Goal: Task Accomplishment & Management: Complete application form

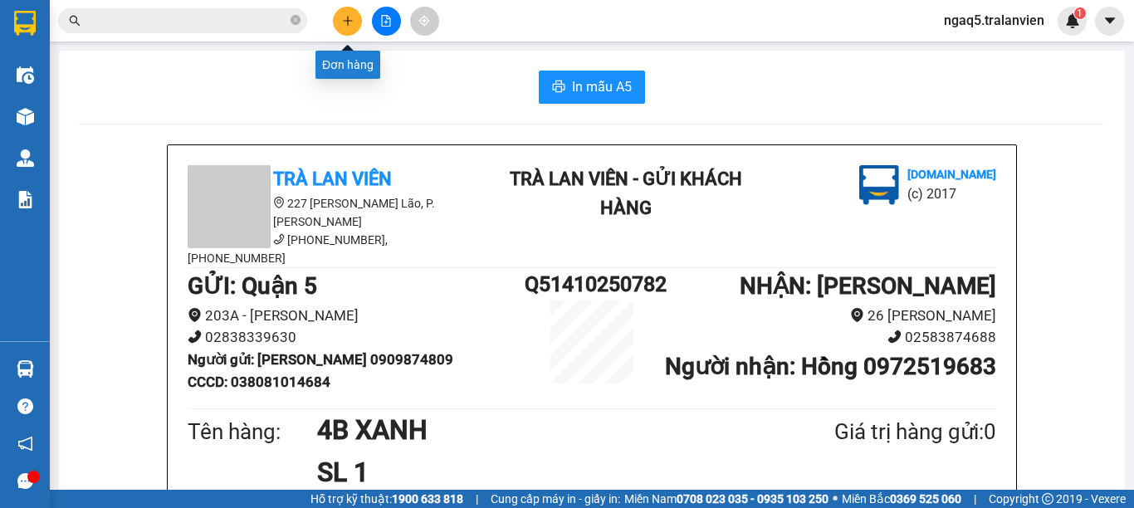
click at [346, 21] on icon "plus" at bounding box center [347, 20] width 9 height 1
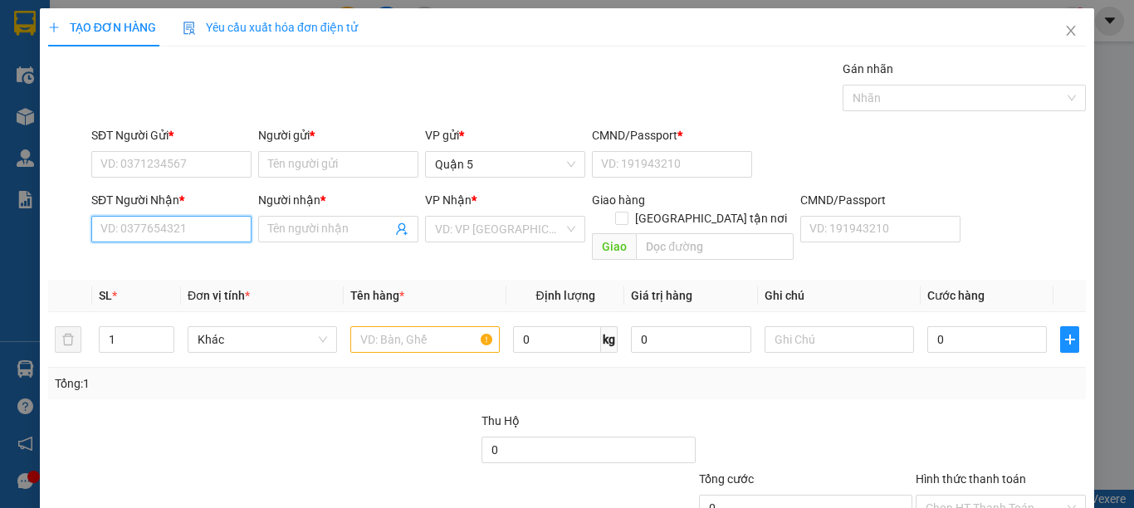
click at [180, 232] on input "SĐT Người Nhận *" at bounding box center [171, 229] width 160 height 27
type input "0933362588"
drag, startPoint x: 167, startPoint y: 272, endPoint x: 168, endPoint y: 262, distance: 10.0
click at [168, 269] on div "0933362588 - vỹ" at bounding box center [170, 262] width 158 height 27
type input "vỹ"
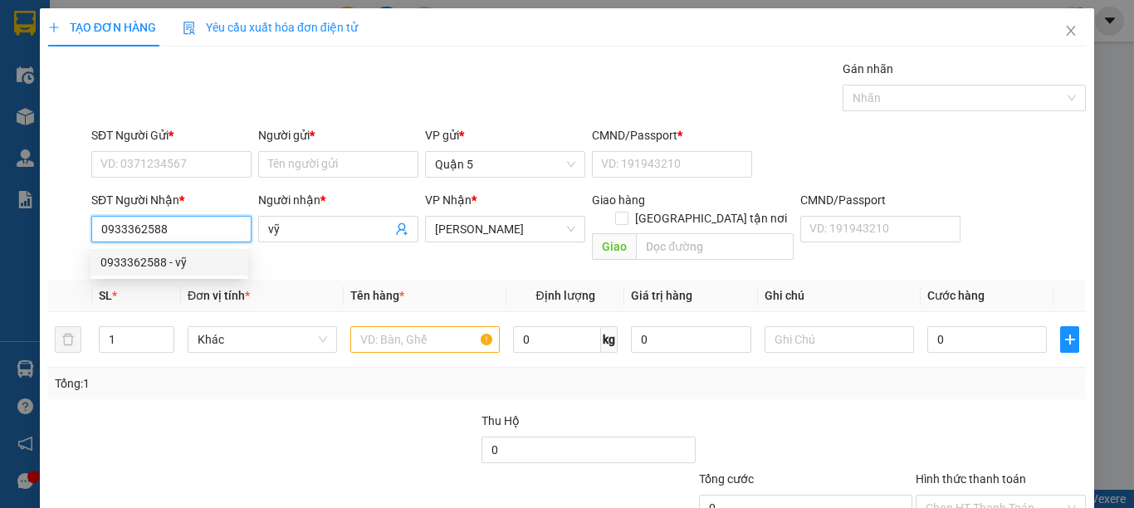
type input "0933362588"
click at [168, 280] on th "SL *" at bounding box center [136, 296] width 89 height 32
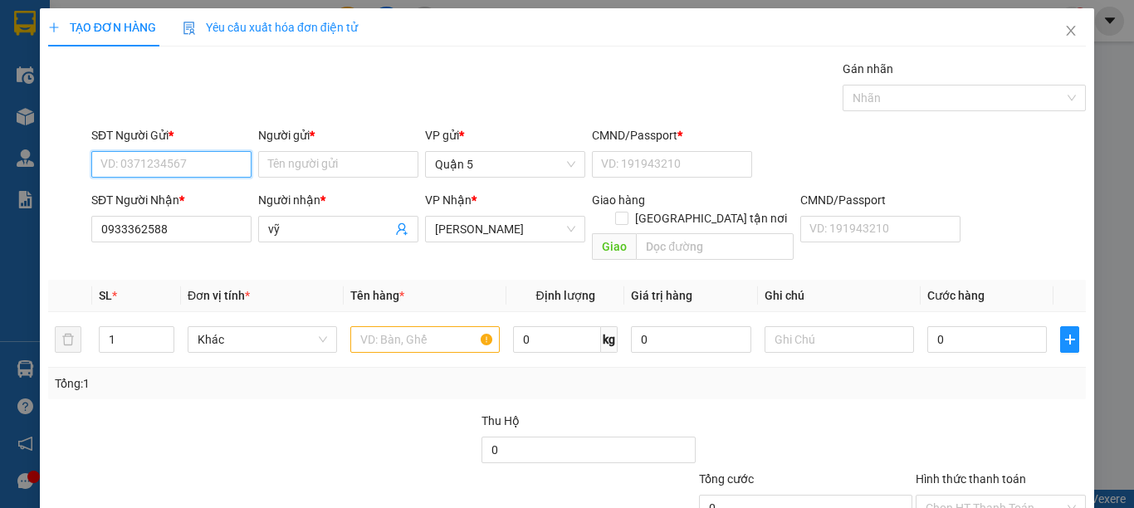
click at [196, 176] on input "SĐT Người Gửi *" at bounding box center [171, 164] width 160 height 27
type input "0919049552"
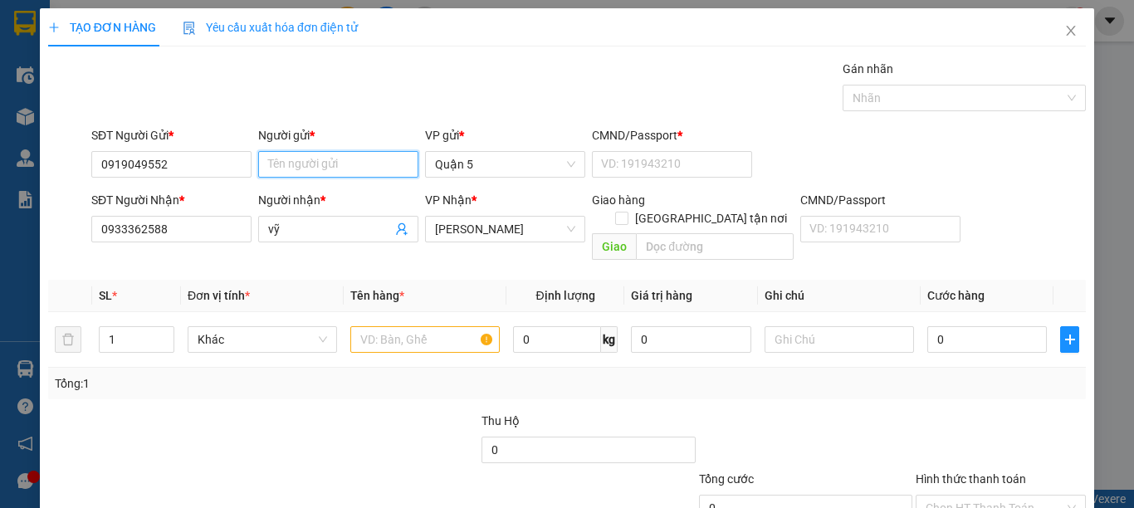
click at [291, 161] on input "Người gửi *" at bounding box center [338, 164] width 160 height 27
type input "CTY GIA BẢO"
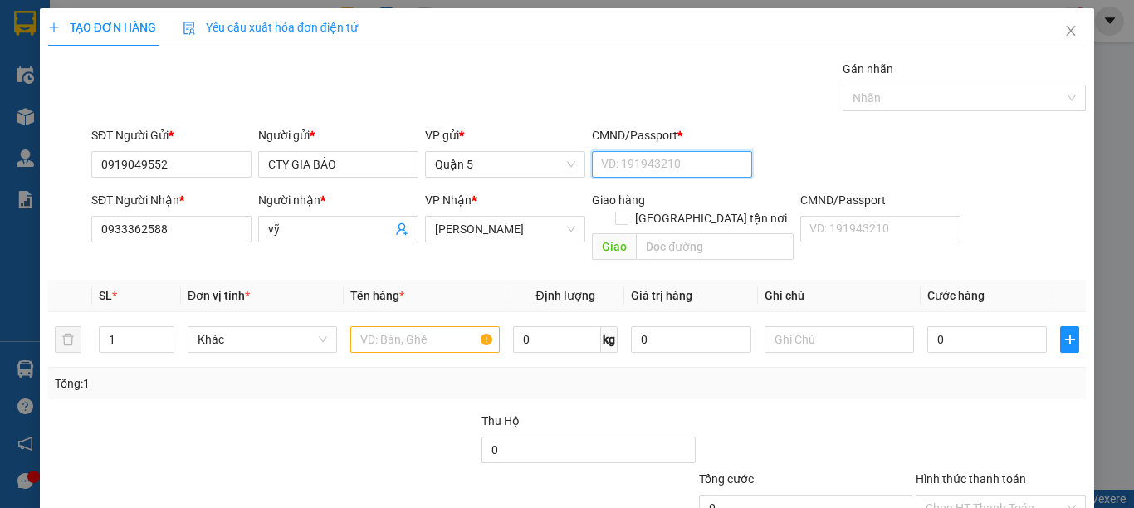
click at [654, 177] on input "CMND/Passport *" at bounding box center [672, 164] width 160 height 27
type input "2"
click at [403, 326] on input "text" at bounding box center [424, 339] width 149 height 27
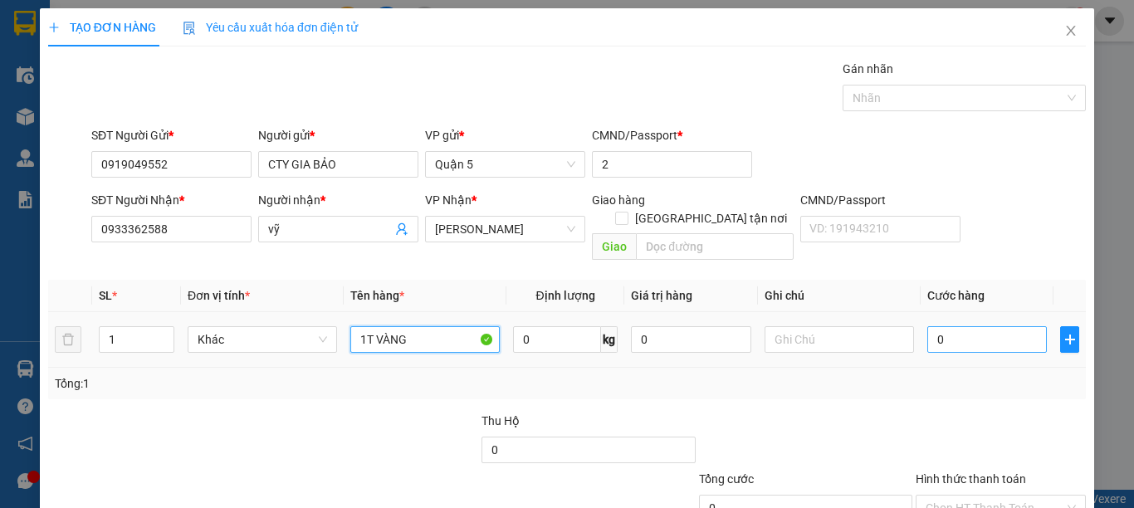
type input "1T VÀNG"
click at [937, 326] on input "0" at bounding box center [988, 339] width 120 height 27
type input "5"
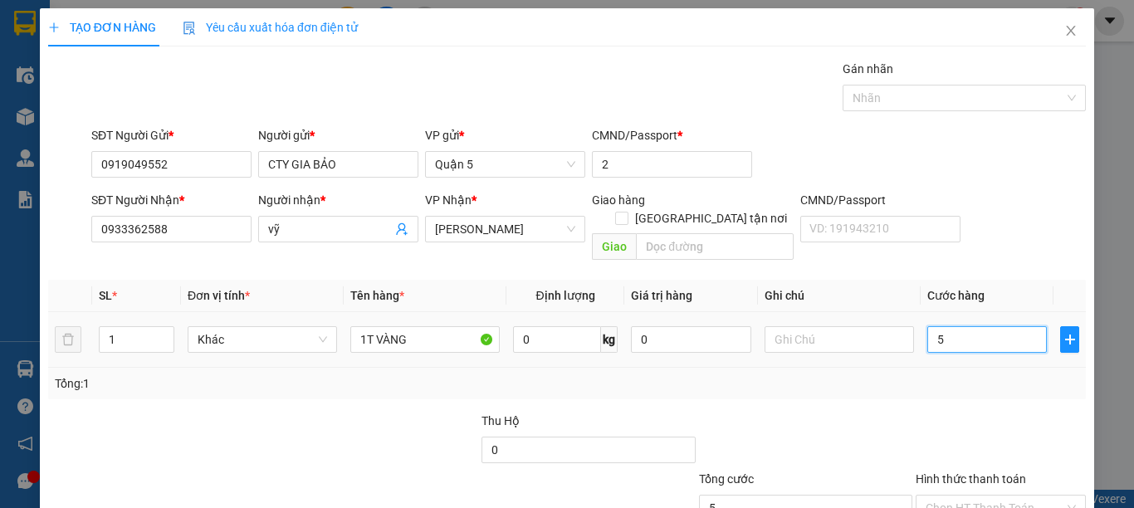
type input "50"
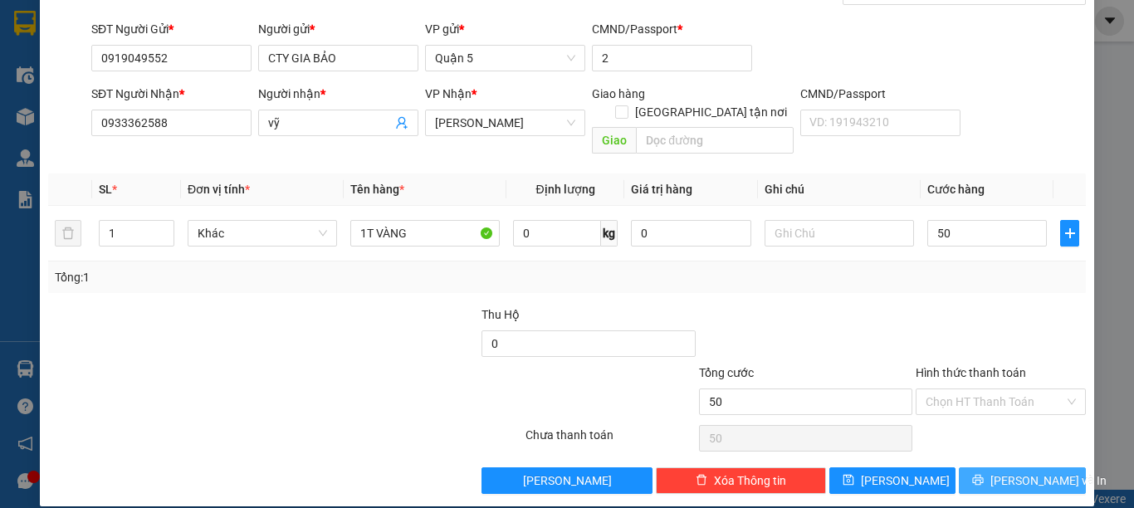
type input "50.000"
click at [1019, 472] on span "[PERSON_NAME] và In" at bounding box center [1049, 481] width 116 height 18
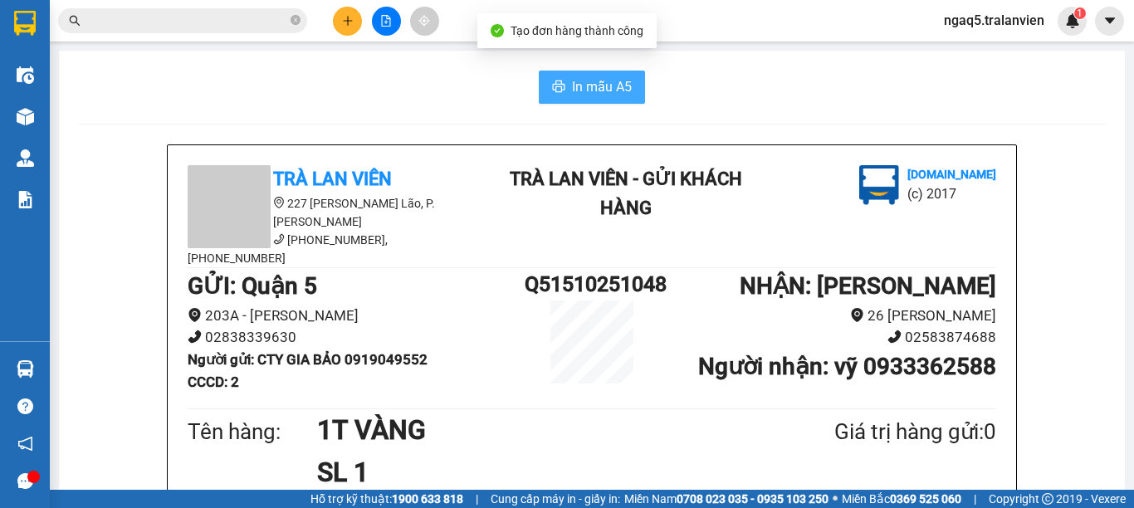
drag, startPoint x: 607, startPoint y: 86, endPoint x: 595, endPoint y: 91, distance: 13.4
click at [605, 86] on span "In mẫu A5" at bounding box center [602, 86] width 60 height 21
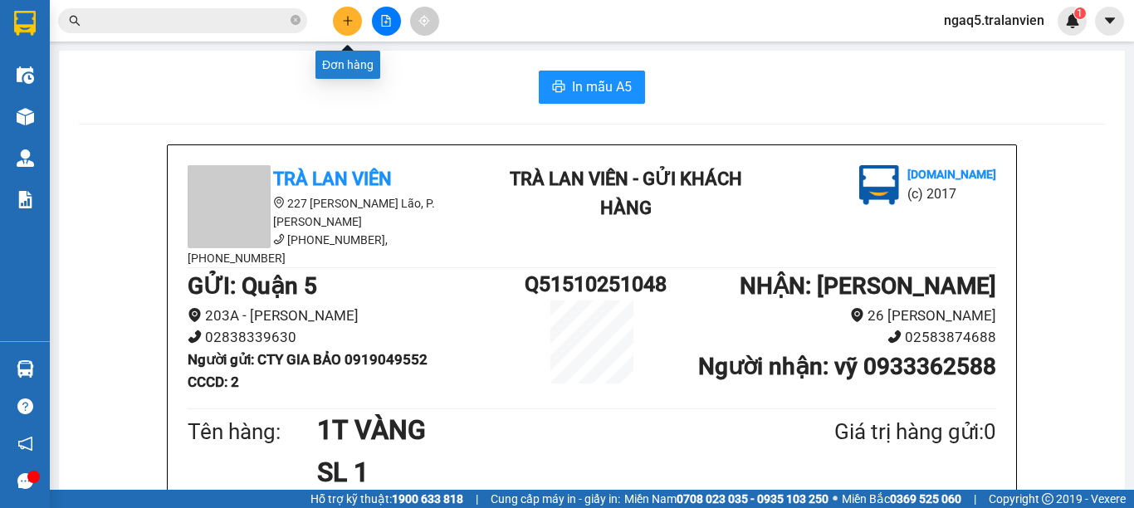
click at [357, 22] on button at bounding box center [347, 21] width 29 height 29
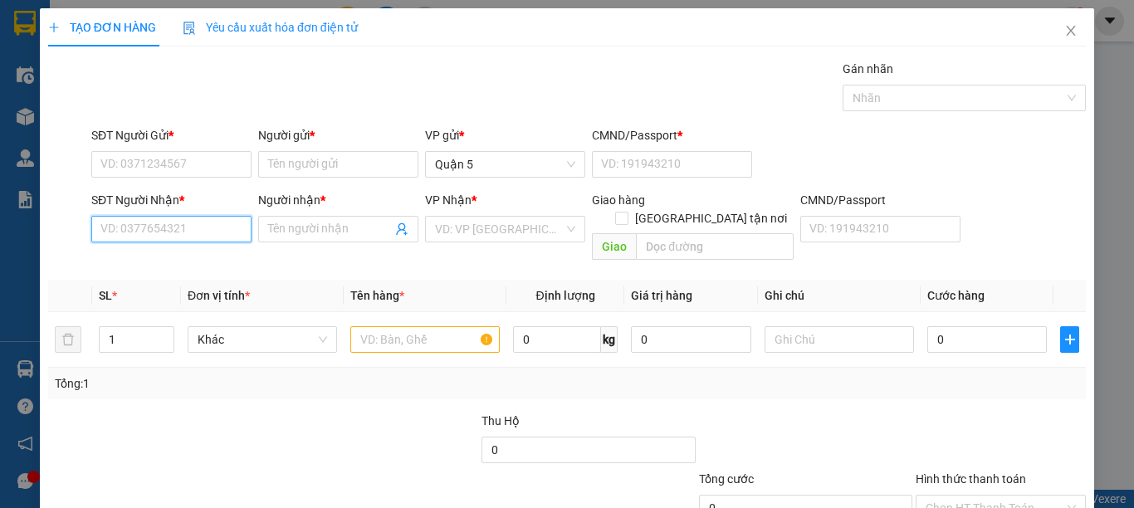
click at [186, 236] on input "SĐT Người Nhận *" at bounding box center [171, 229] width 160 height 27
click at [140, 256] on div "0916476894 - QUÝ" at bounding box center [169, 262] width 138 height 18
type input "0916476894"
type input "QUÝ"
type input "0916476894"
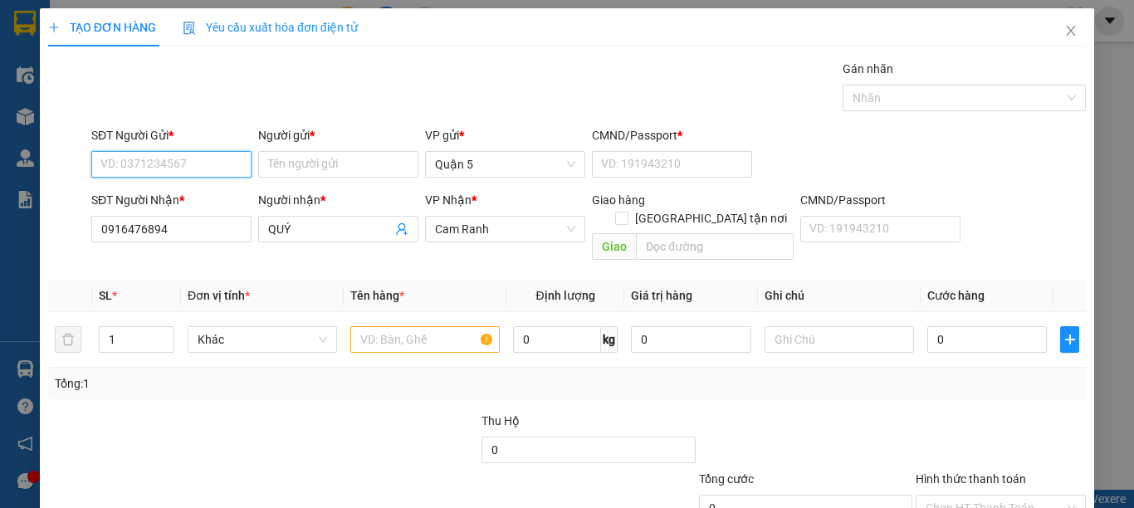
click at [182, 165] on input "SĐT Người Gửi *" at bounding box center [171, 164] width 160 height 27
click at [154, 199] on div "0902000113 - HÙNG" at bounding box center [169, 197] width 138 height 18
type input "0902000113"
type input "HÙNG"
type input "064086008127"
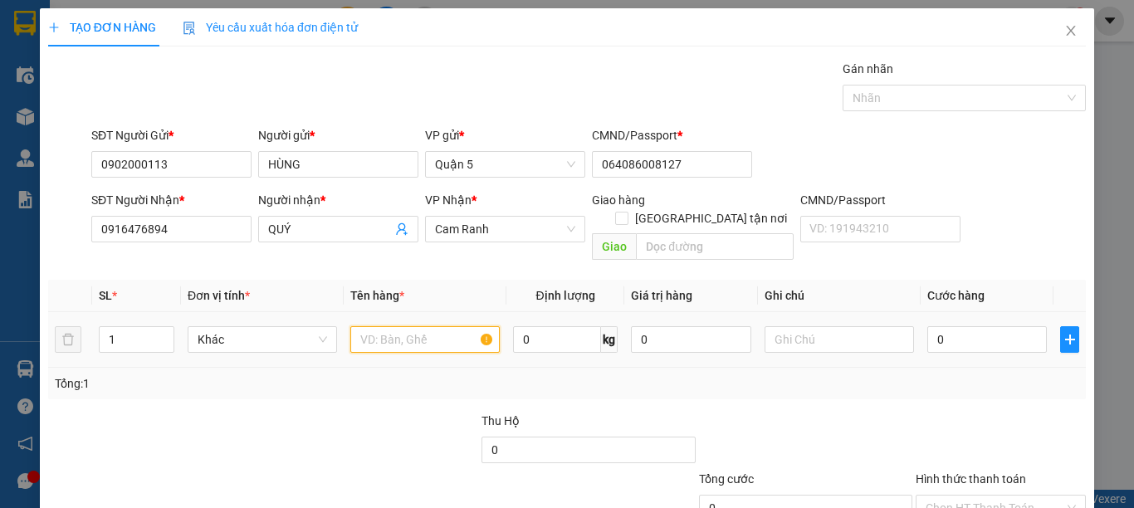
click at [382, 326] on input "text" at bounding box center [424, 339] width 149 height 27
type input "1C ĐEN"
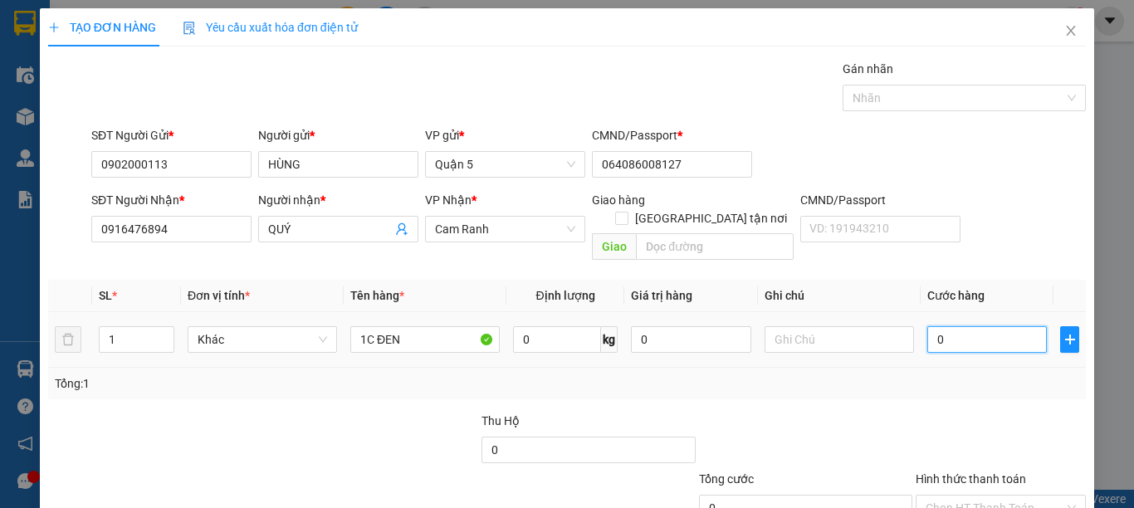
click at [955, 330] on input "0" at bounding box center [988, 339] width 120 height 27
type input "41"
type input "40"
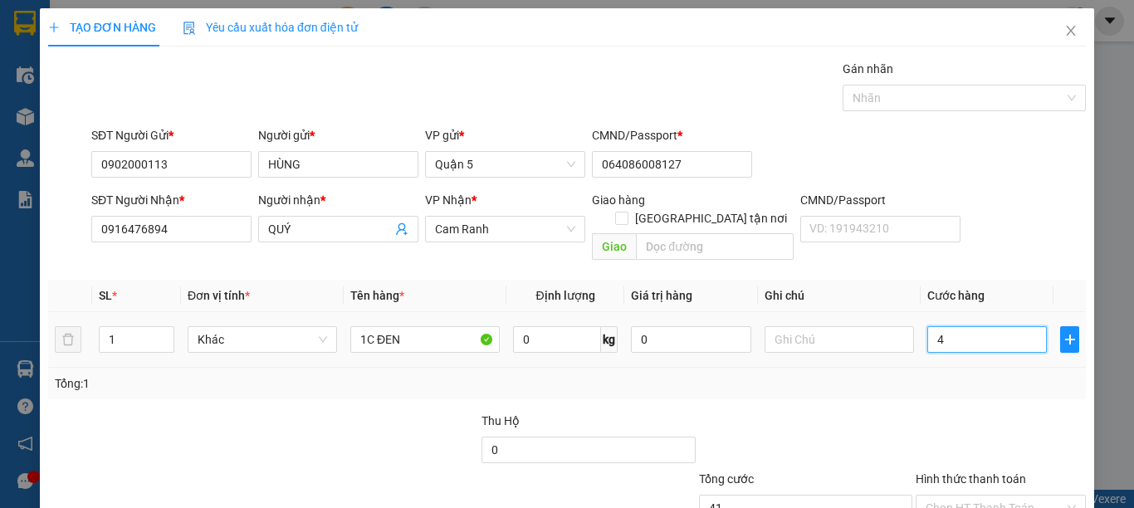
type input "40"
type input "40.000"
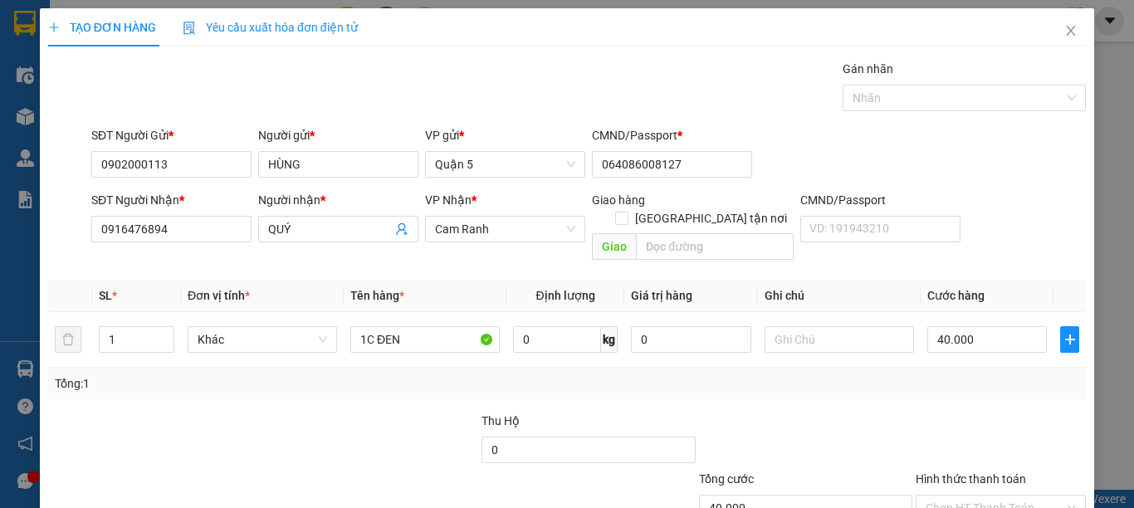
click at [1006, 412] on div at bounding box center [1001, 441] width 174 height 58
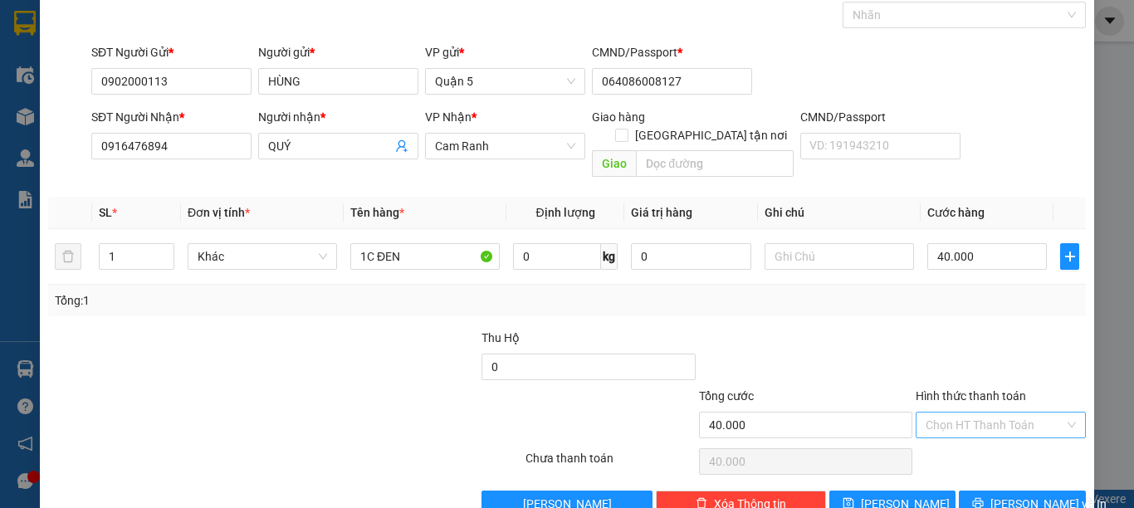
scroll to position [106, 0]
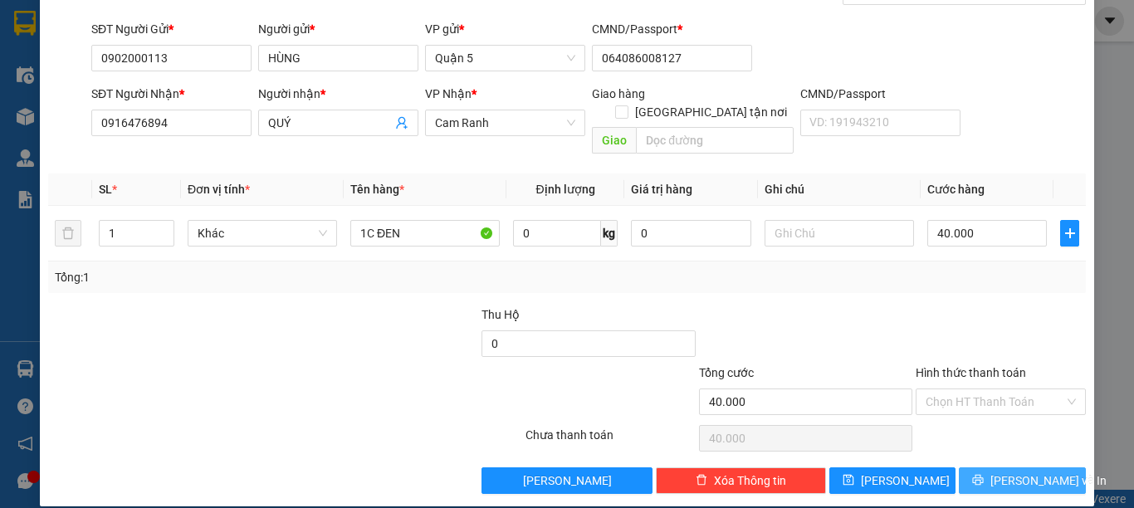
click at [1021, 472] on span "[PERSON_NAME] và In" at bounding box center [1049, 481] width 116 height 18
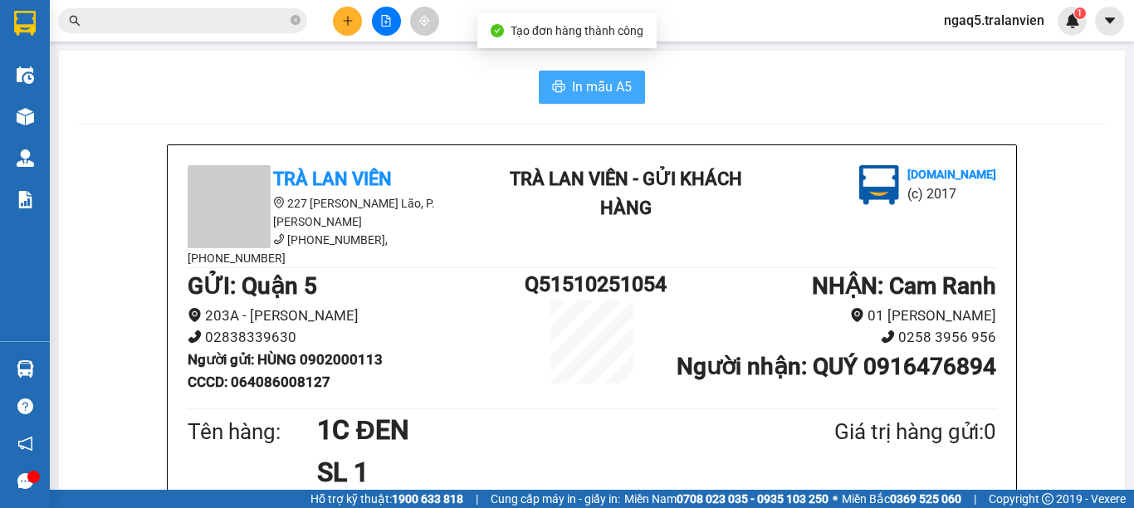
click at [581, 82] on span "In mẫu A5" at bounding box center [602, 86] width 60 height 21
click at [349, 22] on icon "plus" at bounding box center [348, 21] width 12 height 12
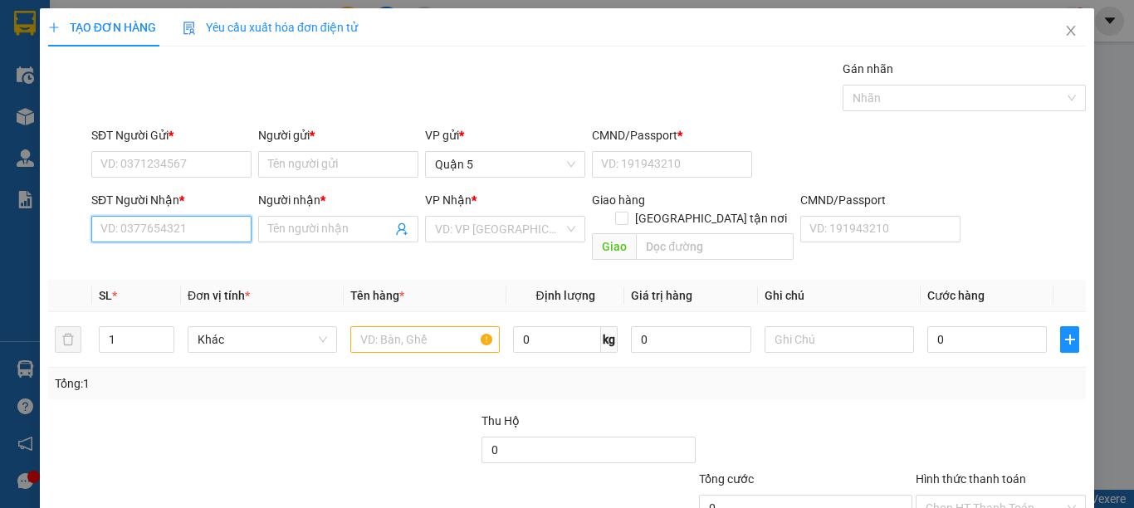
click at [163, 233] on input "SĐT Người Nhận *" at bounding box center [171, 229] width 160 height 27
drag, startPoint x: 149, startPoint y: 261, endPoint x: 147, endPoint y: 242, distance: 19.2
click at [148, 261] on div "0989954195 - TỶ MUỘI" at bounding box center [169, 262] width 138 height 18
type input "0989954195"
type input "TỶ MUỘI"
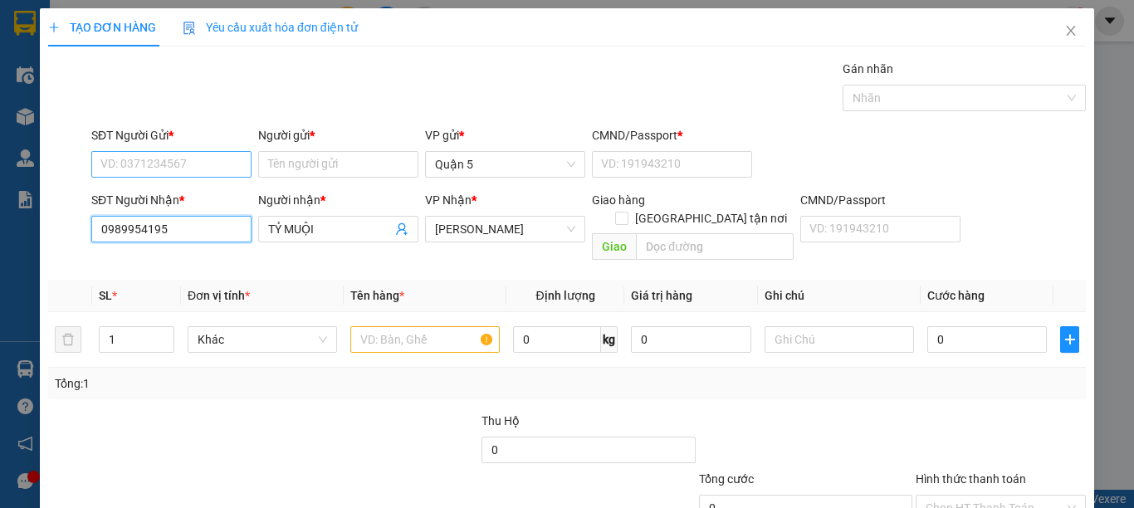
type input "0989954195"
click at [164, 161] on input "SĐT Người Gửi *" at bounding box center [171, 164] width 160 height 27
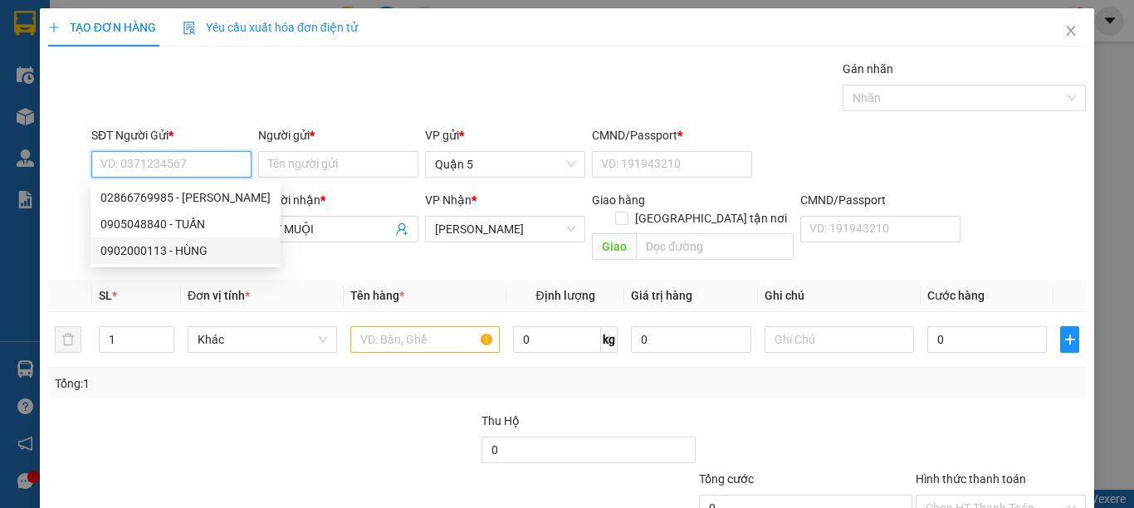
click at [145, 252] on div "0902000113 - HÙNG" at bounding box center [185, 251] width 170 height 18
type input "0902000113"
type input "HÙNG"
type input "064086008127"
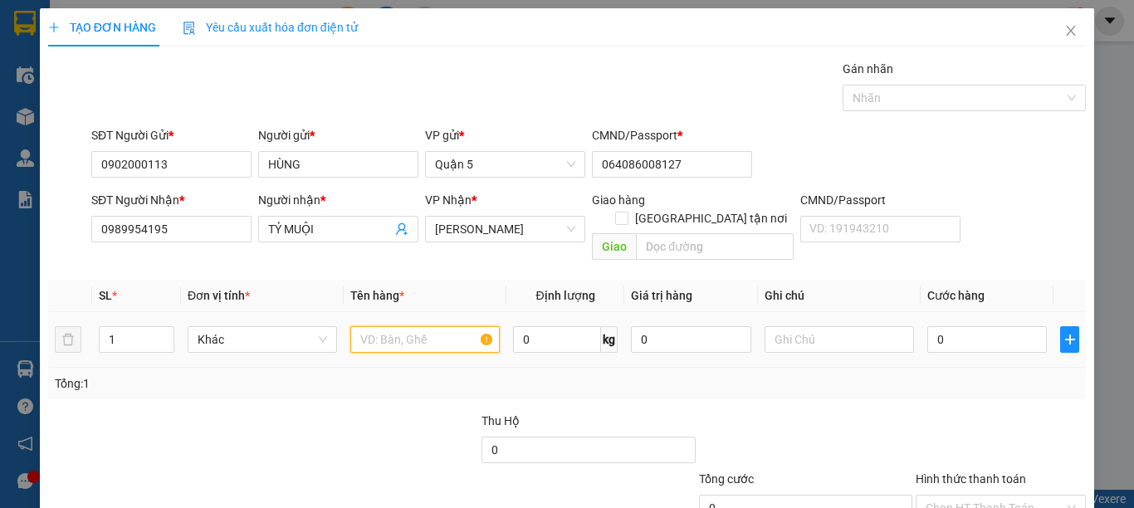
click at [370, 326] on input "text" at bounding box center [424, 339] width 149 height 27
type input "1C ĐEN"
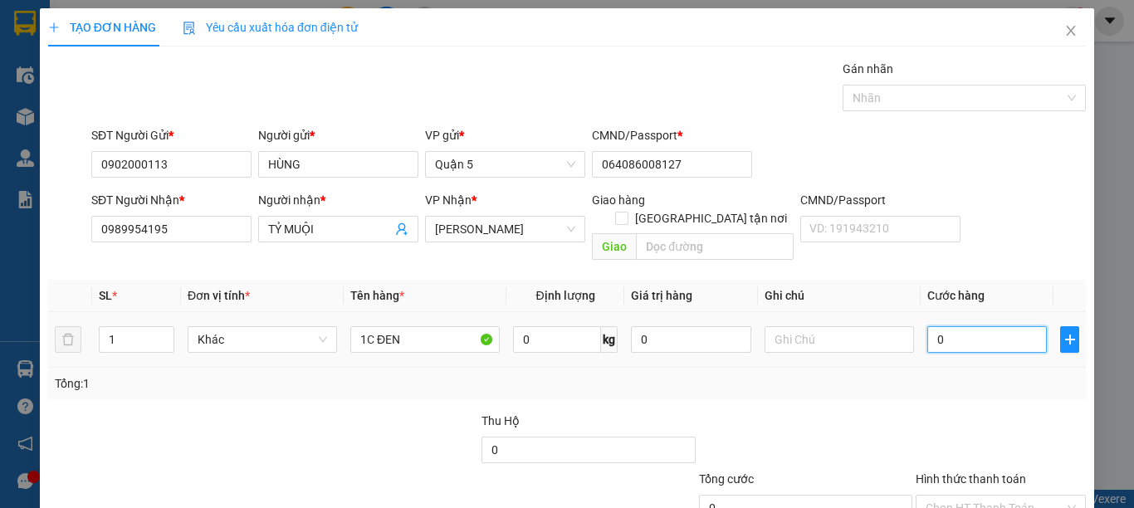
click at [968, 327] on input "0" at bounding box center [988, 339] width 120 height 27
type input "5"
type input "50"
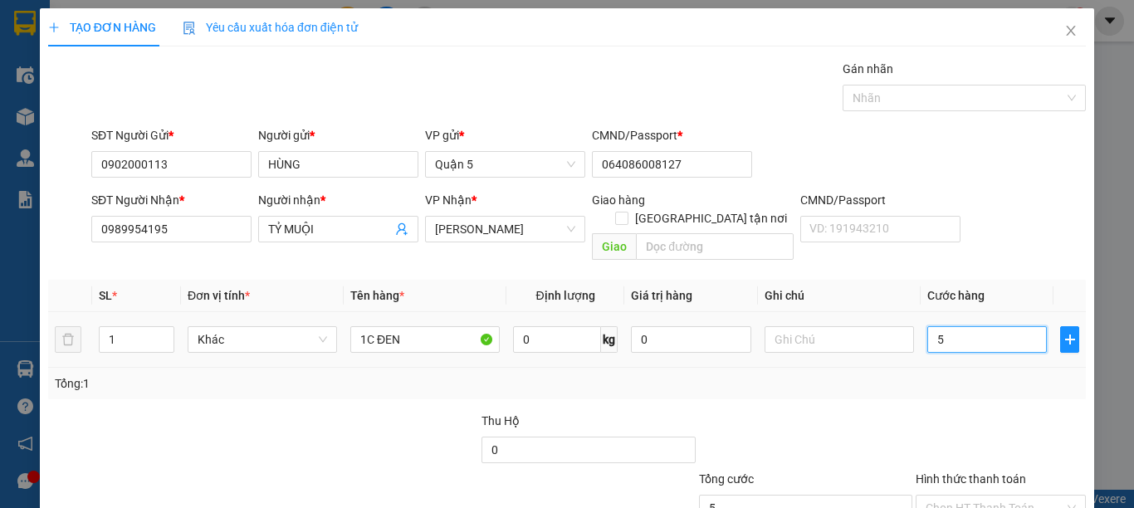
type input "50"
type input "50.000"
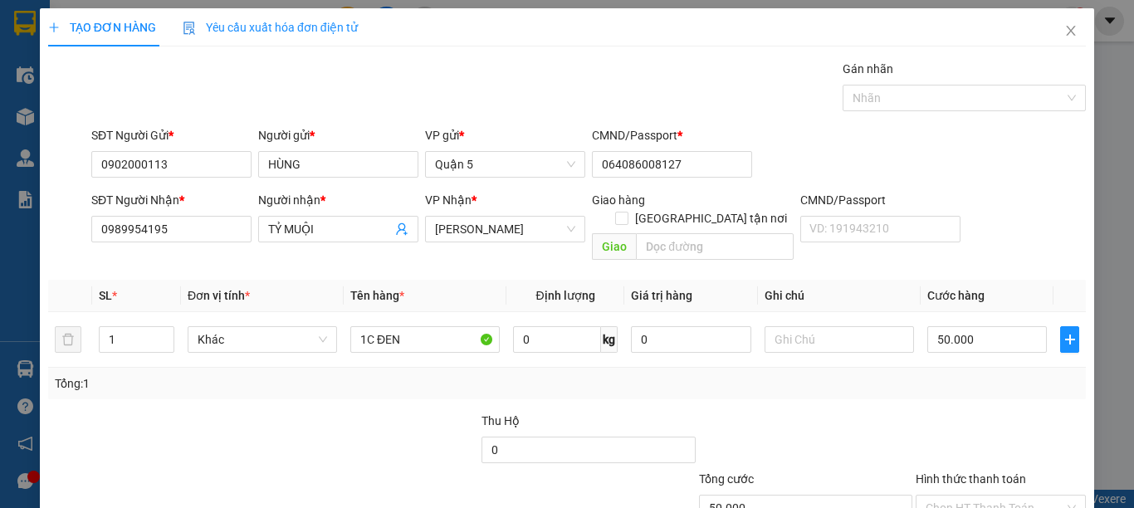
scroll to position [83, 0]
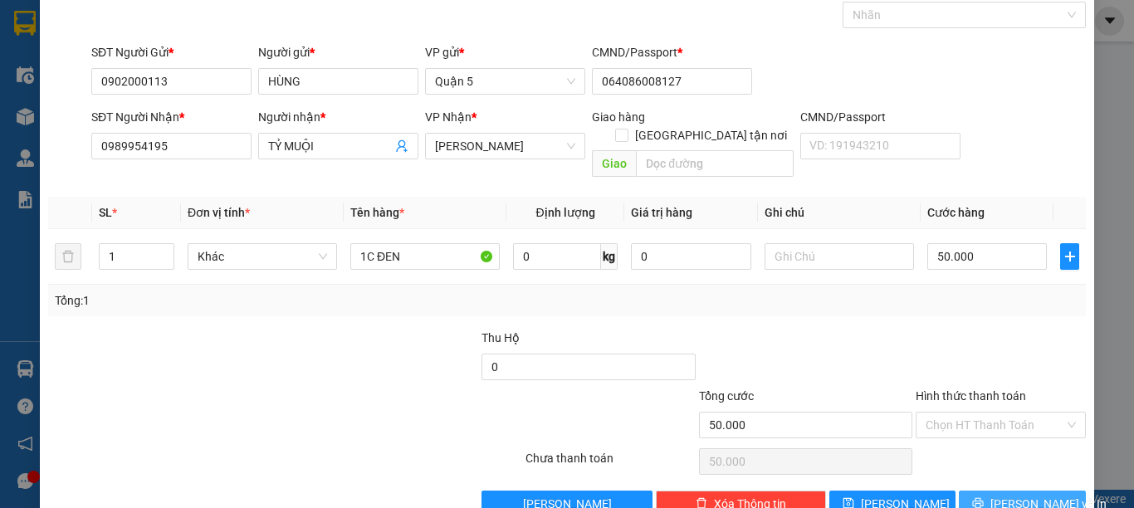
click at [998, 495] on span "[PERSON_NAME] và In" at bounding box center [1049, 504] width 116 height 18
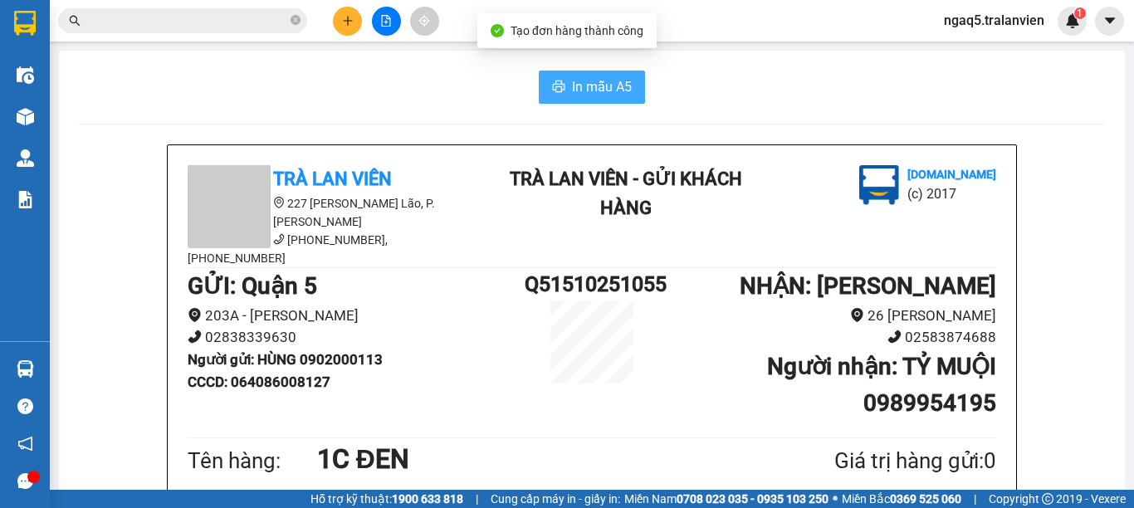
click at [572, 94] on span "In mẫu A5" at bounding box center [602, 86] width 60 height 21
click at [345, 21] on icon "plus" at bounding box center [347, 20] width 9 height 1
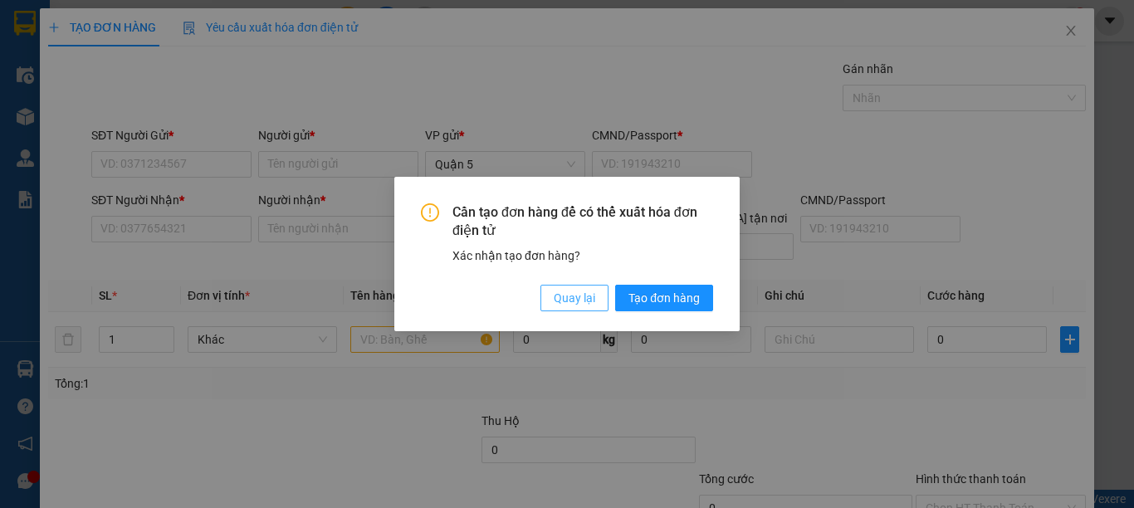
drag, startPoint x: 579, startPoint y: 297, endPoint x: 559, endPoint y: 286, distance: 22.7
click at [579, 295] on span "Quay lại" at bounding box center [575, 298] width 42 height 18
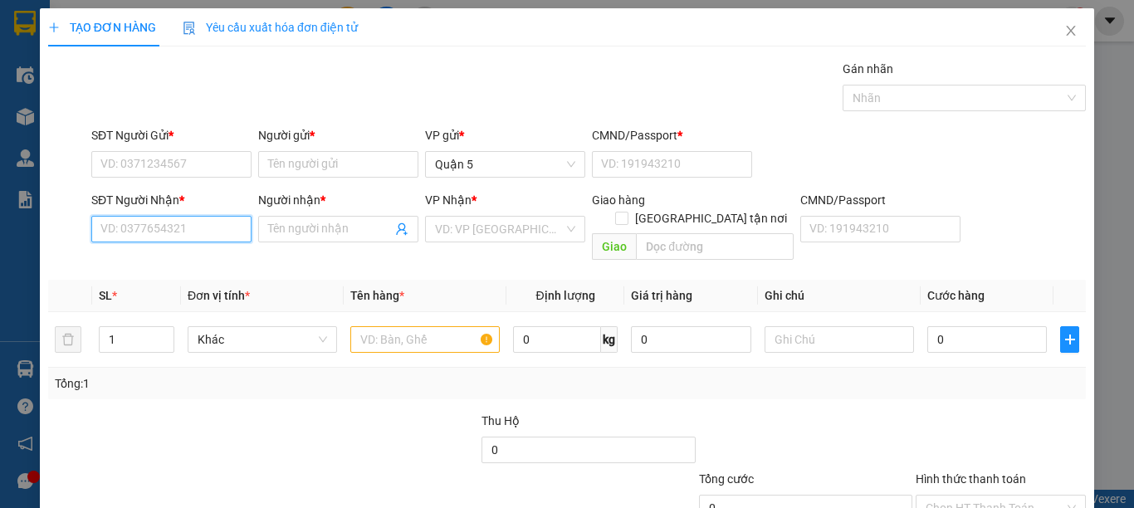
click at [179, 240] on input "SĐT Người Nhận *" at bounding box center [171, 229] width 160 height 27
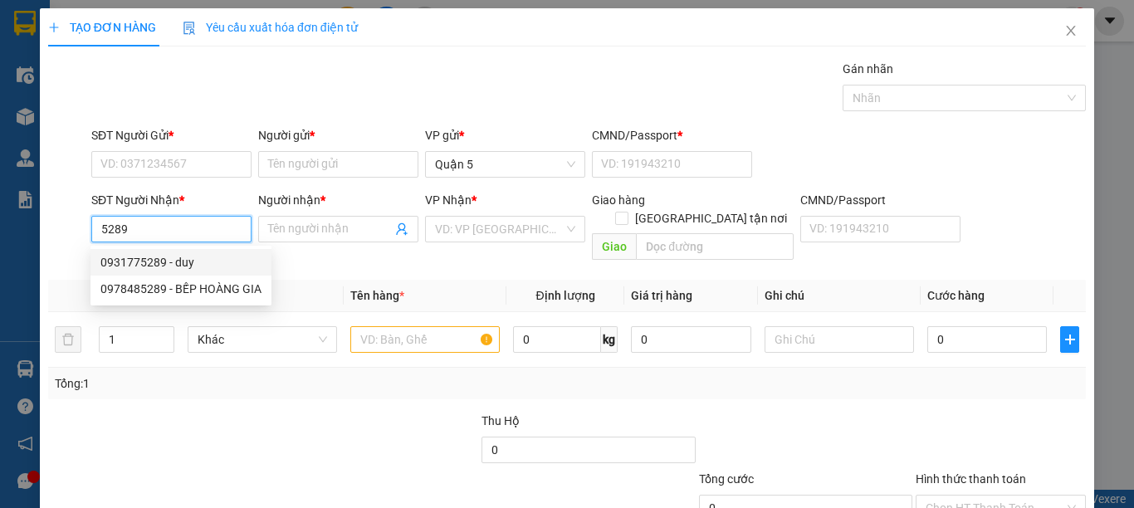
click at [136, 257] on div "0931775289 - duy" at bounding box center [180, 262] width 161 height 18
type input "0931775289"
type input "duy"
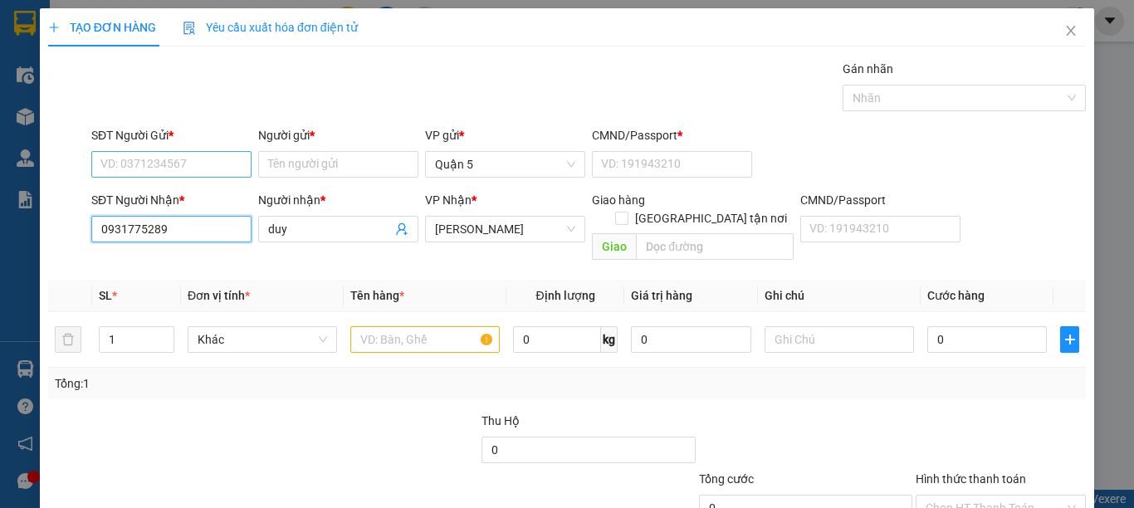
type input "0931775289"
click at [140, 152] on input "SĐT Người Gửi *" at bounding box center [171, 164] width 160 height 27
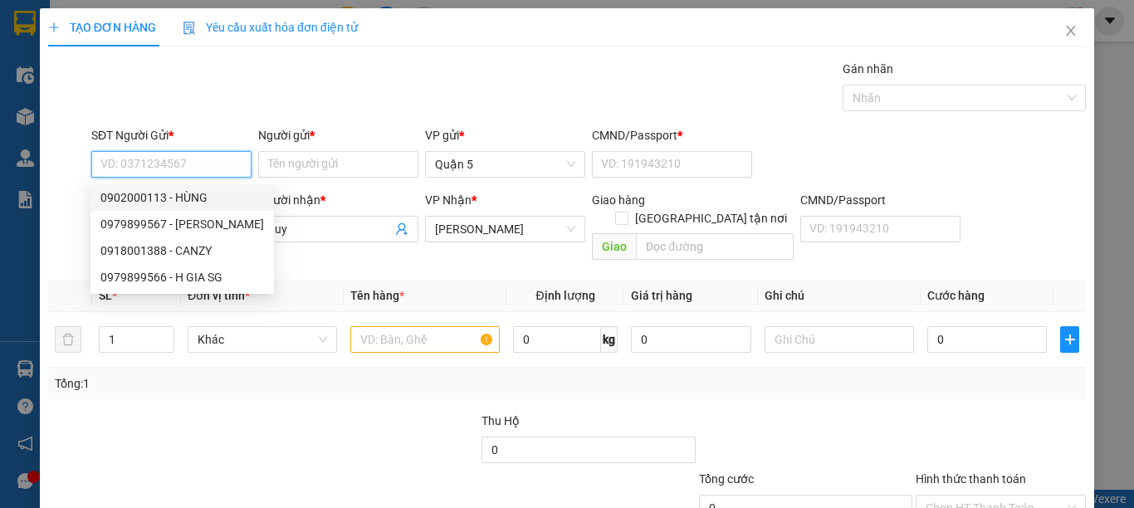
click at [146, 198] on div "0902000113 - HÙNG" at bounding box center [182, 197] width 164 height 18
type input "0902000113"
type input "HÙNG"
type input "064086008127"
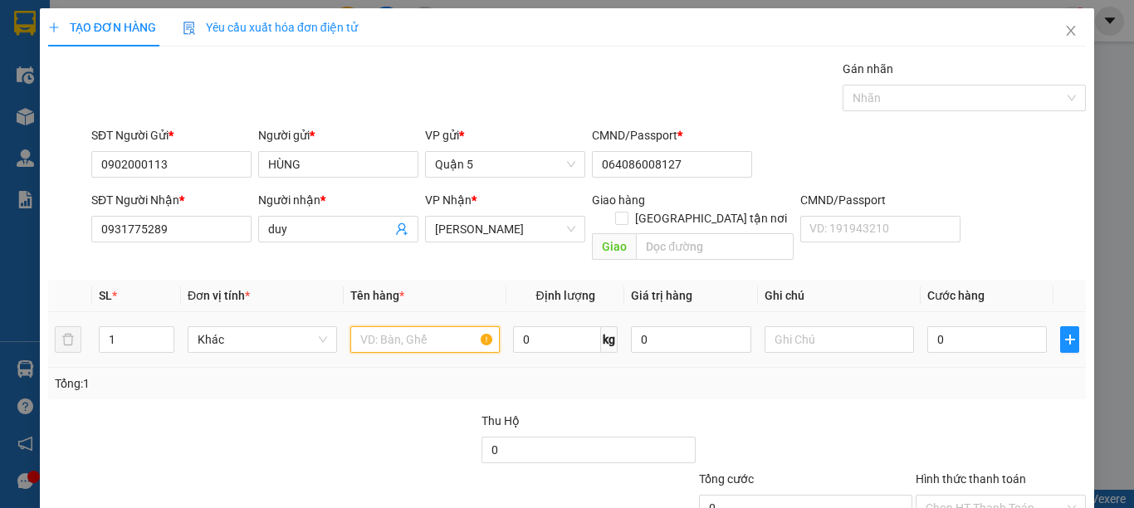
click at [379, 326] on input "text" at bounding box center [424, 339] width 149 height 27
type input "2B XANH"
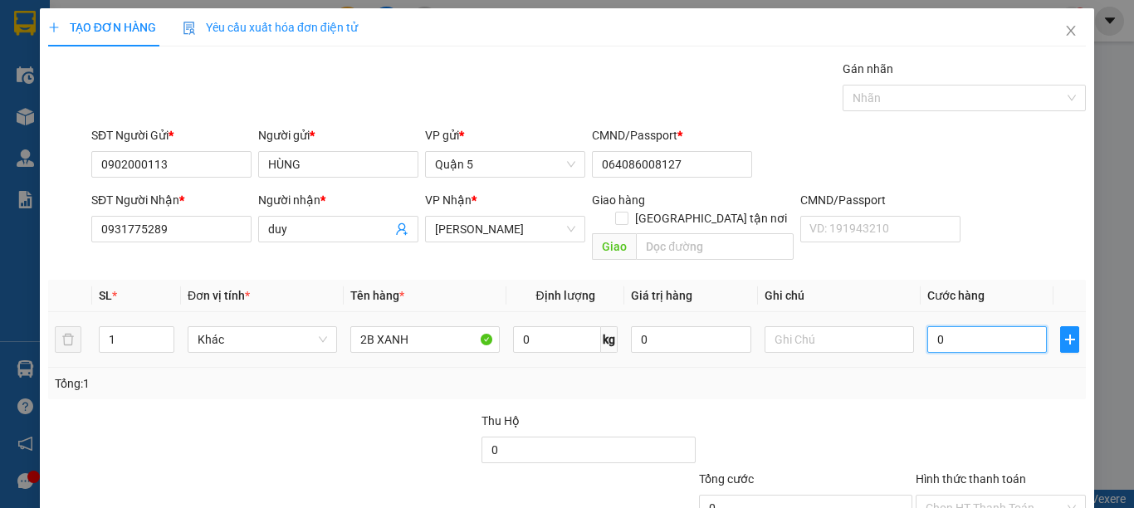
click at [1011, 328] on input "0" at bounding box center [988, 339] width 120 height 27
type input "1"
type input "16"
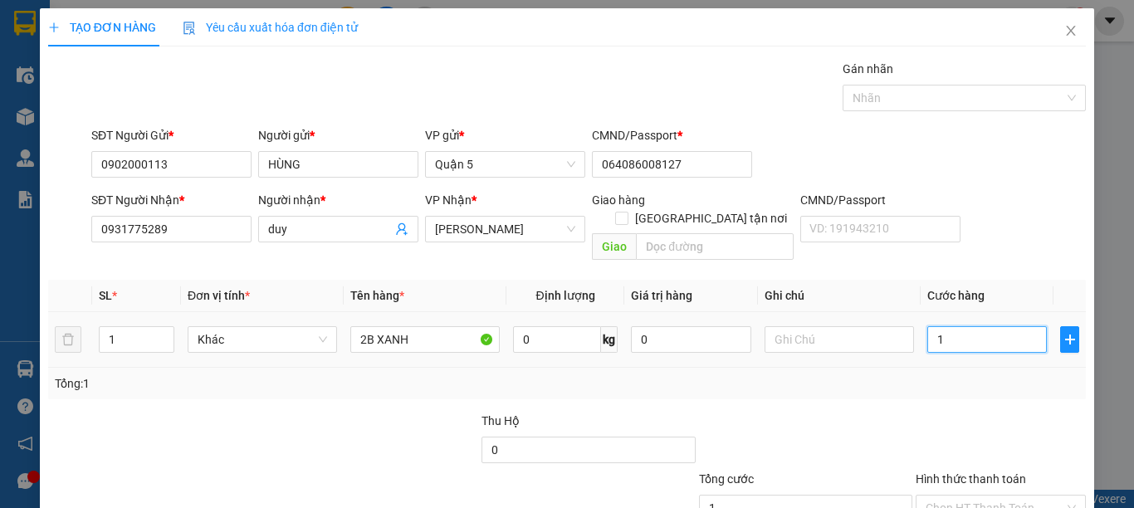
type input "16"
type input "160"
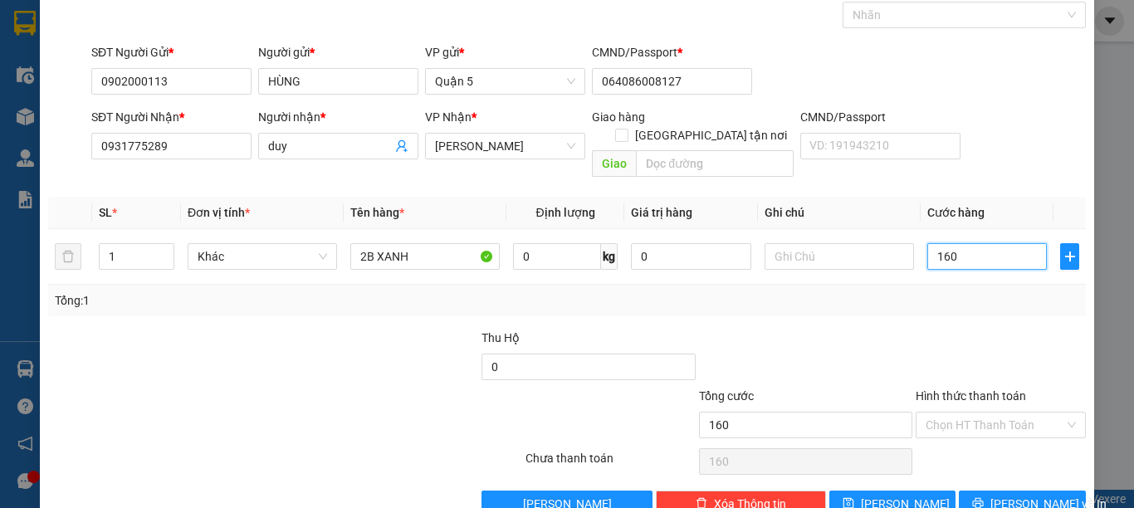
scroll to position [106, 0]
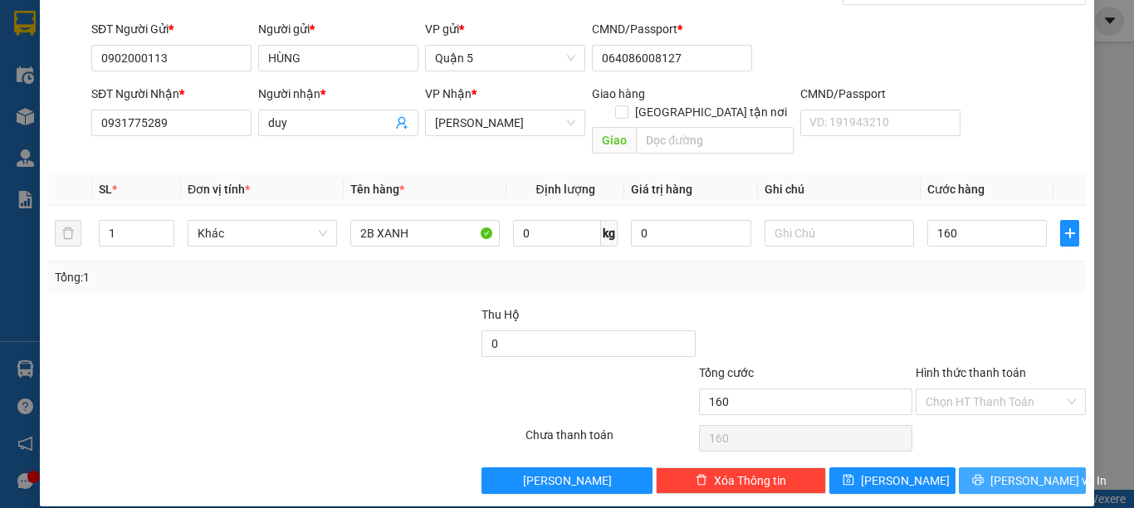
type input "160.000"
click at [1018, 472] on span "[PERSON_NAME] và In" at bounding box center [1049, 481] width 116 height 18
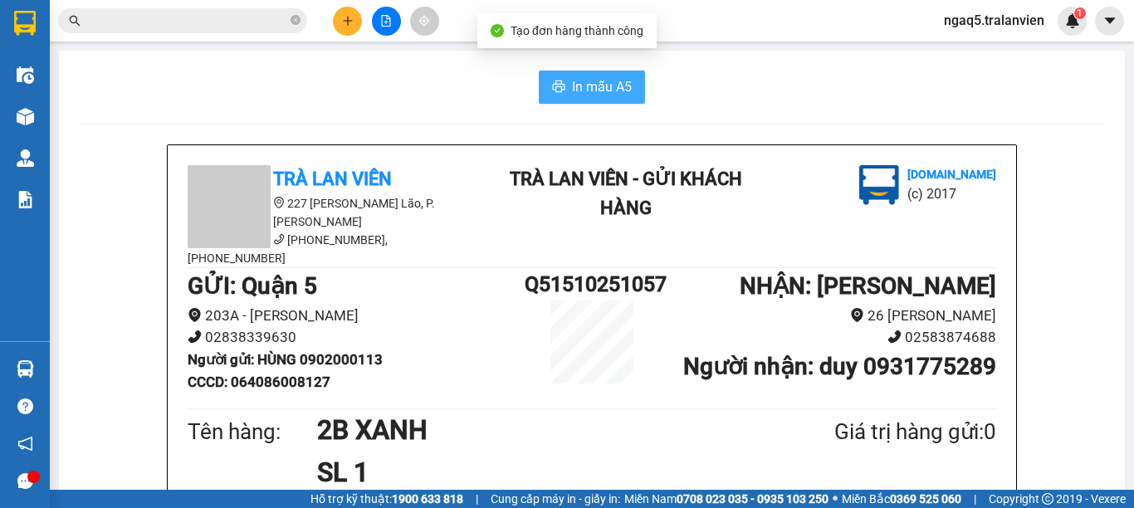
click at [603, 73] on button "In mẫu A5" at bounding box center [592, 87] width 106 height 33
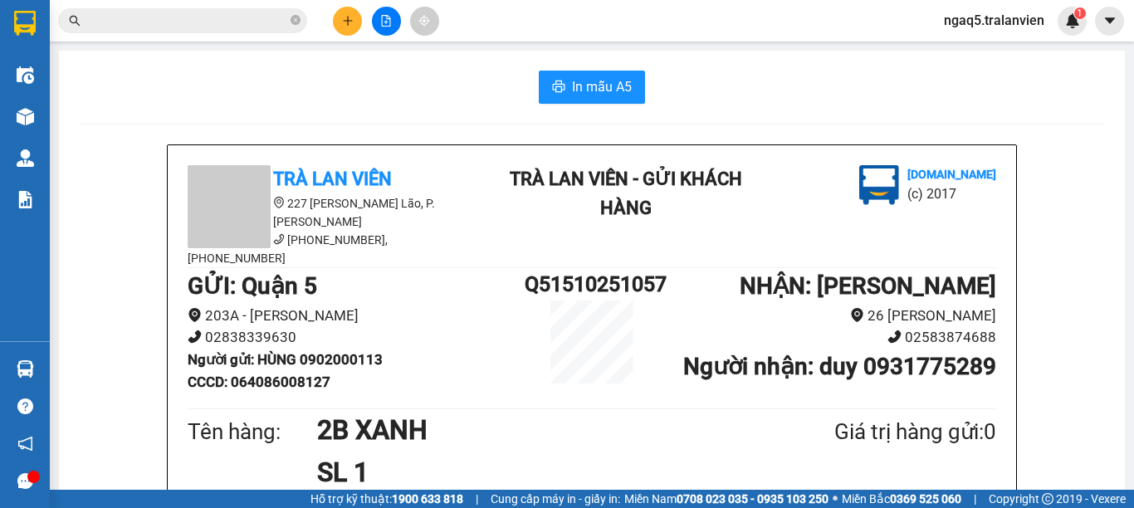
drag, startPoint x: 308, startPoint y: 95, endPoint x: 333, endPoint y: 15, distance: 83.5
click at [308, 91] on div "In mẫu A5" at bounding box center [592, 87] width 1026 height 33
click at [351, 22] on icon "plus" at bounding box center [348, 21] width 12 height 12
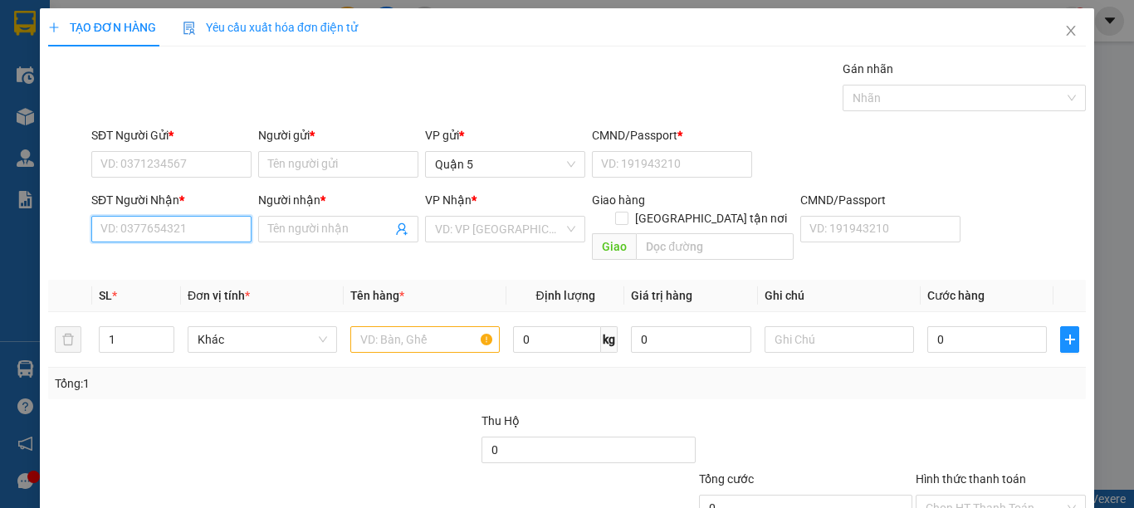
click at [191, 225] on input "SĐT Người Nhận *" at bounding box center [171, 229] width 160 height 27
click at [156, 267] on div "0921382456 - VIỆT" at bounding box center [169, 262] width 138 height 18
type input "0921382456"
type input "VIỆT"
checkbox input "true"
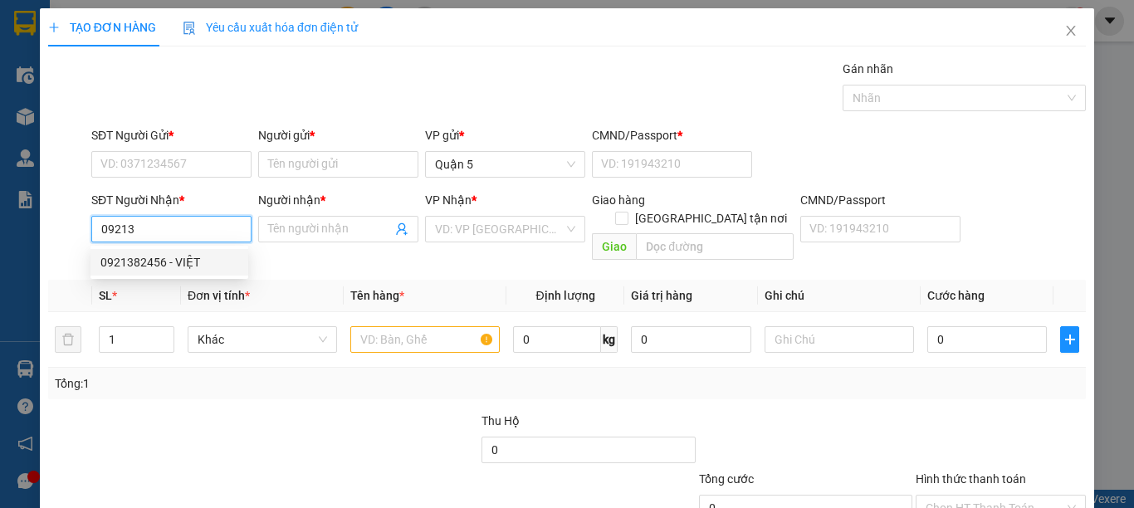
type input "1205 ĐƯỜNG 23/10"
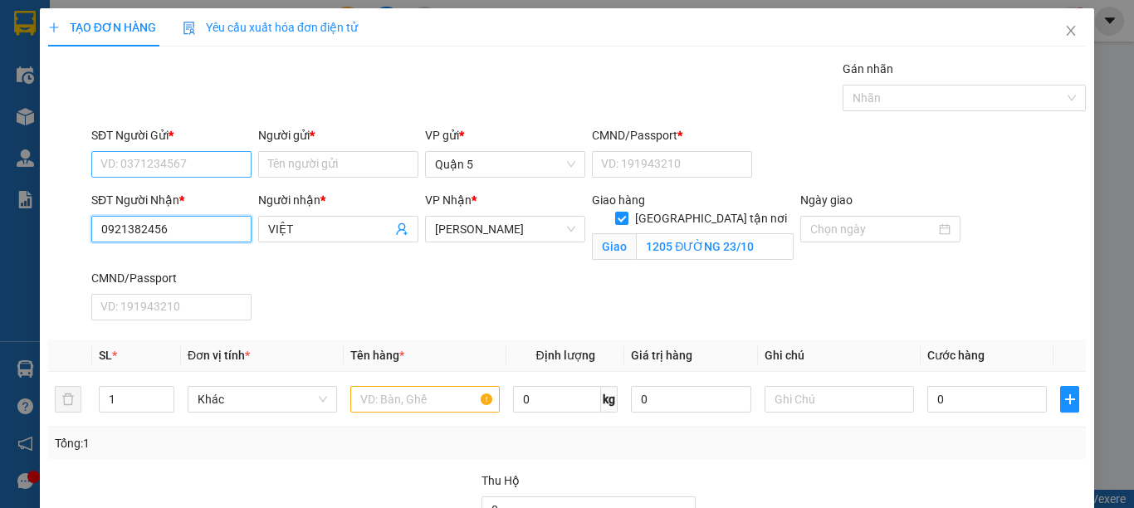
type input "0921382456"
click at [185, 166] on input "SĐT Người Gửi *" at bounding box center [171, 164] width 160 height 27
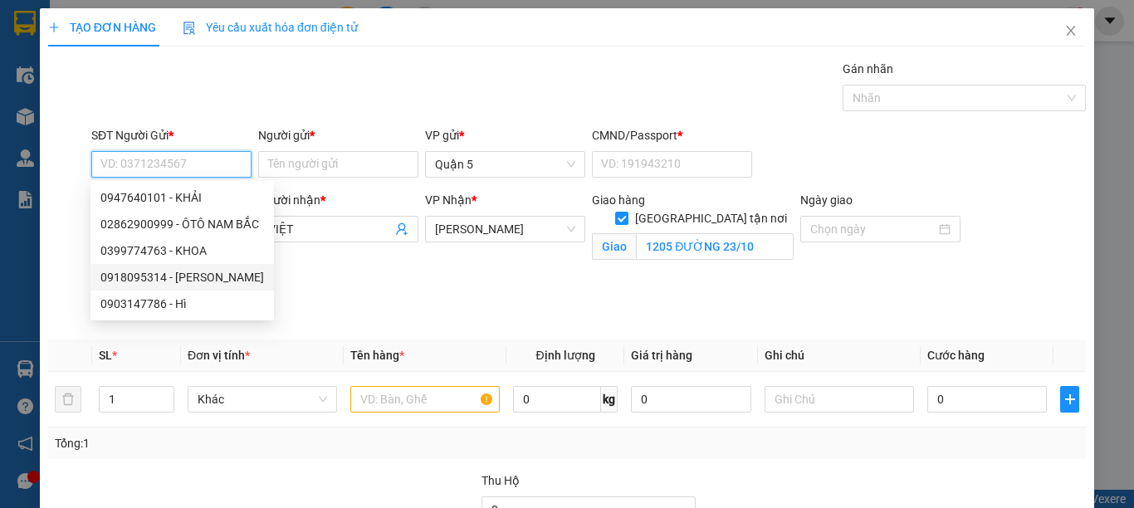
click at [164, 277] on div "0918095314 - [PERSON_NAME]" at bounding box center [182, 277] width 164 height 18
type input "0918095314"
type input "[PERSON_NAME]"
type input "066087014097"
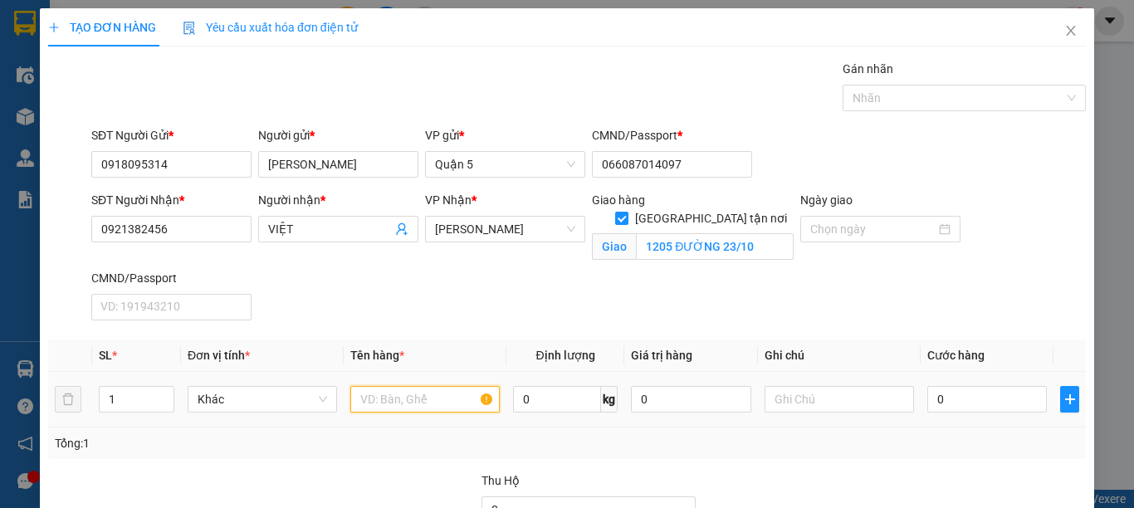
click at [439, 408] on input "text" at bounding box center [424, 399] width 149 height 27
type input "5 LỐP"
click at [977, 399] on input "0" at bounding box center [988, 399] width 120 height 27
type input "2"
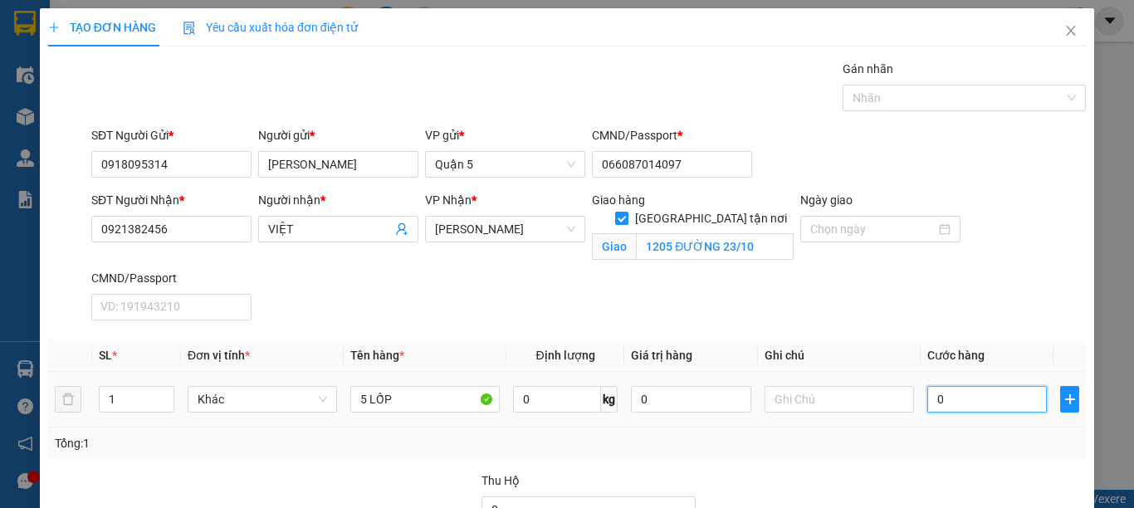
type input "2"
type input "27"
type input "270"
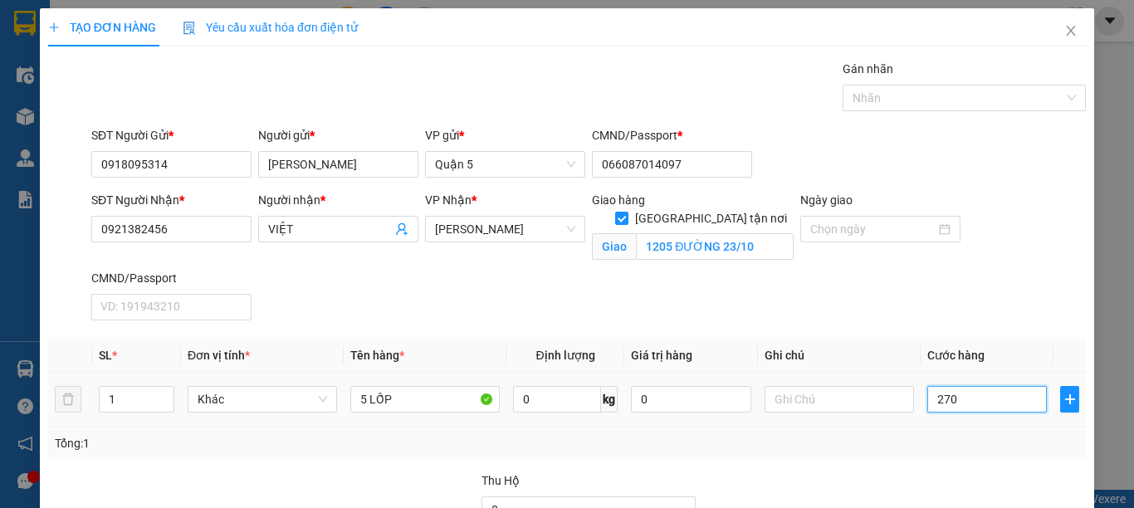
type input "270"
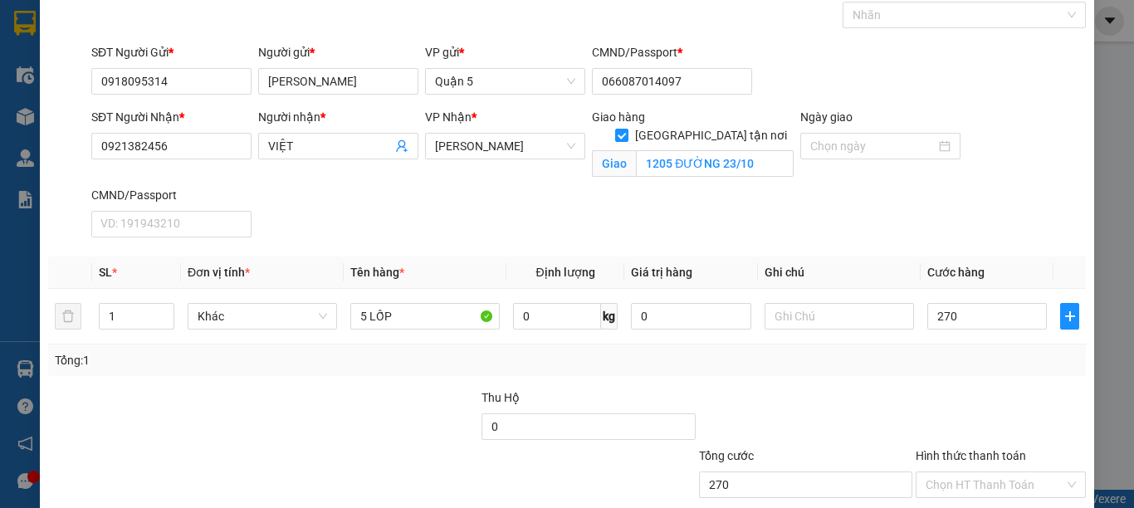
type input "270.000"
click at [1000, 434] on div at bounding box center [1001, 418] width 174 height 58
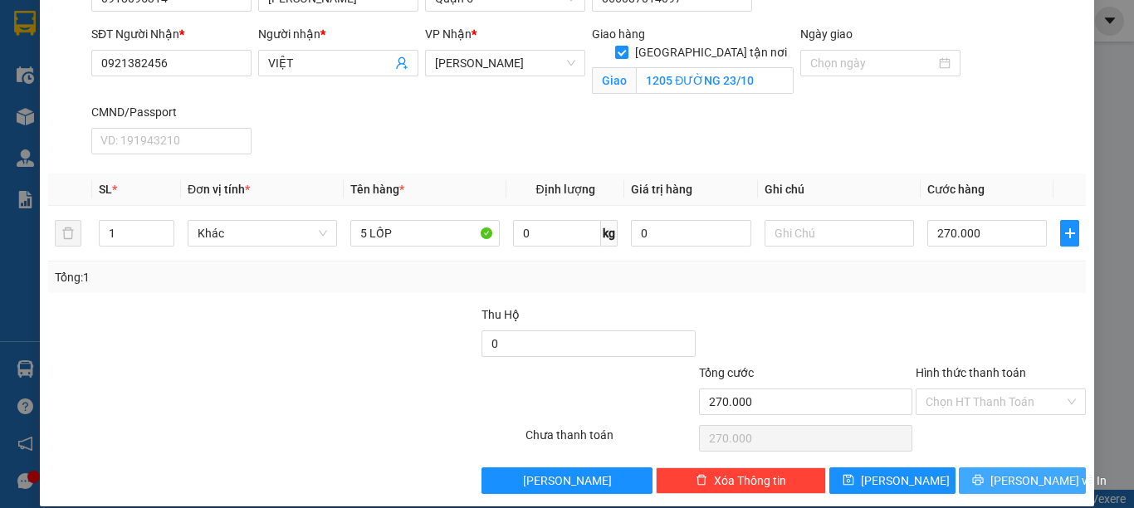
click at [1008, 479] on span "[PERSON_NAME] và In" at bounding box center [1049, 481] width 116 height 18
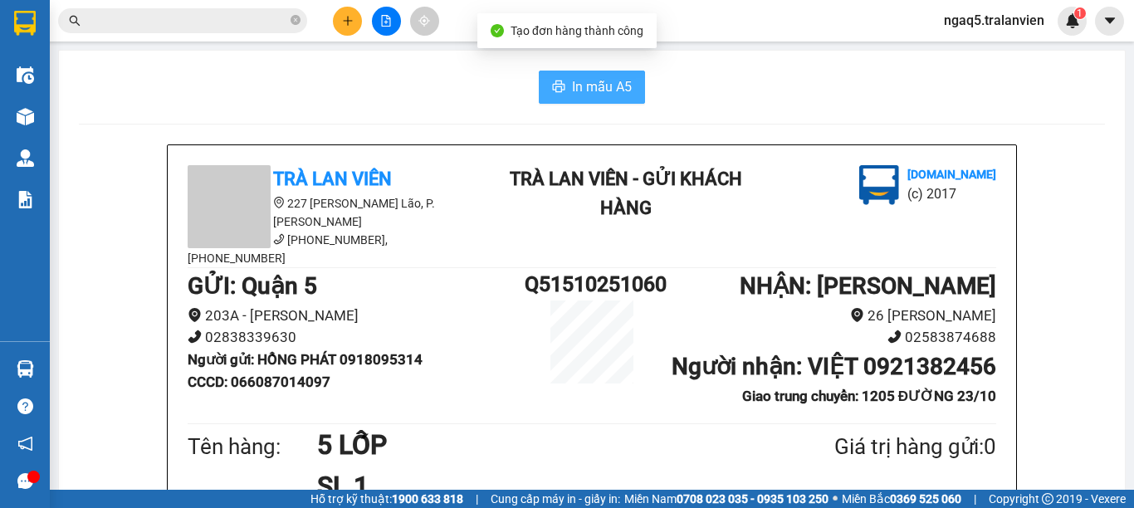
click at [585, 86] on span "In mẫu A5" at bounding box center [602, 86] width 60 height 21
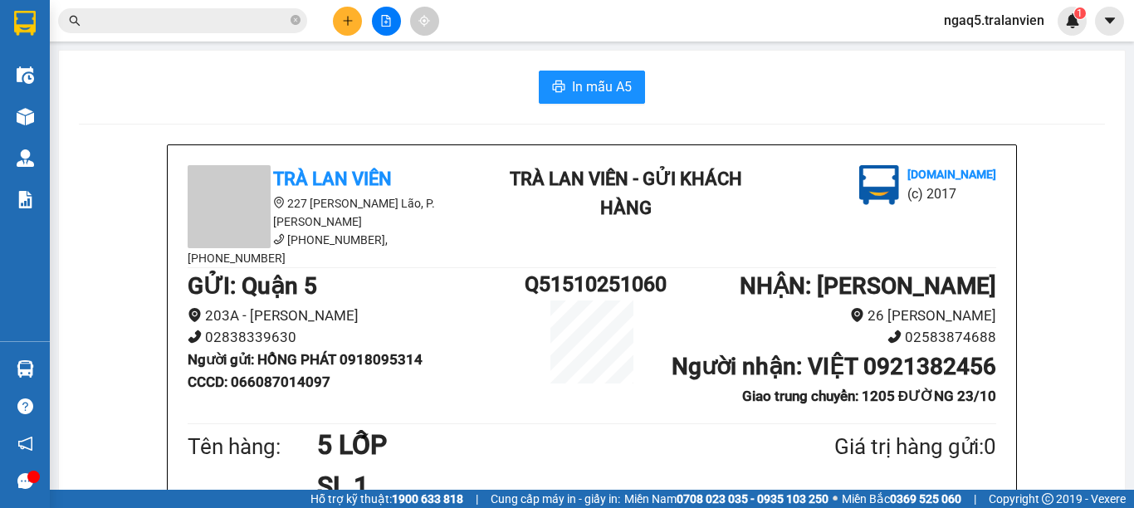
click at [339, 7] on div at bounding box center [386, 21] width 125 height 29
click at [345, 17] on icon "plus" at bounding box center [348, 21] width 12 height 12
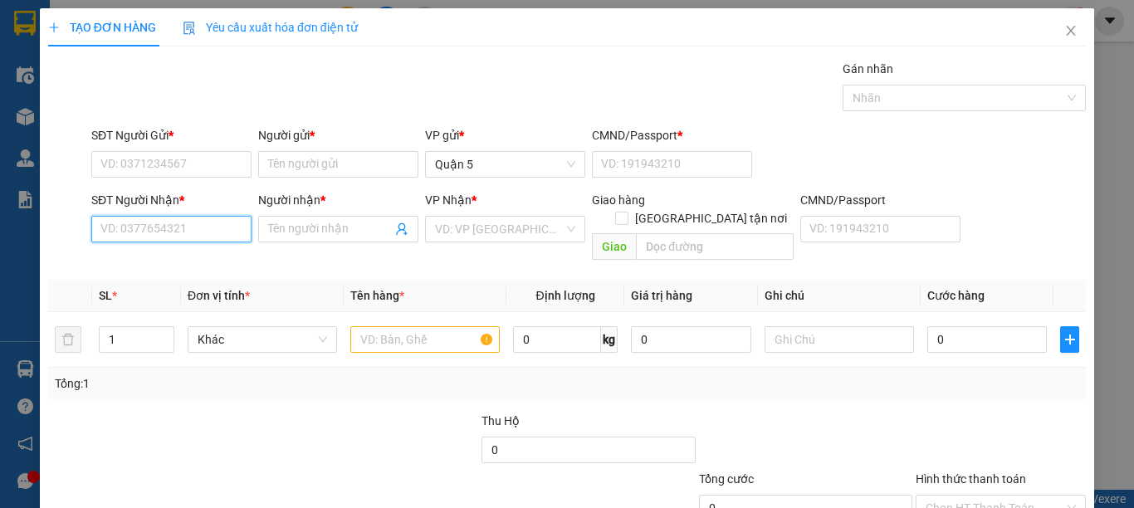
click at [203, 228] on input "SĐT Người Nhận *" at bounding box center [171, 229] width 160 height 27
click at [142, 253] on div "0903550445 - THẢO" at bounding box center [170, 262] width 158 height 27
type input "0903550445"
type input "THẢO"
type input "0903550445"
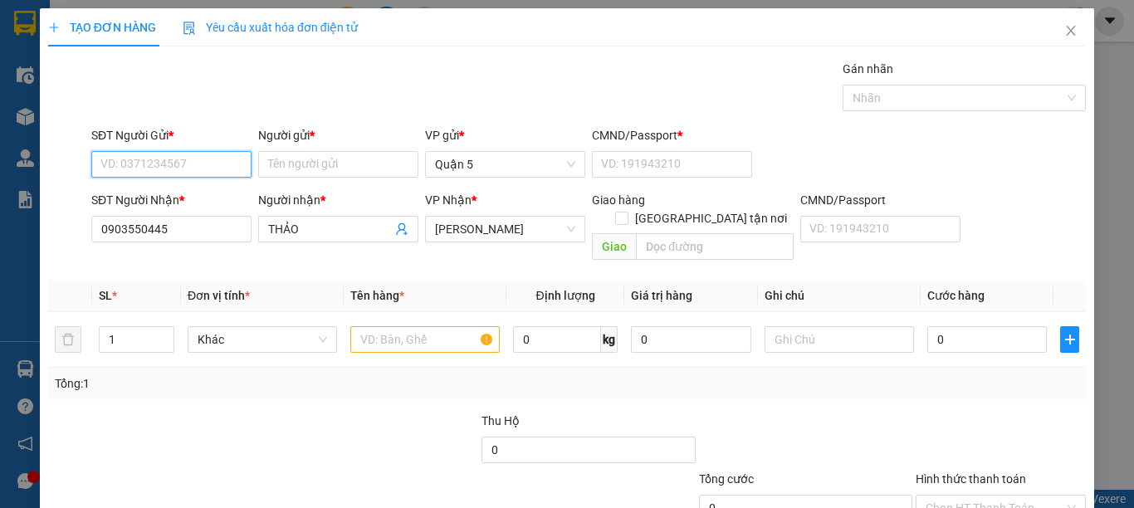
click at [181, 172] on input "SĐT Người Gửi *" at bounding box center [171, 164] width 160 height 27
click at [177, 198] on div "0839337788 - KHẤNH" at bounding box center [169, 197] width 138 height 18
type input "0839337788"
type input "KHẤNH"
type input "1"
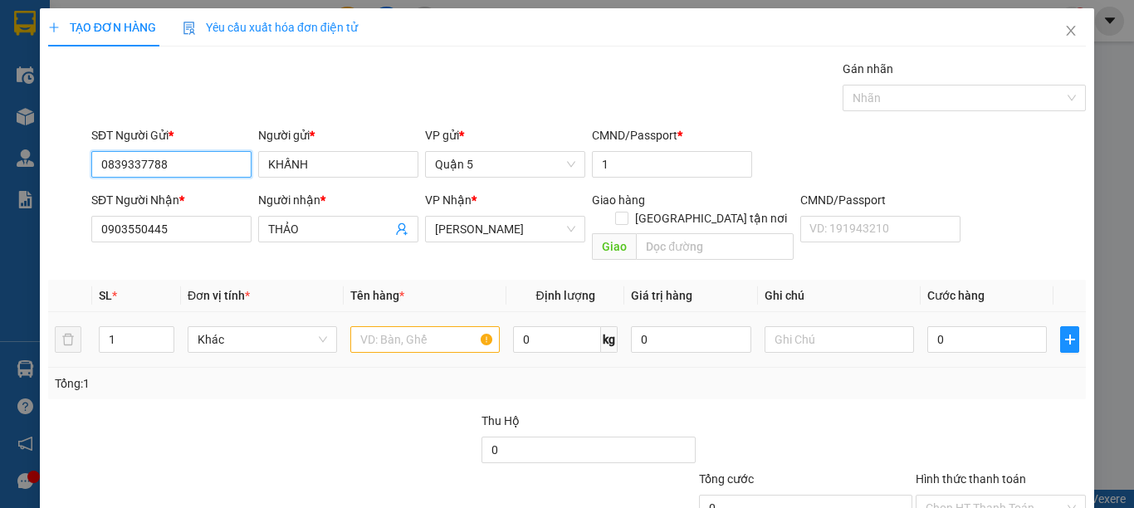
type input "0839337788"
click at [408, 326] on input "text" at bounding box center [424, 339] width 149 height 27
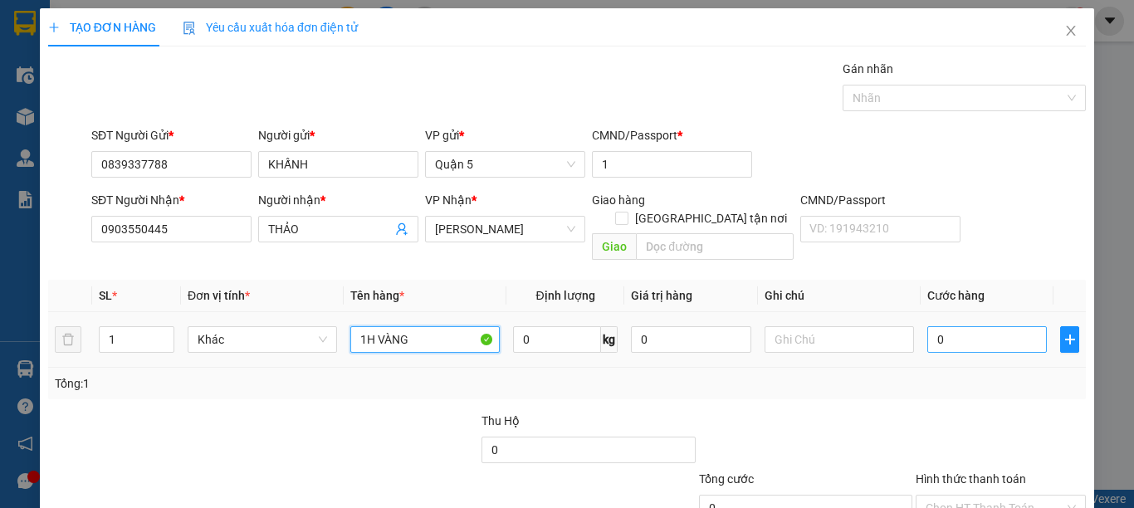
type input "1H VÀNG"
click at [990, 326] on input "0" at bounding box center [988, 339] width 120 height 27
type input "3"
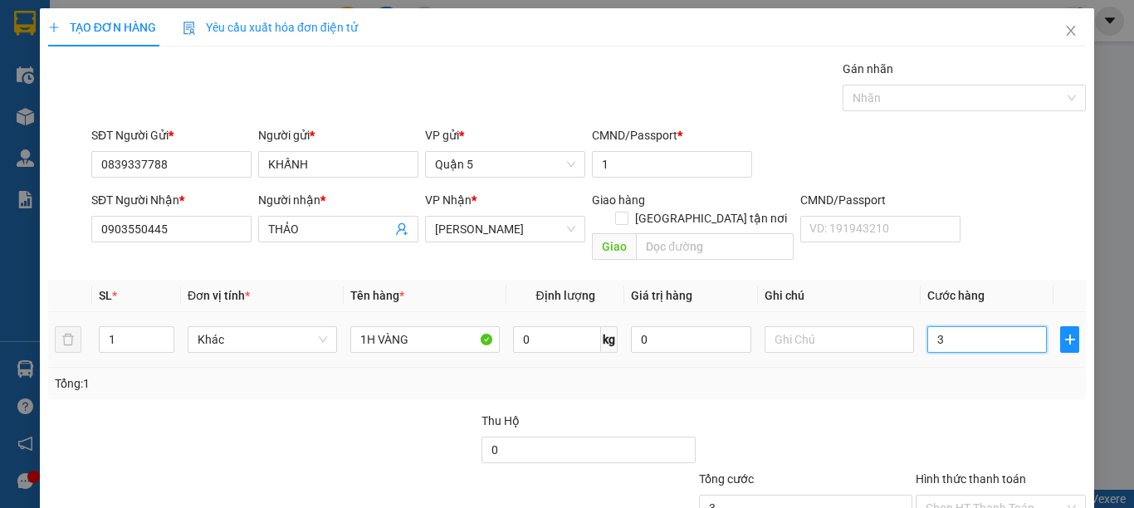
type input "30"
type input "30.000"
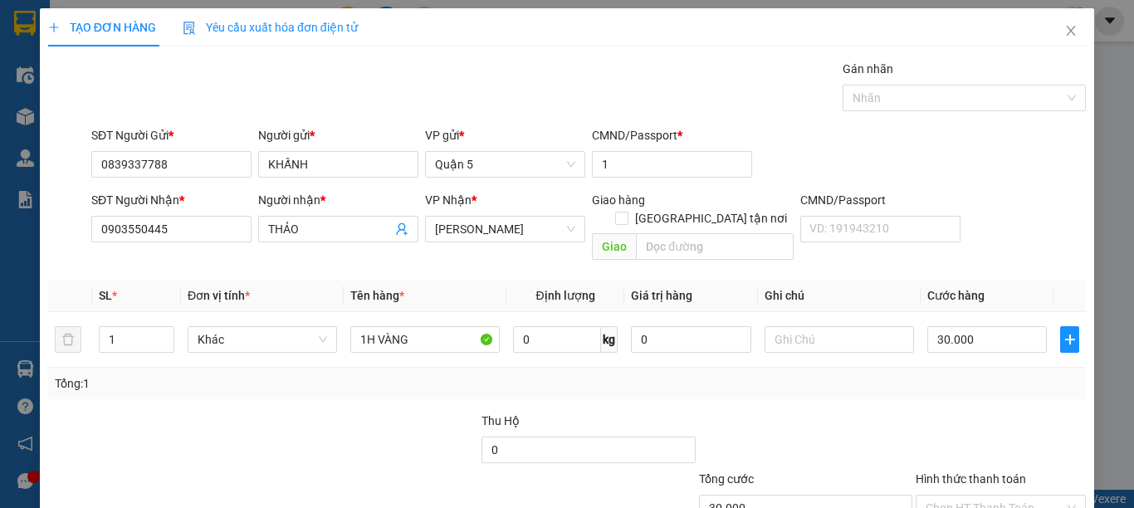
drag, startPoint x: 979, startPoint y: 360, endPoint x: 830, endPoint y: 383, distance: 150.3
click at [823, 383] on div "Transit Pickup Surcharge Ids Transit Deliver Surcharge Ids Transit Deliver Surc…" at bounding box center [567, 330] width 1038 height 541
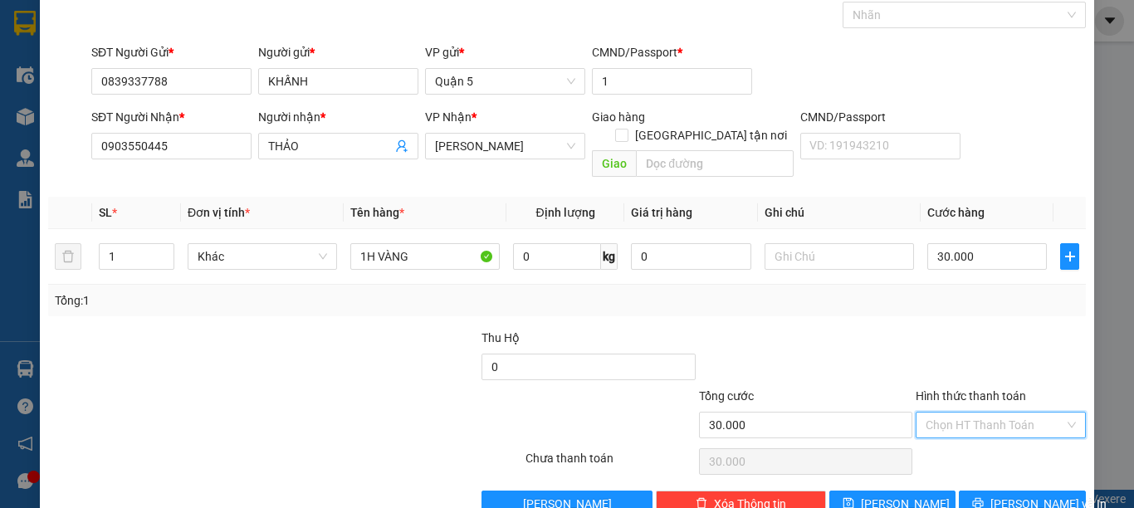
click at [986, 413] on input "Hình thức thanh toán" at bounding box center [995, 425] width 139 height 25
click at [973, 438] on div "Tại văn phòng" at bounding box center [989, 440] width 148 height 18
type input "0"
click at [1008, 482] on div "Transit Pickup Surcharge Ids Transit Deliver Surcharge Ids Transit Deliver Surc…" at bounding box center [567, 247] width 1038 height 541
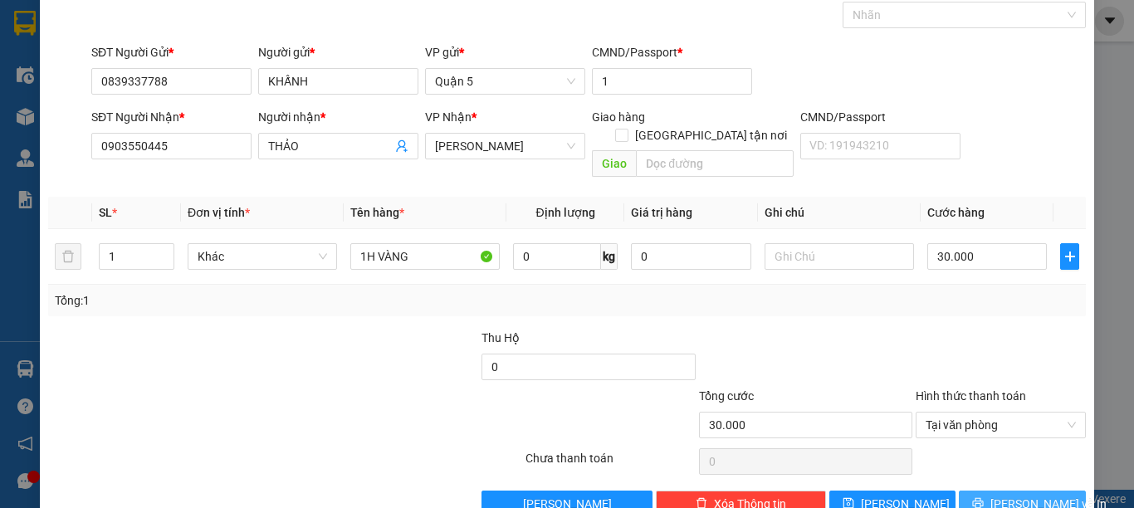
click at [1011, 495] on span "[PERSON_NAME] và In" at bounding box center [1049, 504] width 116 height 18
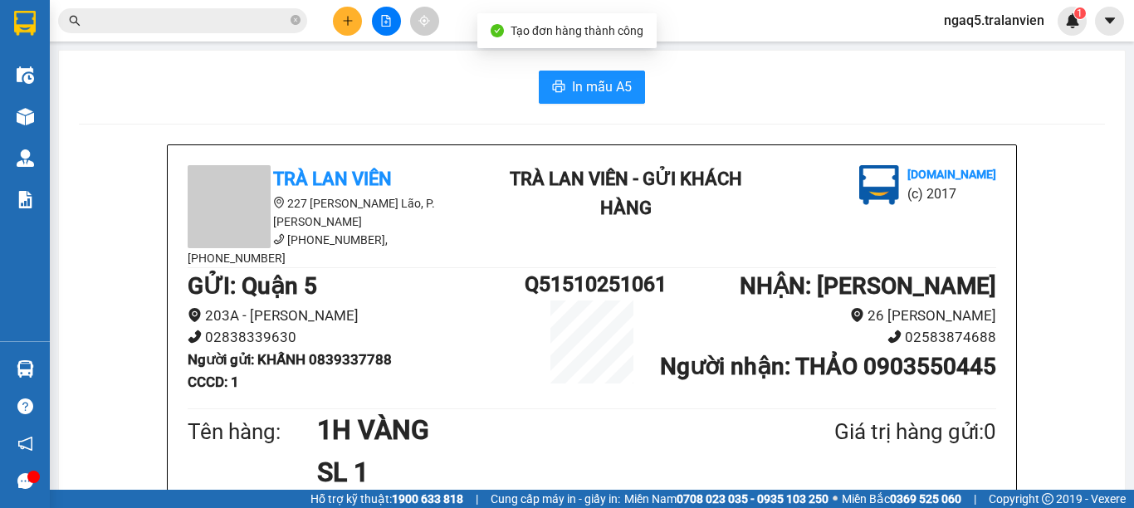
click at [572, 95] on span "In mẫu A5" at bounding box center [602, 86] width 60 height 21
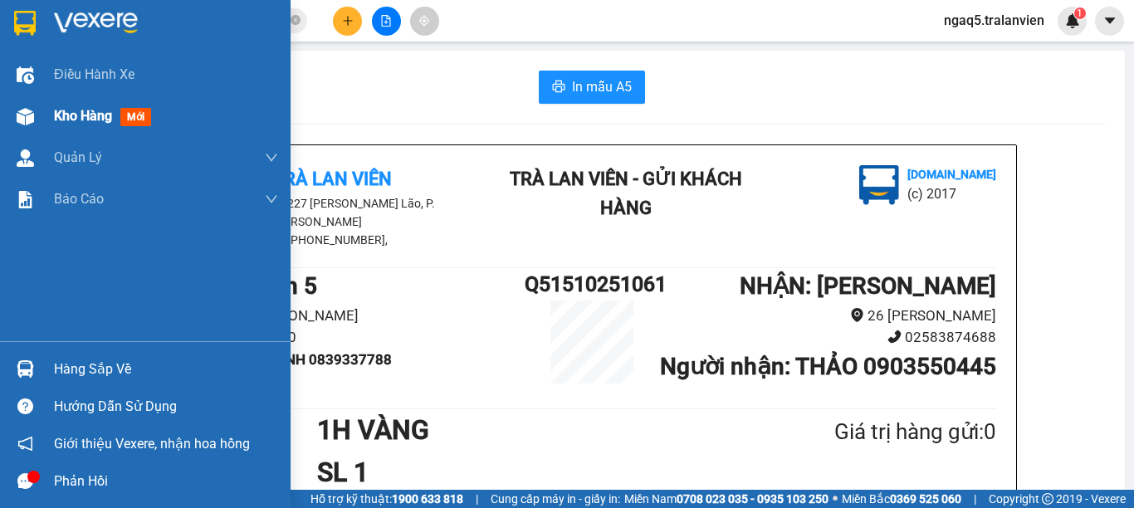
click at [64, 118] on span "Kho hàng" at bounding box center [83, 116] width 58 height 16
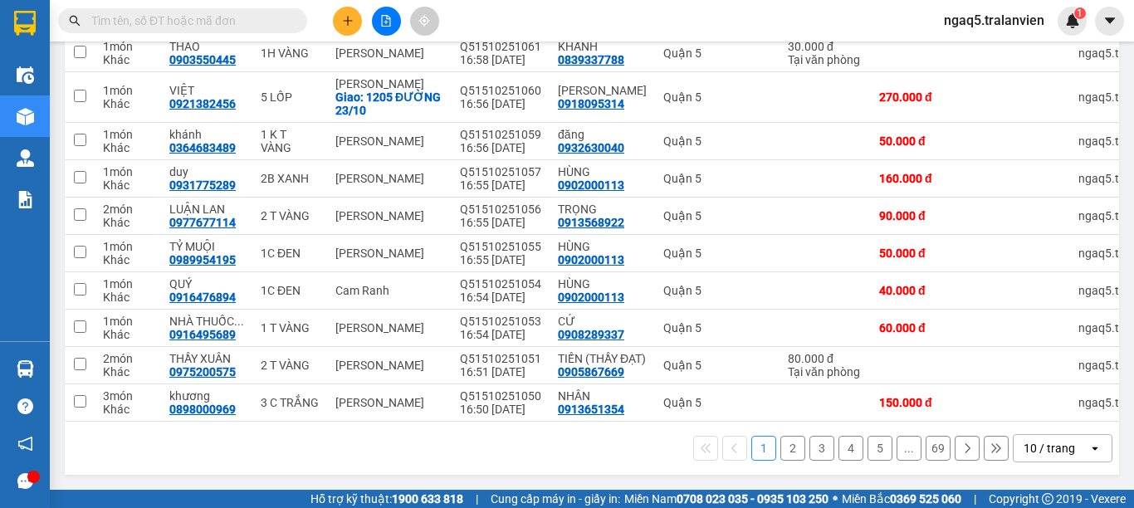
scroll to position [14, 0]
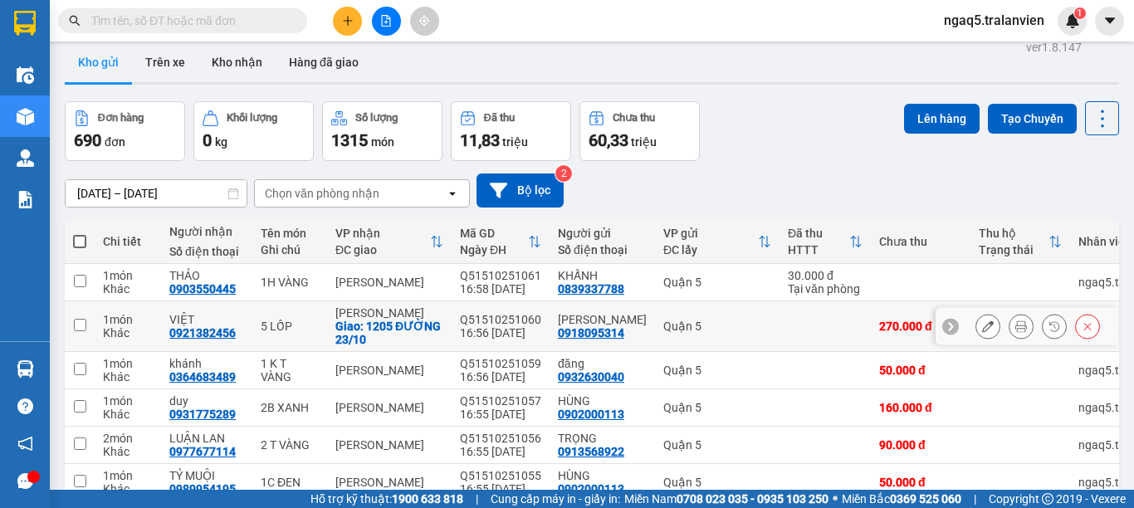
click at [982, 326] on icon at bounding box center [988, 327] width 12 height 12
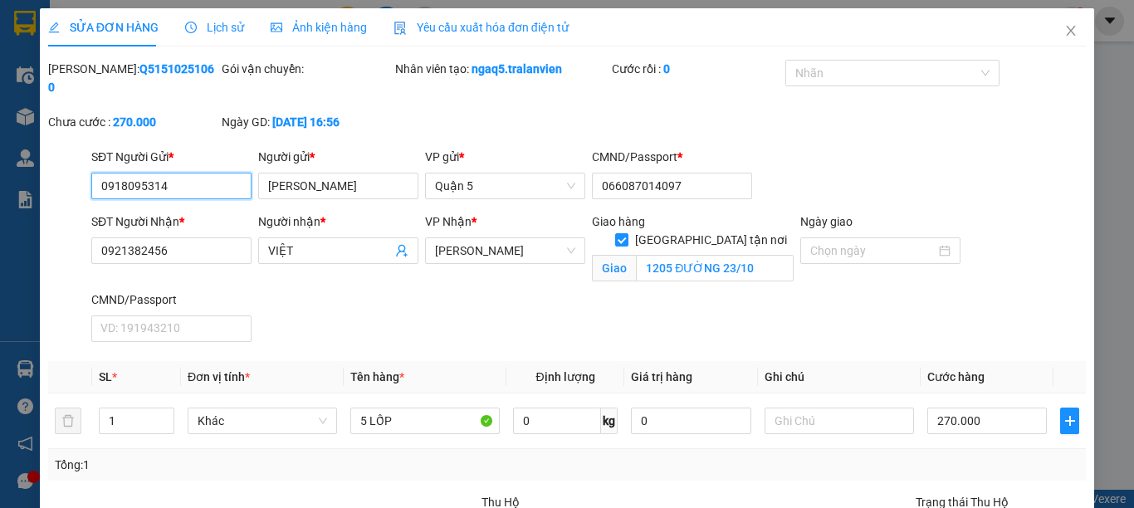
type input "0918095314"
type input "[PERSON_NAME]"
type input "066087014097"
type input "0921382456"
type input "VIỆT"
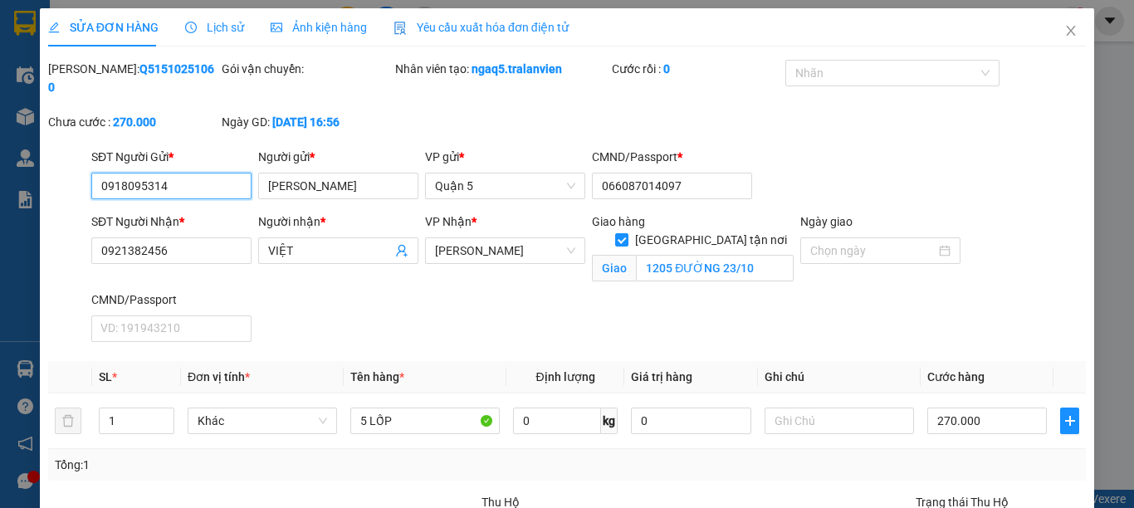
checkbox input "true"
type input "1205 ĐƯỜNG 23/10"
type input "270.000"
click at [627, 233] on input "[GEOGRAPHIC_DATA] tận nơi" at bounding box center [621, 239] width 12 height 12
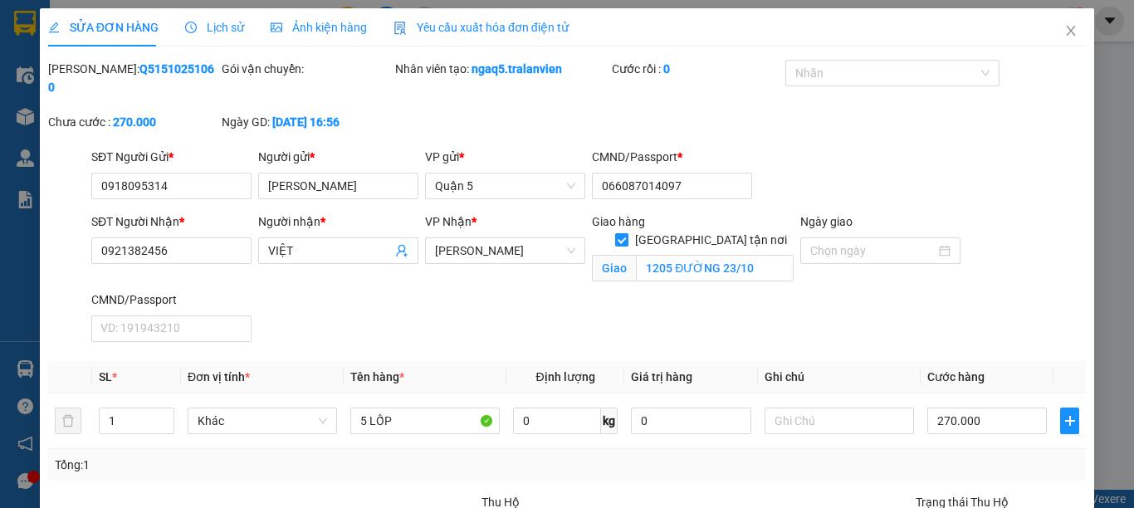
checkbox input "false"
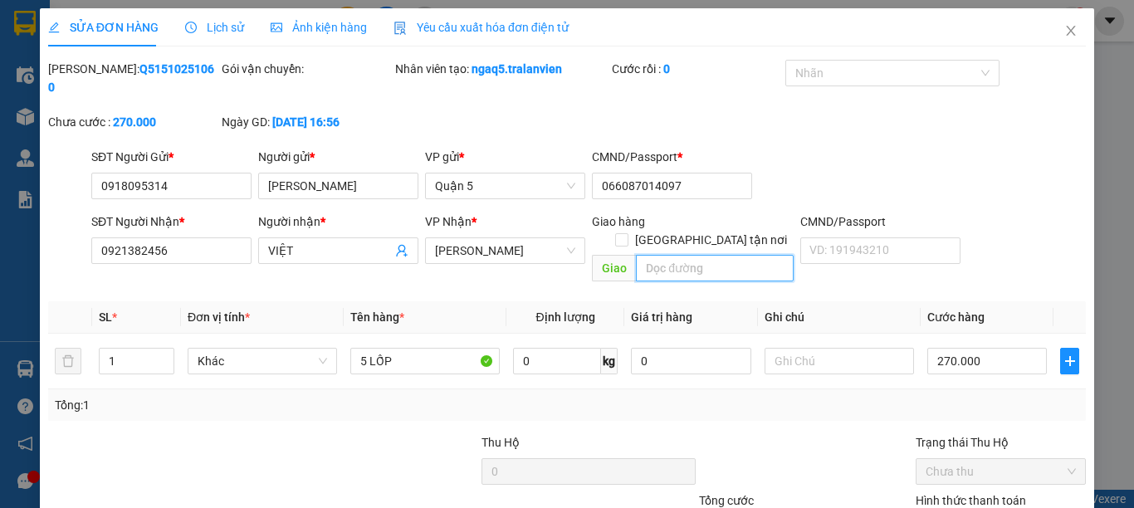
scroll to position [110, 0]
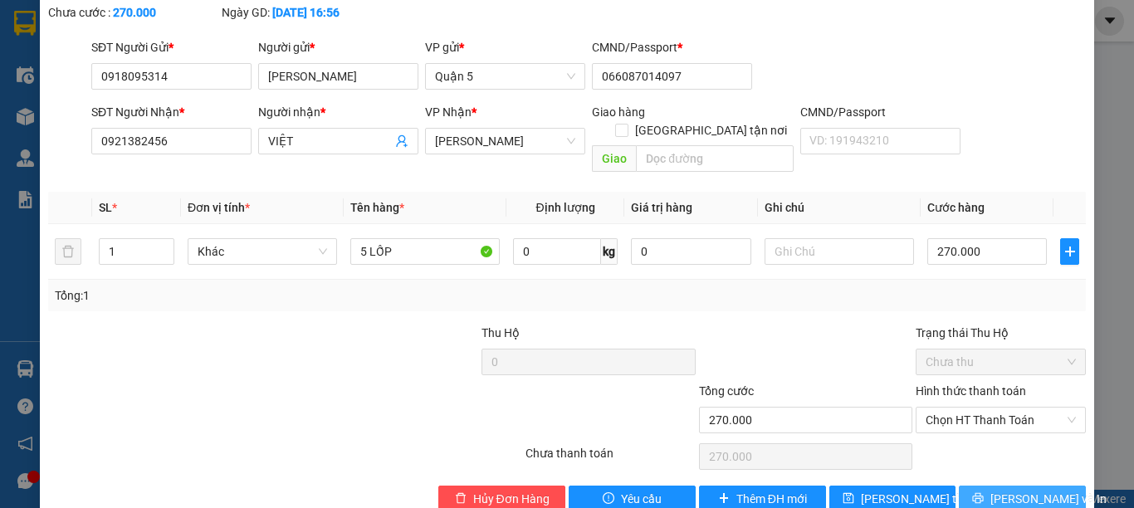
click at [970, 486] on button "[PERSON_NAME] và In" at bounding box center [1022, 499] width 127 height 27
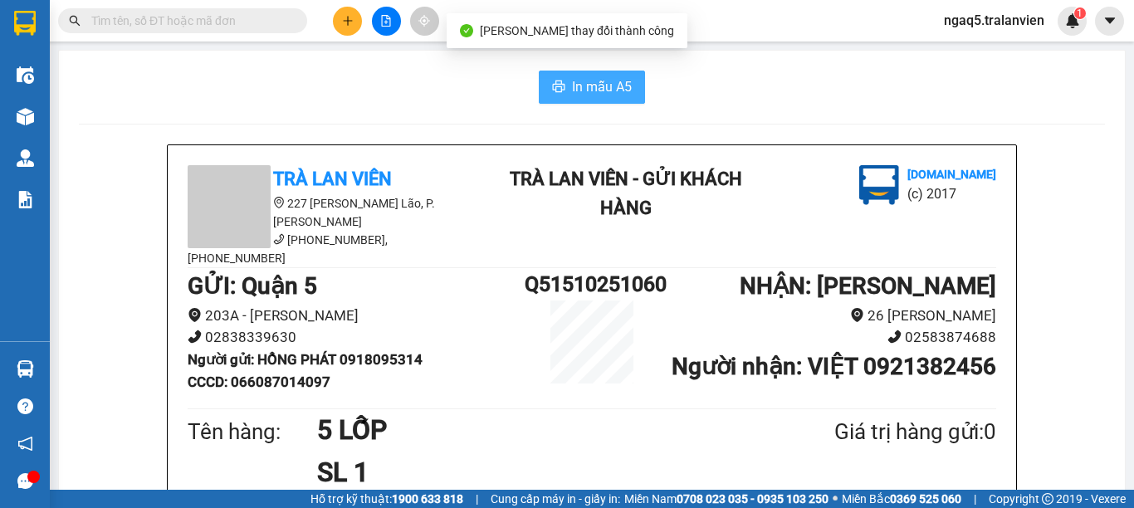
click at [576, 82] on span "In mẫu A5" at bounding box center [602, 86] width 60 height 21
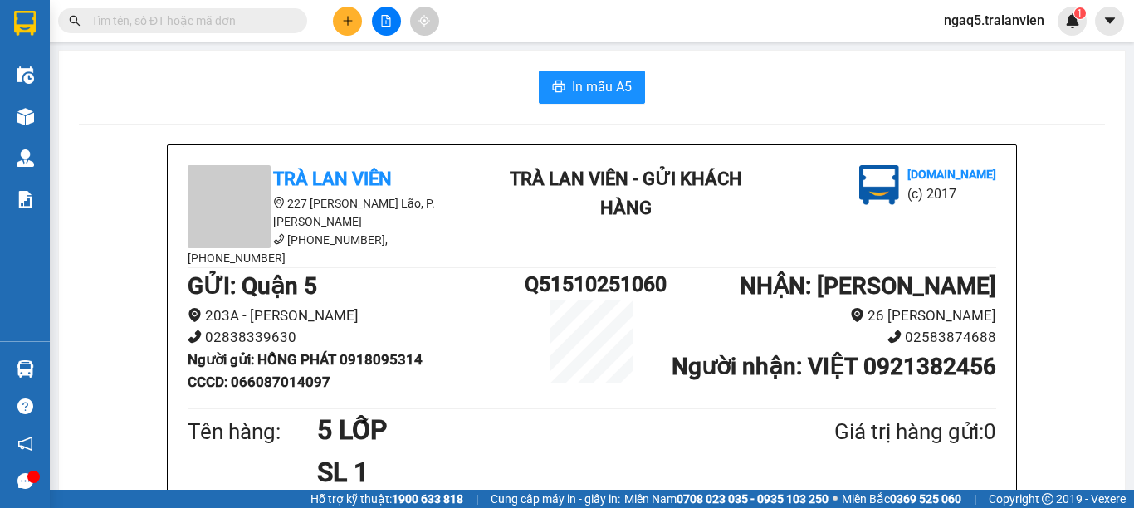
click at [342, 13] on button at bounding box center [347, 21] width 29 height 29
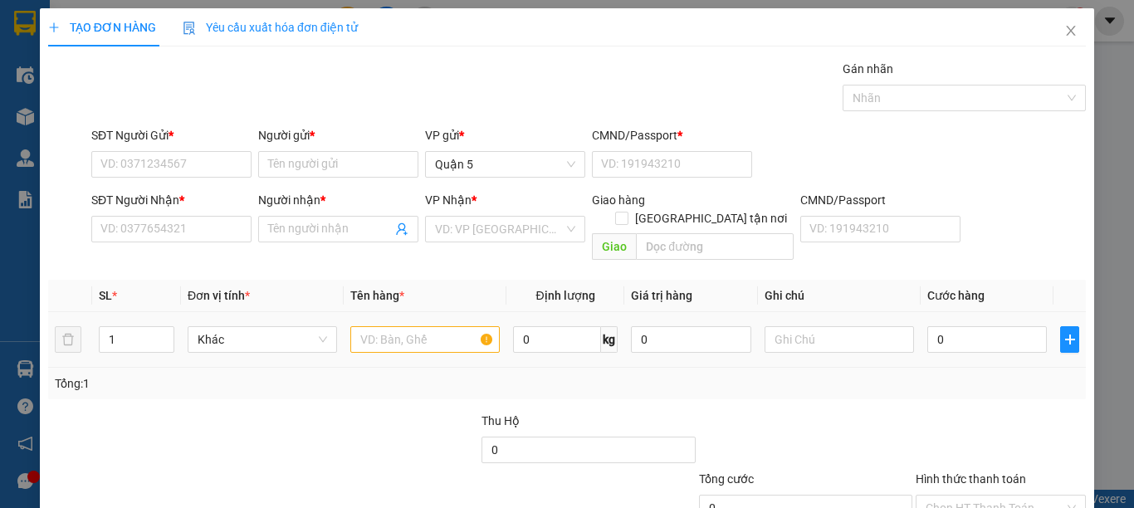
click at [408, 335] on div at bounding box center [424, 339] width 149 height 33
click at [397, 326] on input "text" at bounding box center [424, 339] width 149 height 27
type input "4T VÀNG"
click at [996, 326] on input "0" at bounding box center [988, 339] width 120 height 27
type input "2"
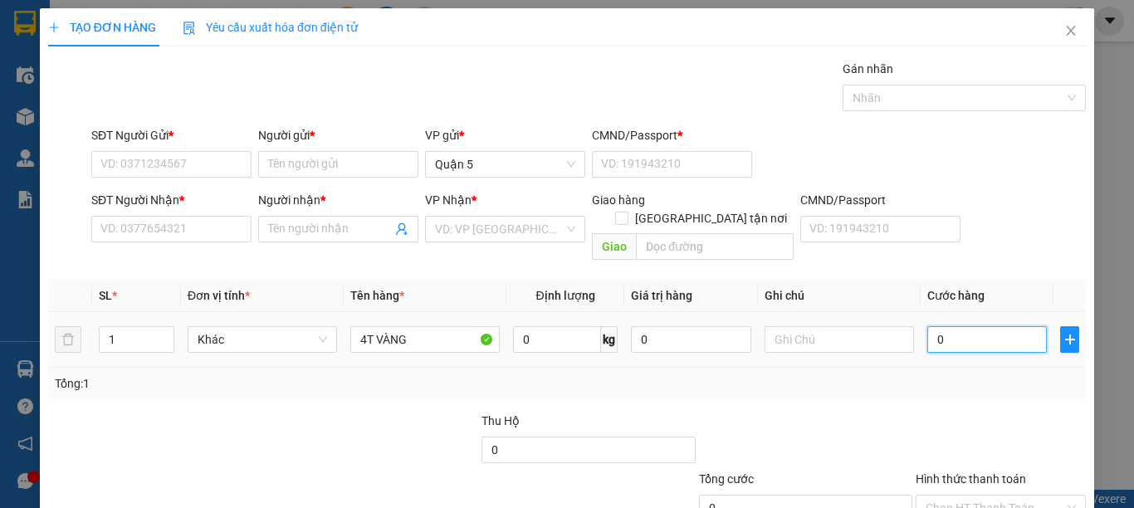
type input "2"
type input "22"
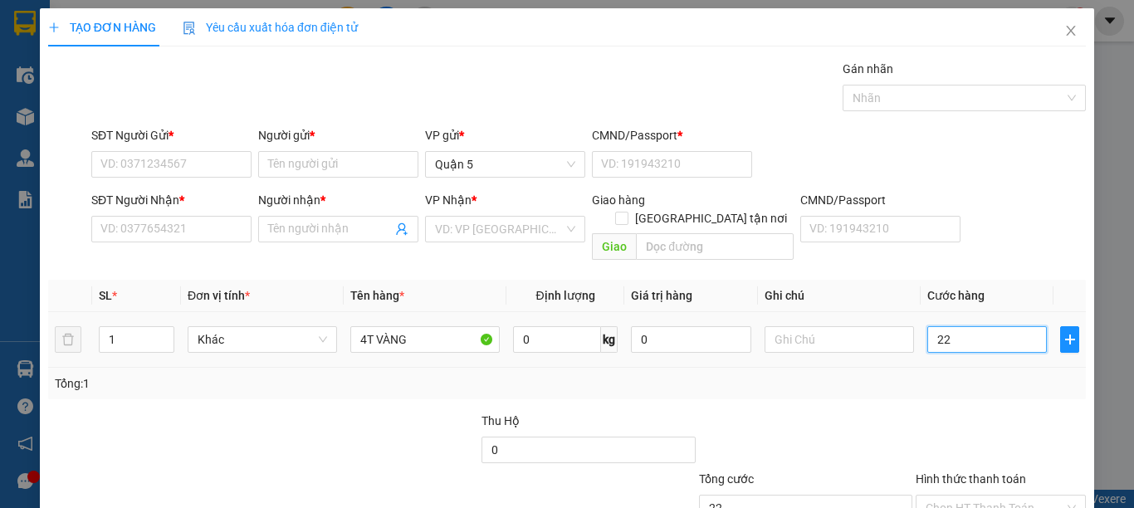
type input "220"
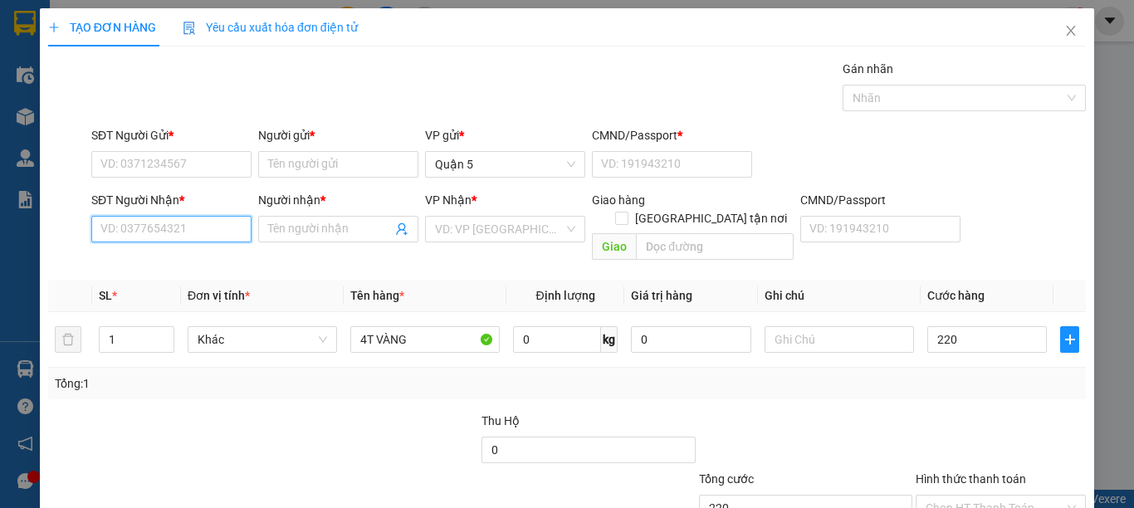
click at [169, 234] on input "SĐT Người Nhận *" at bounding box center [171, 229] width 160 height 27
type input "220.000"
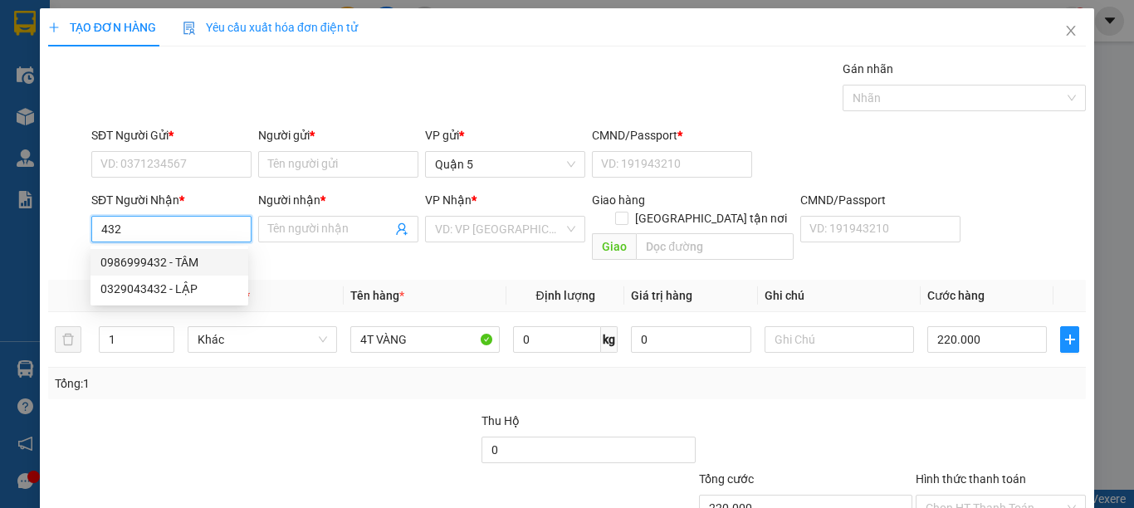
click at [174, 258] on div "0986999432 - TÂM" at bounding box center [169, 262] width 138 height 18
type input "0986999432"
type input "TÂM"
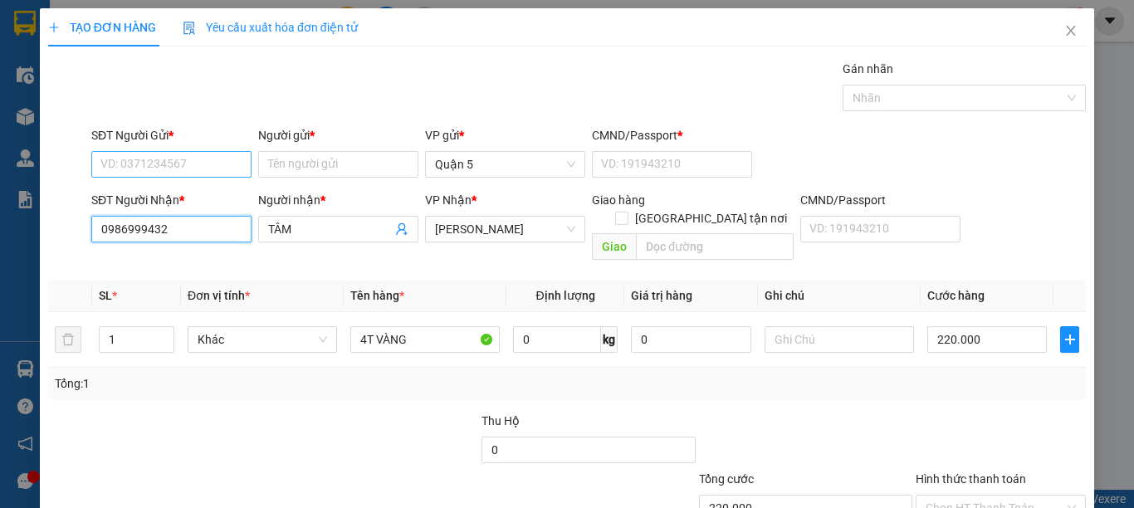
type input "0986999432"
click at [195, 164] on input "SĐT Người Gửi *" at bounding box center [171, 164] width 160 height 27
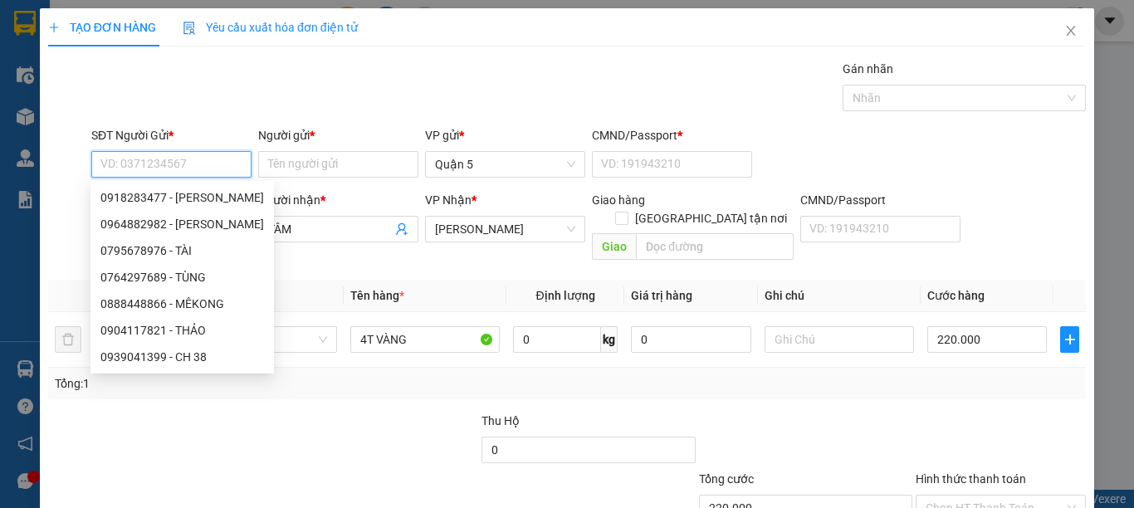
scroll to position [83, 0]
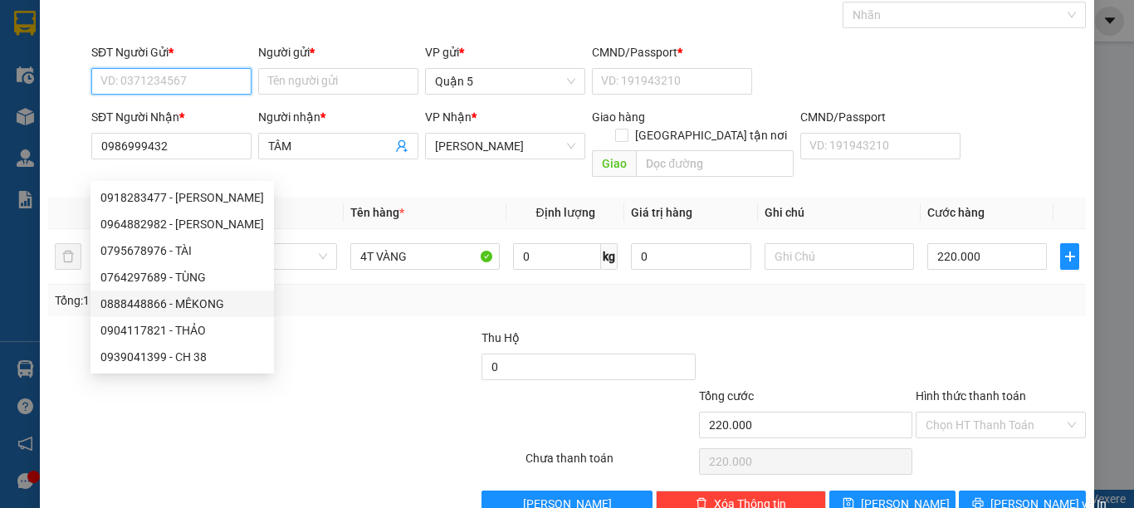
click at [135, 302] on div "0888448866 - MÊKONG" at bounding box center [182, 304] width 164 height 18
type input "0888448866"
type input "MÊKONG"
type input "083079012491"
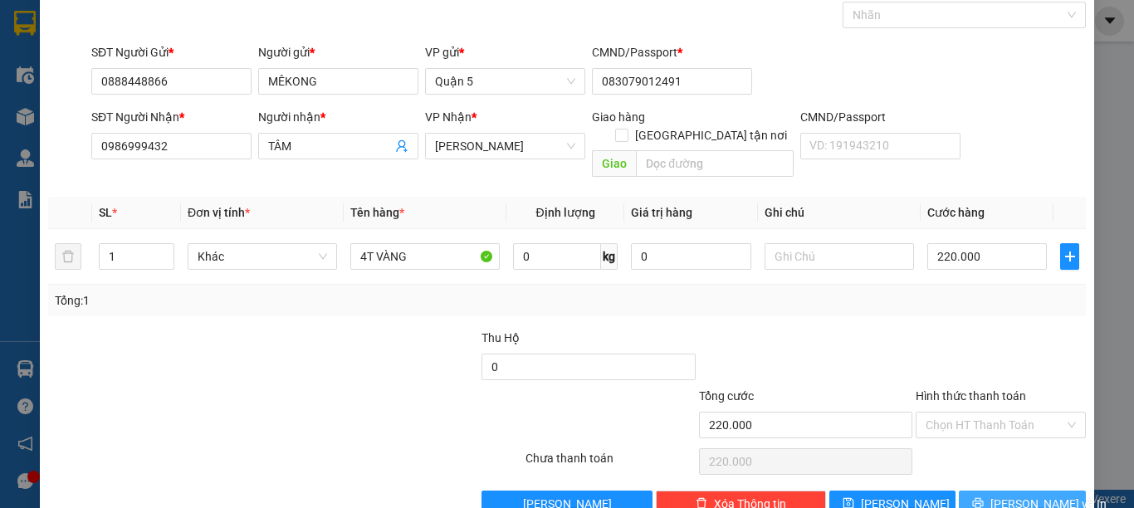
click at [1012, 495] on span "[PERSON_NAME] và In" at bounding box center [1049, 504] width 116 height 18
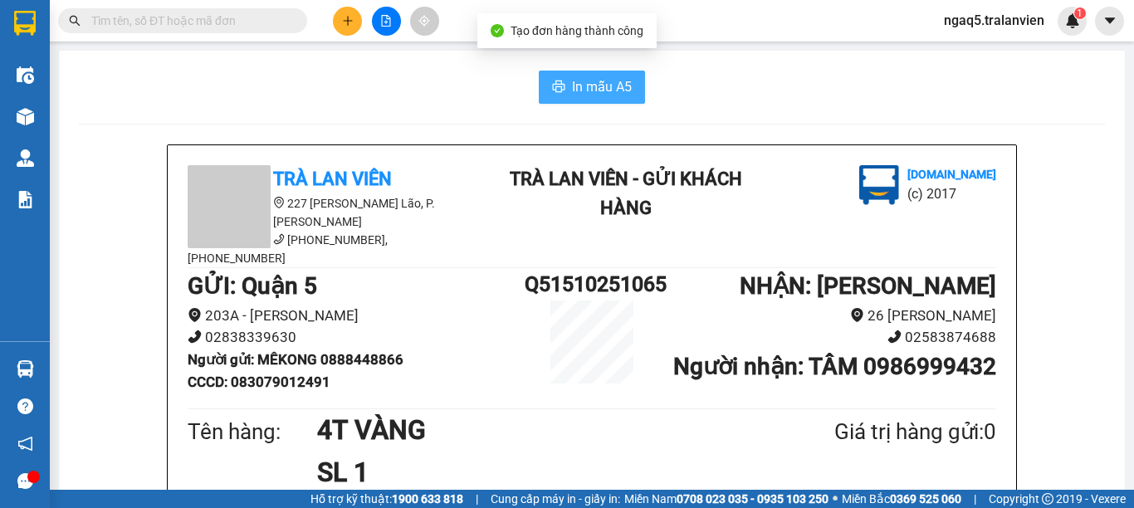
click at [588, 81] on span "In mẫu A5" at bounding box center [602, 86] width 60 height 21
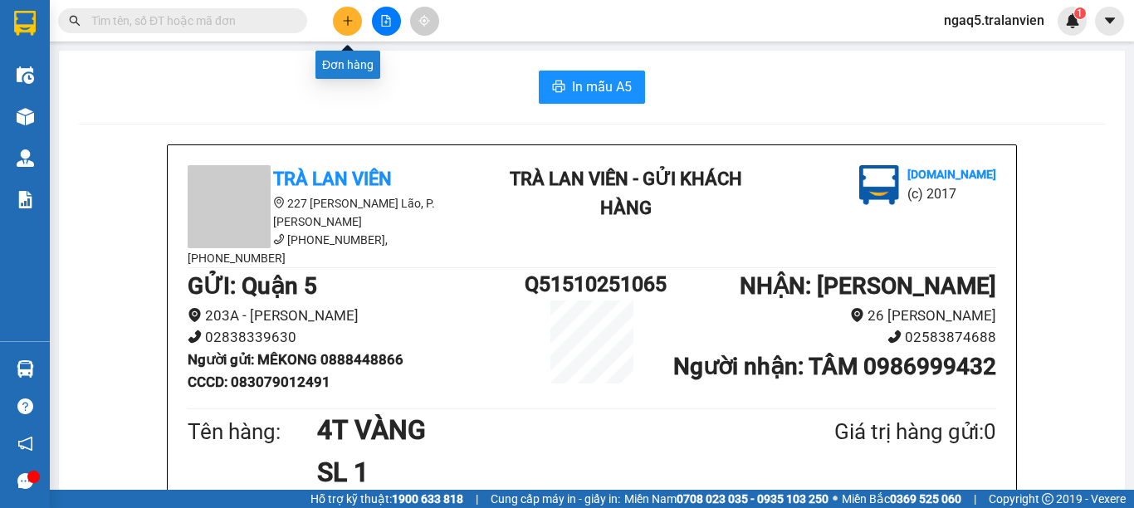
click at [350, 29] on button at bounding box center [347, 21] width 29 height 29
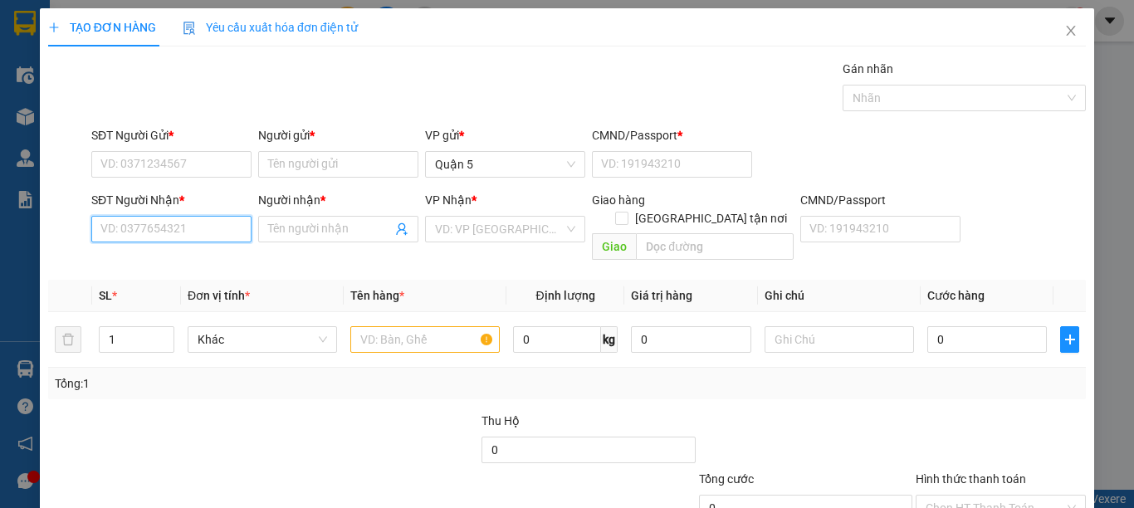
click at [188, 227] on input "SĐT Người Nhận *" at bounding box center [171, 229] width 160 height 27
click at [1067, 31] on icon "close" at bounding box center [1071, 31] width 9 height 10
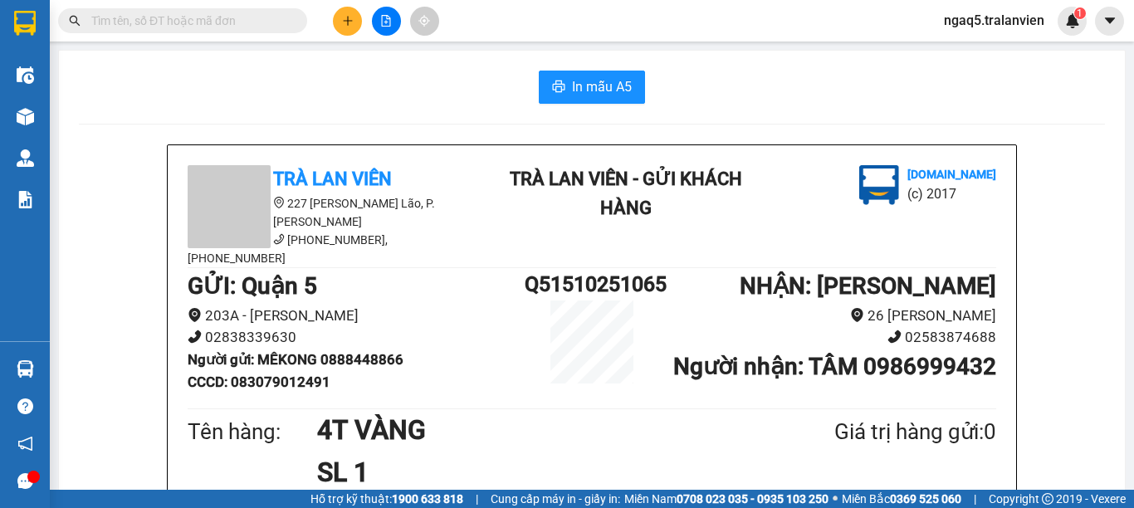
click at [268, 18] on input "text" at bounding box center [189, 21] width 196 height 18
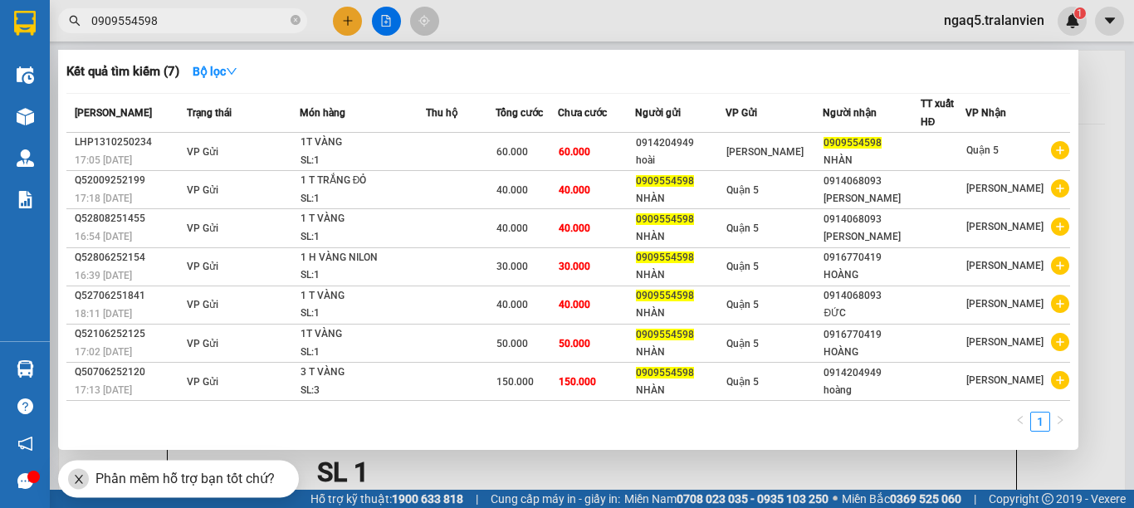
type input "0909554598"
click at [345, 15] on div at bounding box center [567, 254] width 1134 height 508
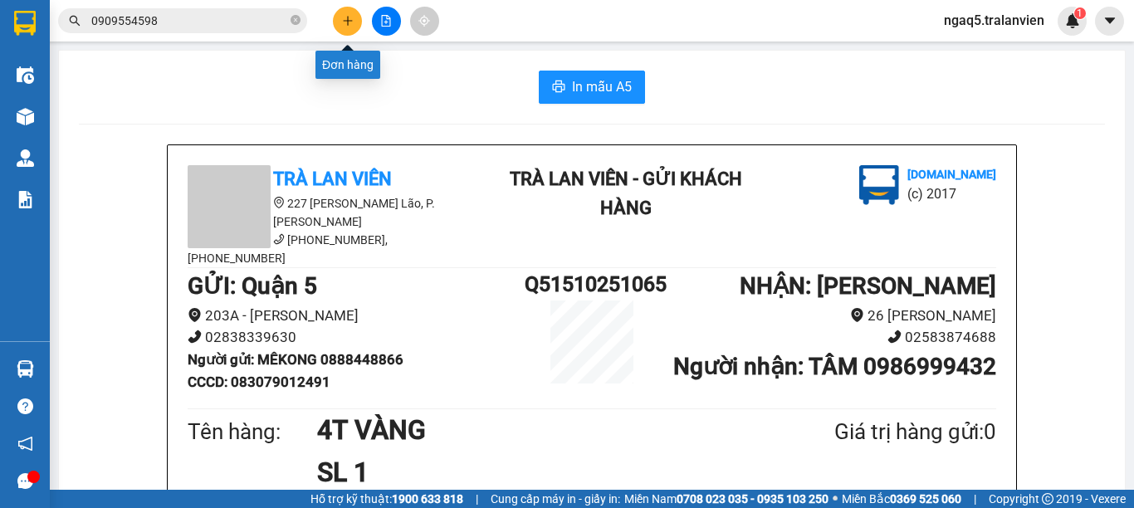
click at [352, 14] on button at bounding box center [347, 21] width 29 height 29
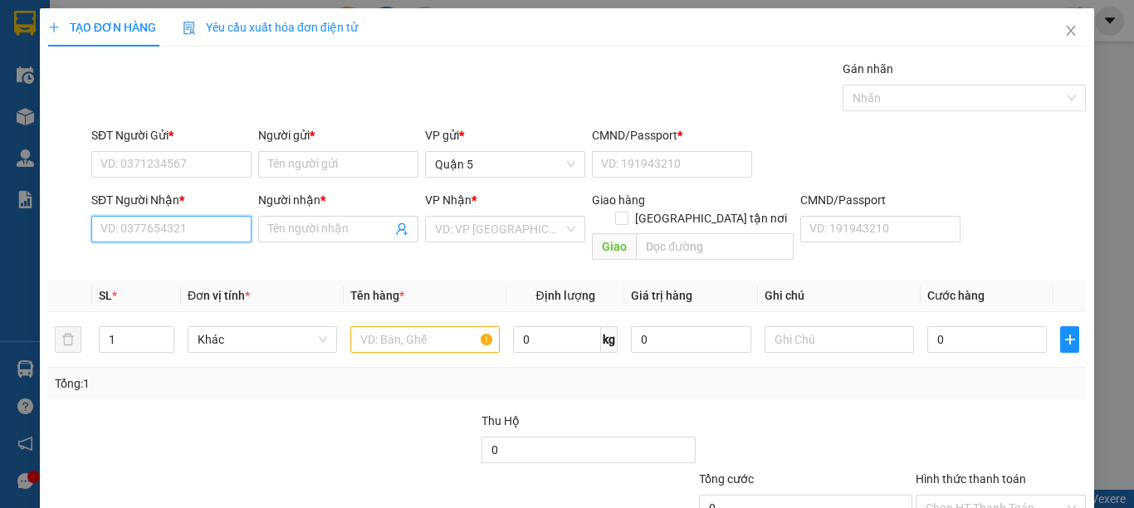
click at [198, 231] on input "SĐT Người Nhận *" at bounding box center [171, 229] width 160 height 27
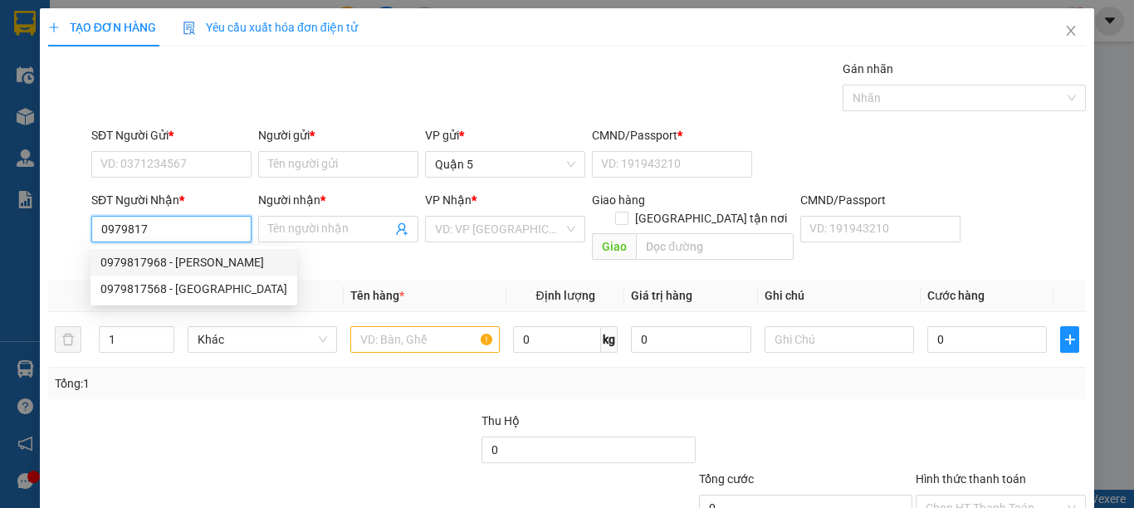
click at [179, 261] on div "0979817968 - chang chang" at bounding box center [193, 262] width 187 height 18
type input "0979817968"
type input "chang chang"
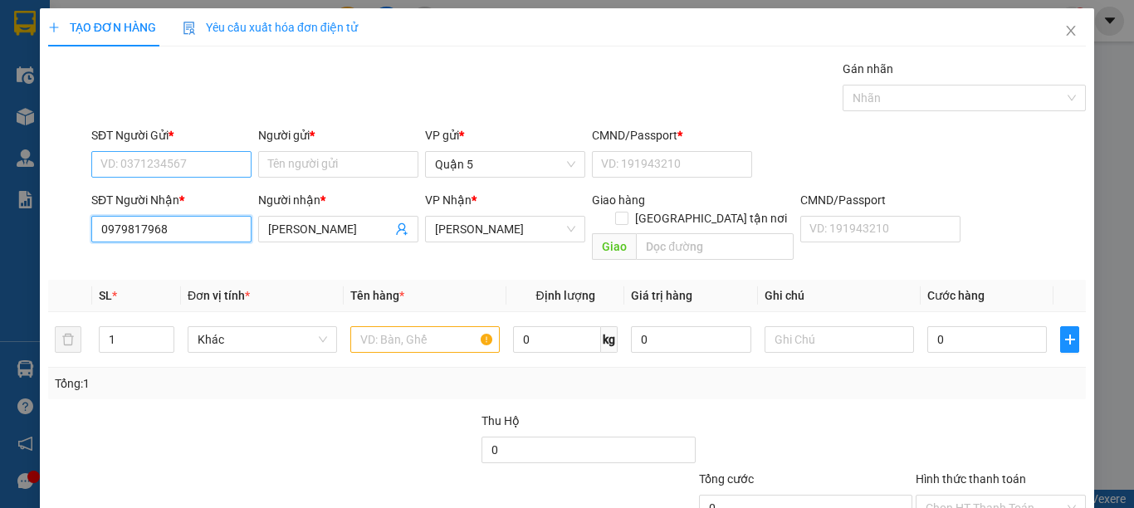
type input "0979817968"
click at [197, 170] on input "SĐT Người Gửi *" at bounding box center [171, 164] width 160 height 27
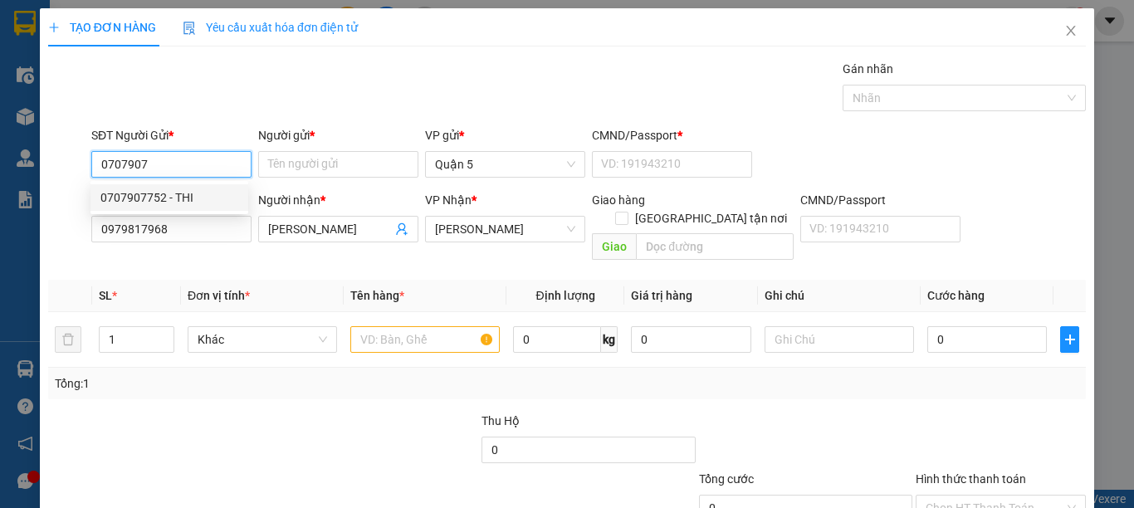
click at [180, 195] on div "0707907752 - THI" at bounding box center [169, 197] width 138 height 18
type input "0707907752"
type input "THI"
type input "1"
type input "0707907752"
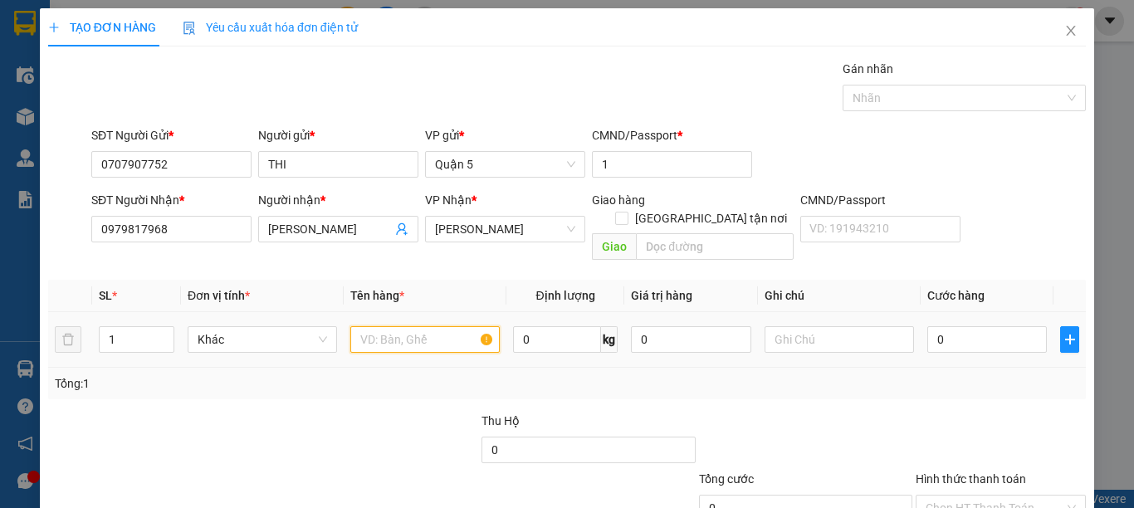
click at [423, 326] on input "text" at bounding box center [424, 339] width 149 height 27
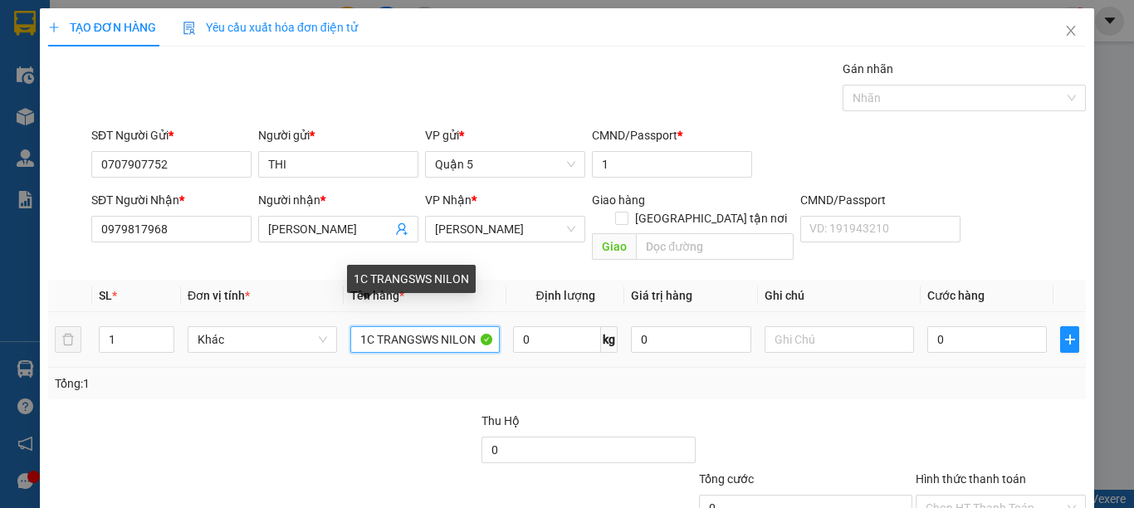
click at [430, 326] on input "1C TRANGSWS NILON" at bounding box center [424, 339] width 149 height 27
click at [428, 326] on input "1C TRANGSWS NILON" at bounding box center [424, 339] width 149 height 27
click at [434, 326] on input "1C TRANGSWS NILON" at bounding box center [424, 339] width 149 height 27
type input "1C TRẮNG NILON"
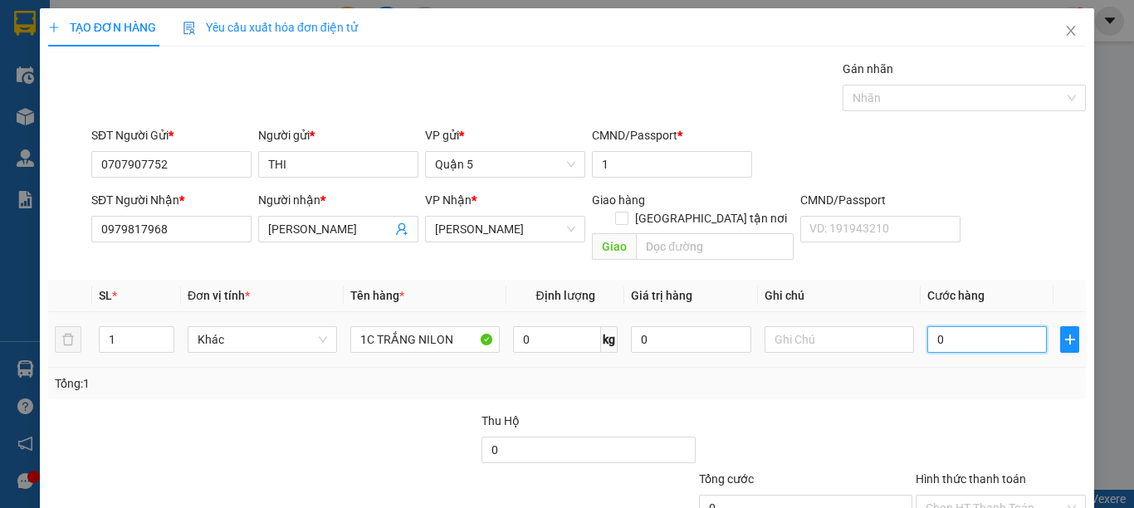
click at [937, 326] on input "0" at bounding box center [988, 339] width 120 height 27
type input "3"
type input "354"
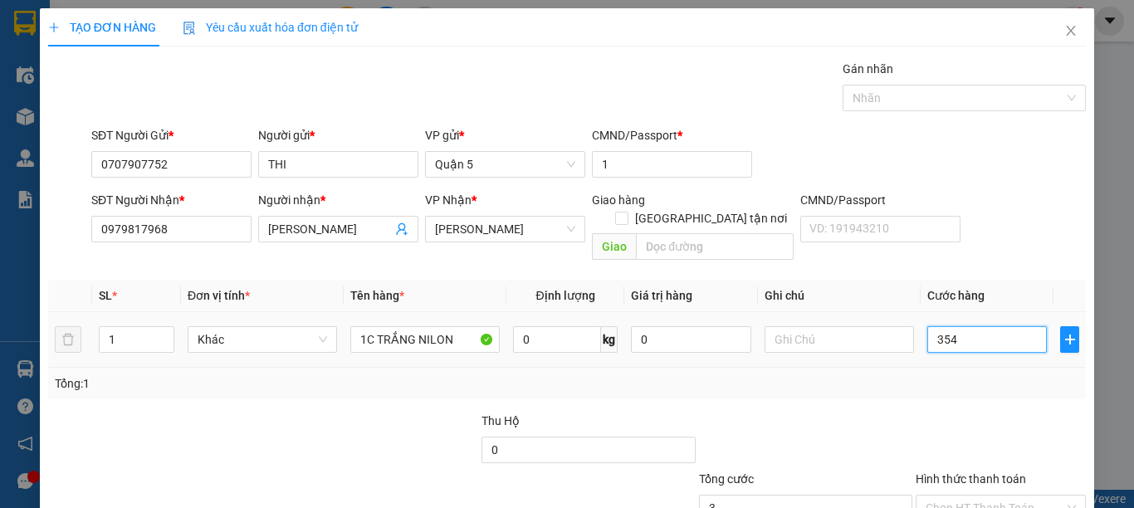
type input "354"
type input "35"
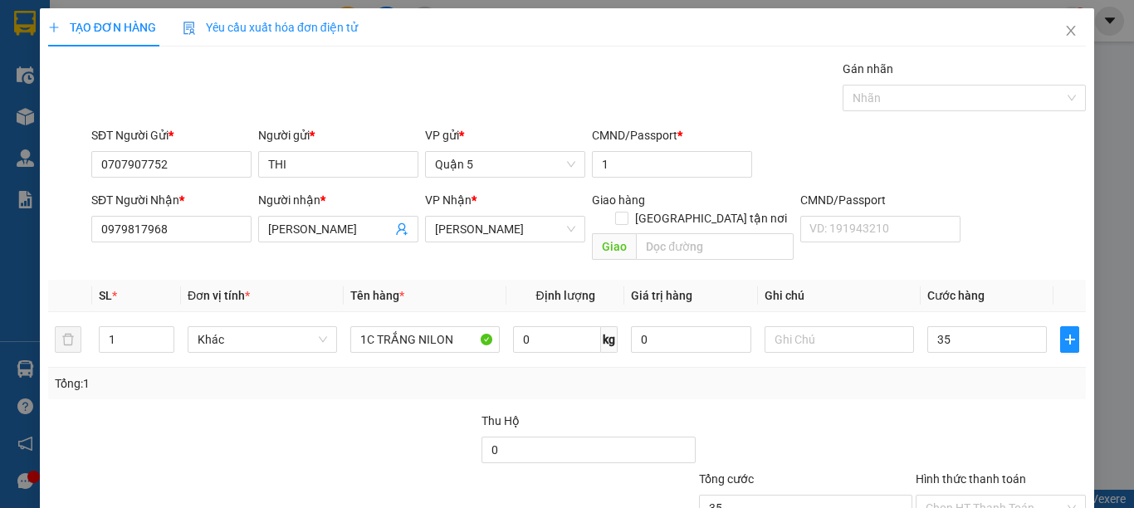
type input "35.000"
click at [938, 374] on div "Tổng: 1" at bounding box center [567, 383] width 1025 height 18
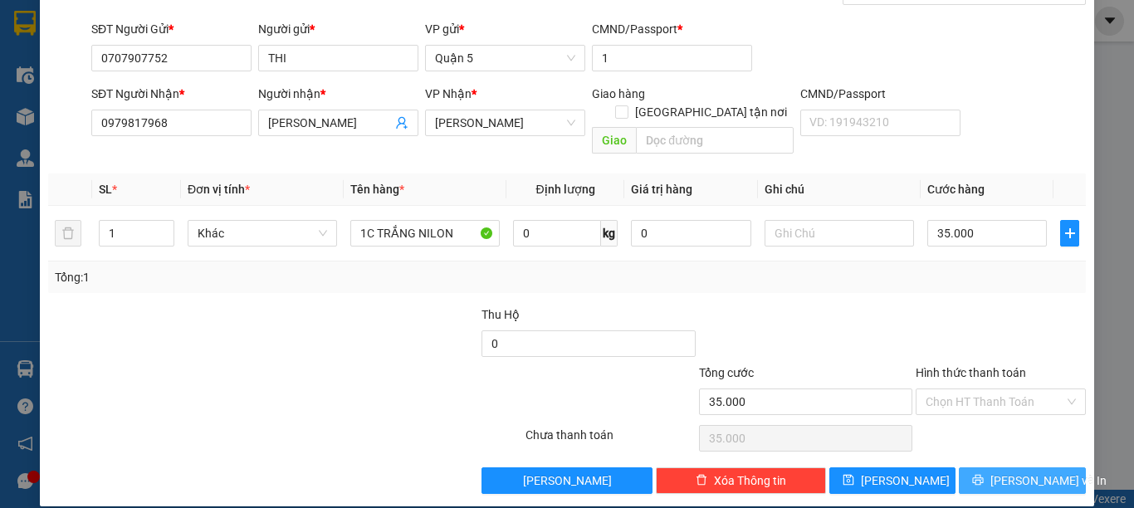
click at [1015, 472] on span "[PERSON_NAME] và In" at bounding box center [1049, 481] width 116 height 18
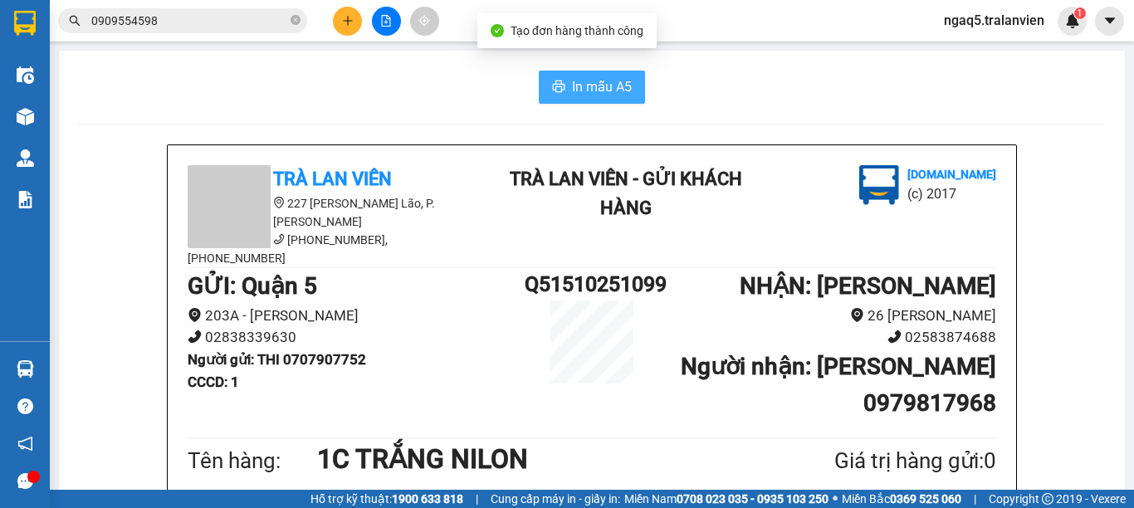
click at [597, 88] on span "In mẫu A5" at bounding box center [602, 86] width 60 height 21
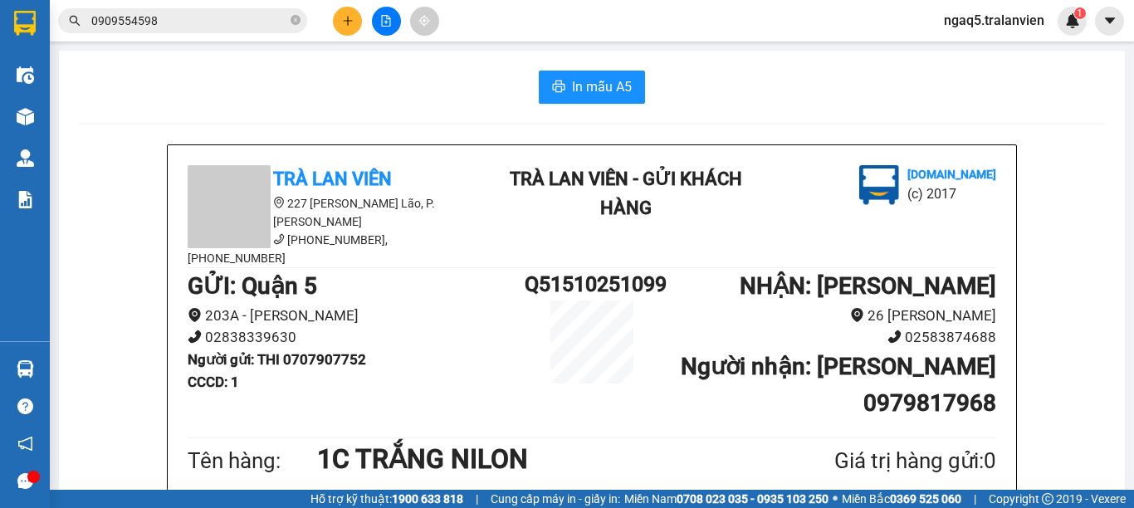
click at [275, 74] on div "In mẫu A5" at bounding box center [592, 87] width 1026 height 33
click at [277, 75] on div "In mẫu A5" at bounding box center [592, 87] width 1026 height 33
click at [287, 76] on div "In mẫu A5" at bounding box center [592, 87] width 1026 height 33
click at [355, 18] on button at bounding box center [347, 21] width 29 height 29
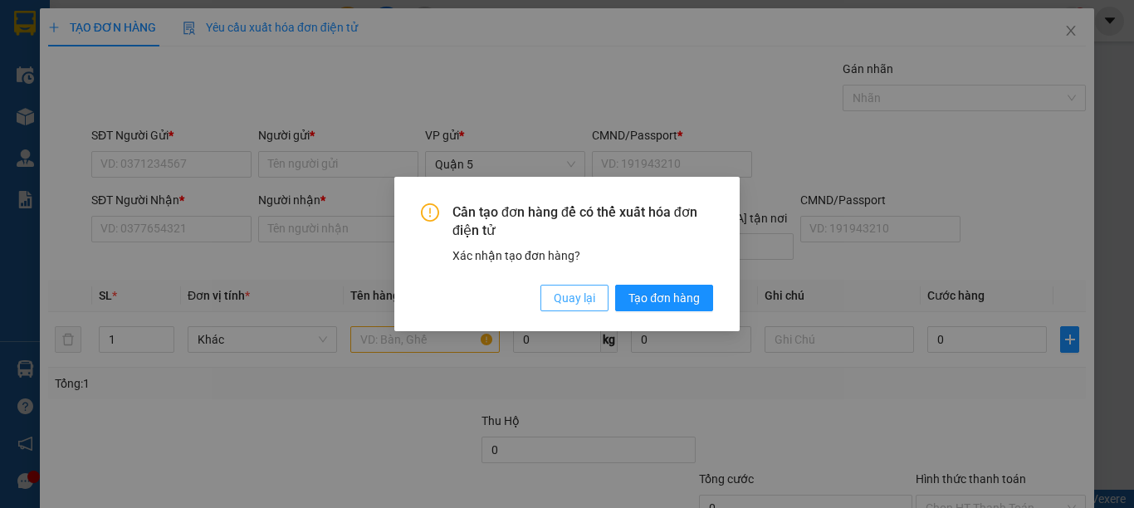
click at [581, 297] on span "Quay lại" at bounding box center [575, 298] width 42 height 18
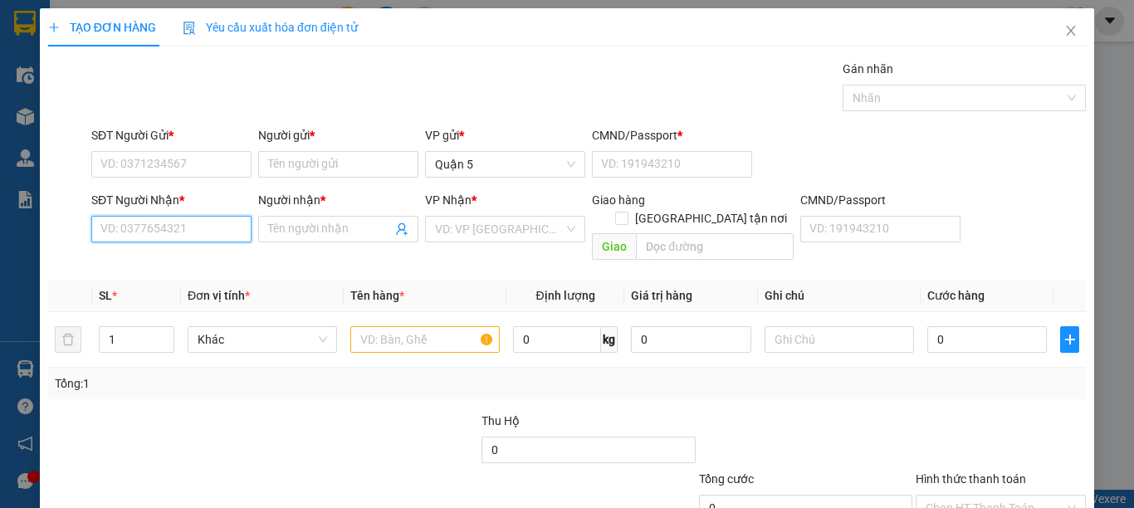
click at [179, 217] on input "SĐT Người Nhận *" at bounding box center [171, 229] width 160 height 27
click at [184, 263] on div "0903565313 - HUY" at bounding box center [169, 262] width 138 height 18
type input "0903565313"
type input "HUY"
type input "0903565313"
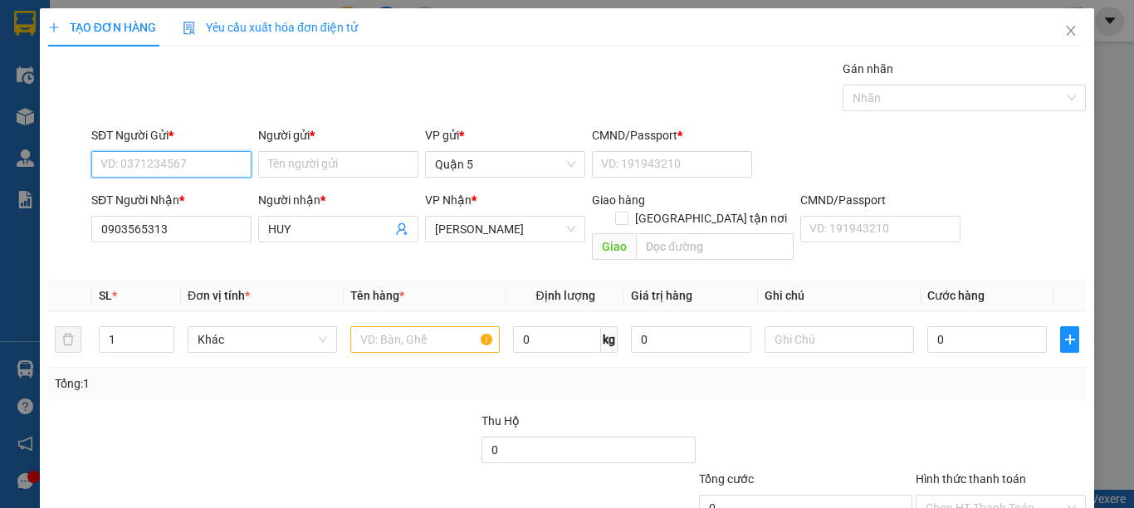
click at [132, 167] on input "SĐT Người Gửi *" at bounding box center [171, 164] width 160 height 27
click at [142, 198] on div "0904425852 - LUÂN" at bounding box center [169, 197] width 138 height 18
type input "0904425852"
type input "LUÂN"
type input "1"
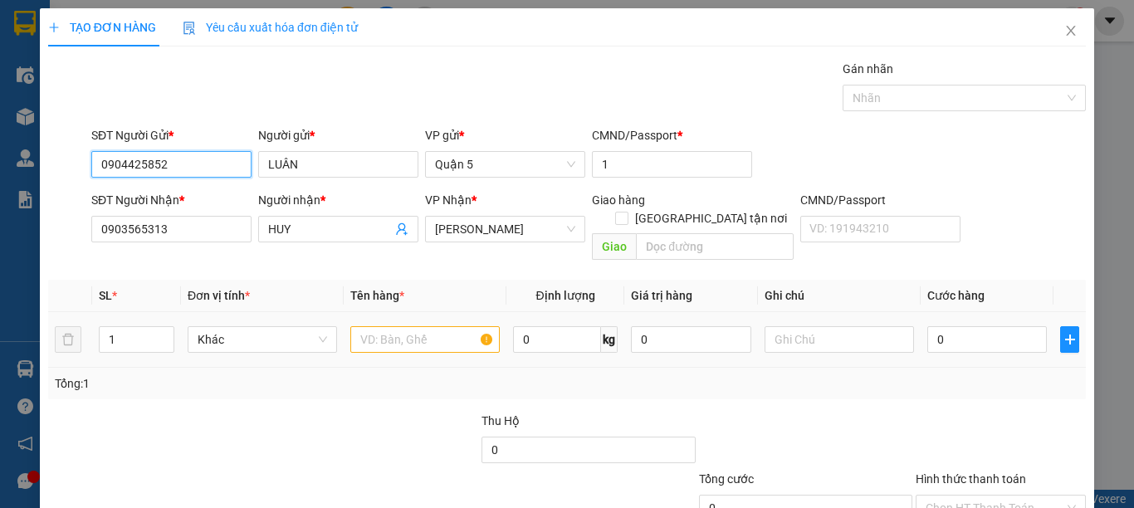
type input "0904425852"
click at [428, 326] on input "text" at bounding box center [424, 339] width 149 height 27
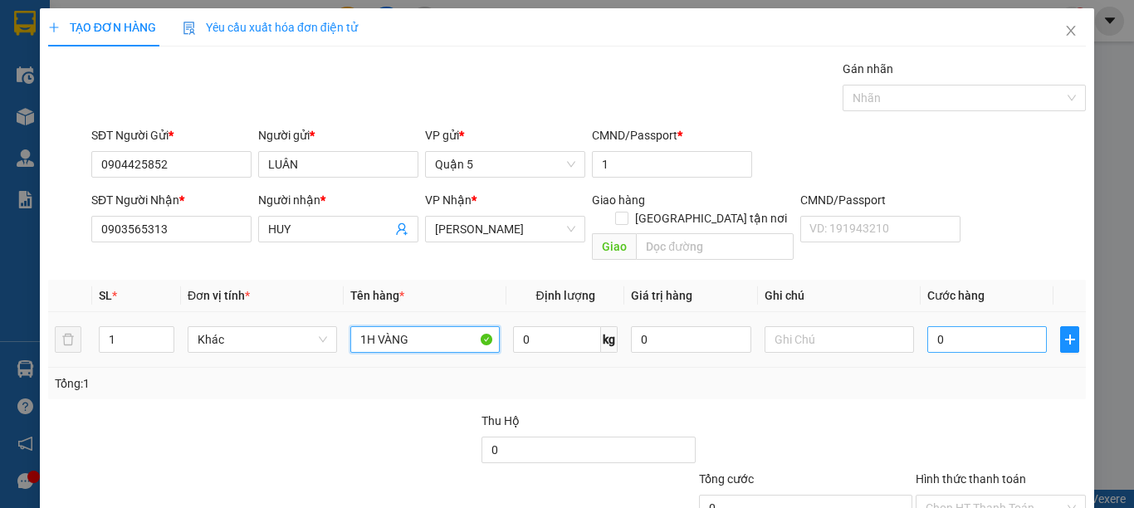
type input "1H VÀNG"
click at [989, 326] on input "0" at bounding box center [988, 339] width 120 height 27
type input "3"
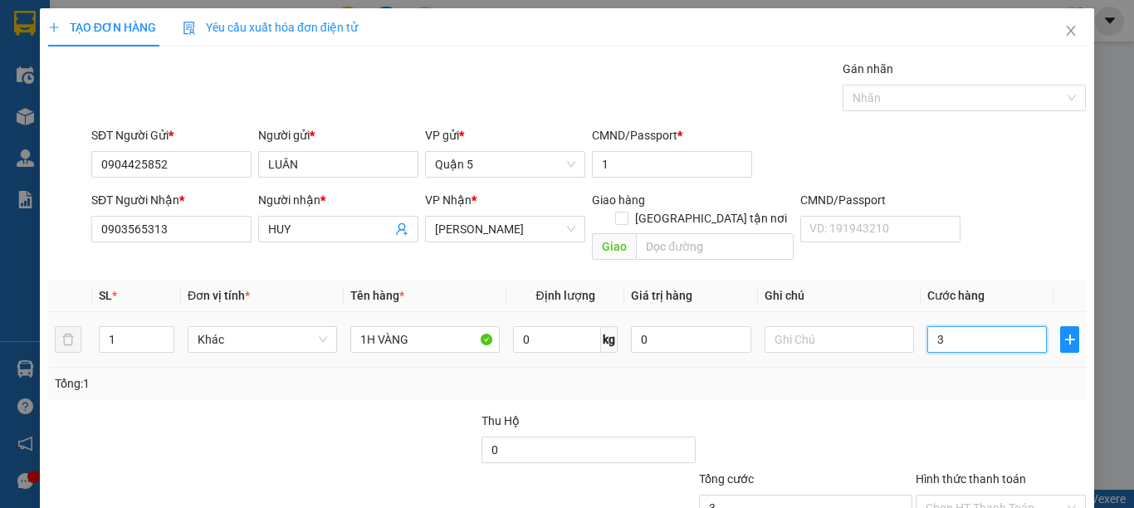
type input "35"
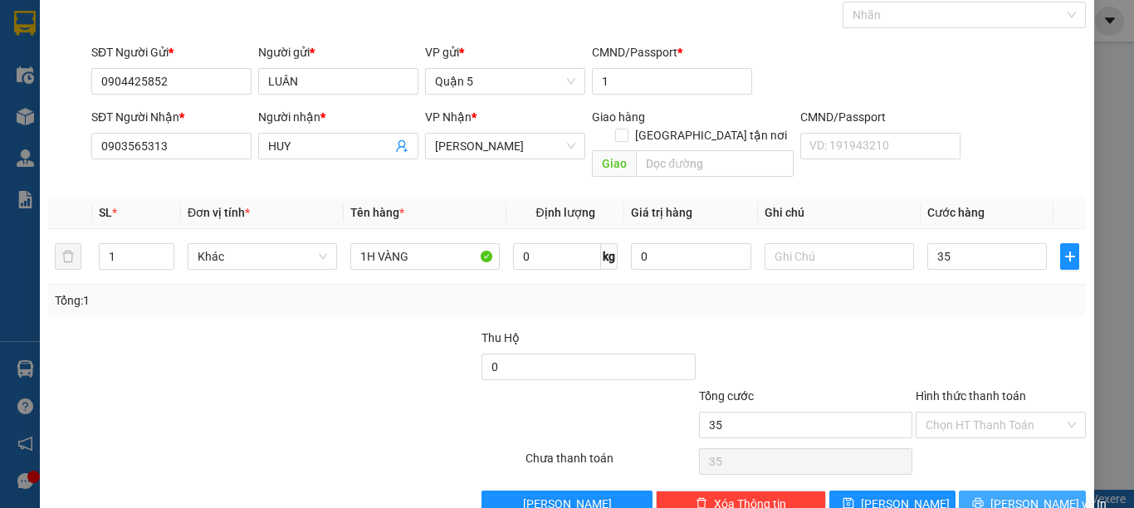
click at [1012, 495] on span "[PERSON_NAME] và In" at bounding box center [1049, 504] width 116 height 18
type input "35.000"
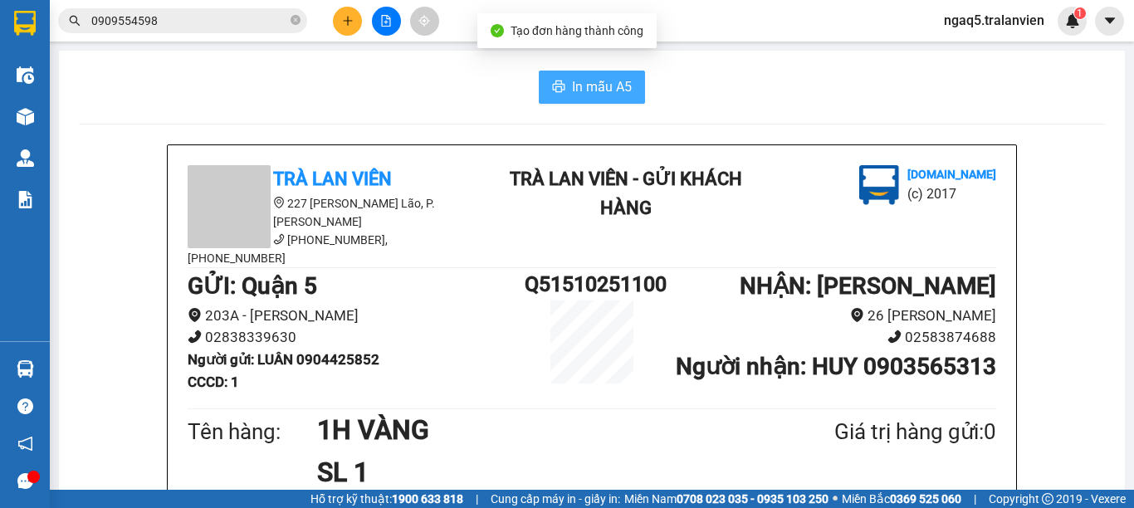
click at [562, 84] on button "In mẫu A5" at bounding box center [592, 87] width 106 height 33
click at [349, 19] on icon "plus" at bounding box center [348, 21] width 12 height 12
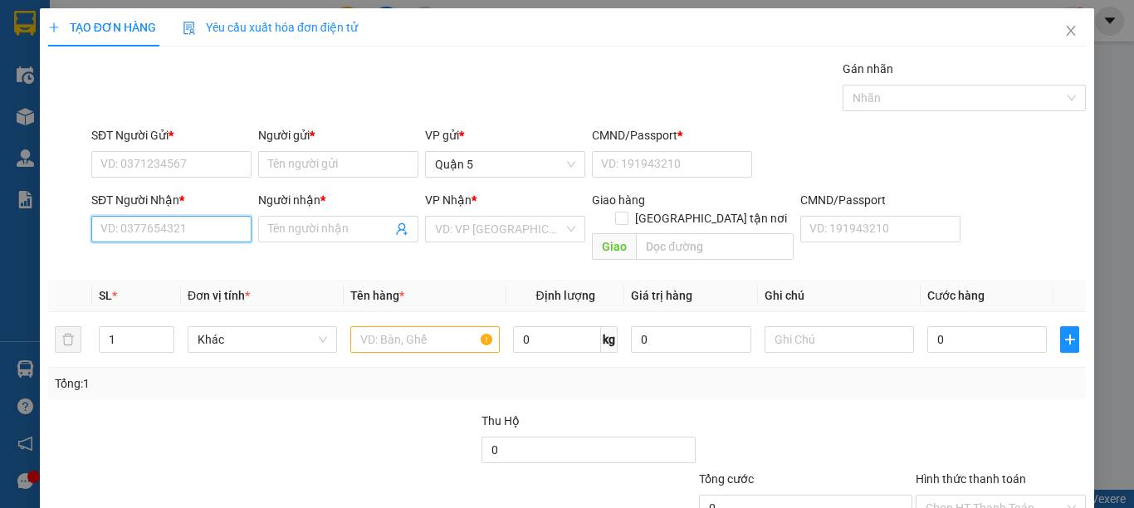
click at [189, 235] on input "SĐT Người Nhận *" at bounding box center [171, 229] width 160 height 27
drag, startPoint x: 163, startPoint y: 266, endPoint x: 164, endPoint y: 247, distance: 18.3
click at [161, 265] on div "0931931833 - THI" at bounding box center [169, 262] width 138 height 18
type input "0931931833"
type input "THI"
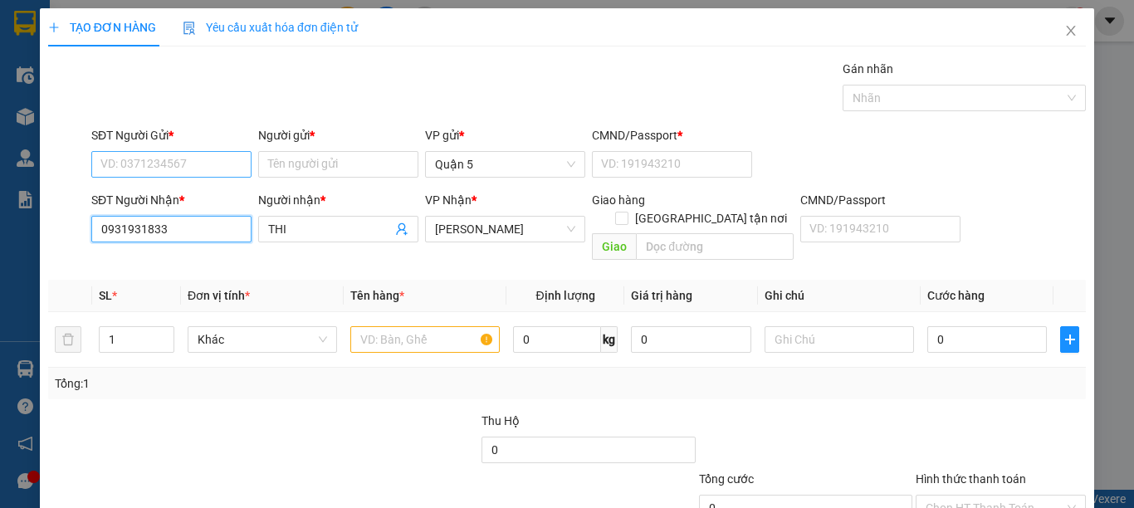
type input "0931931833"
click at [166, 154] on input "SĐT Người Gửi *" at bounding box center [171, 164] width 160 height 27
type input "0376820069"
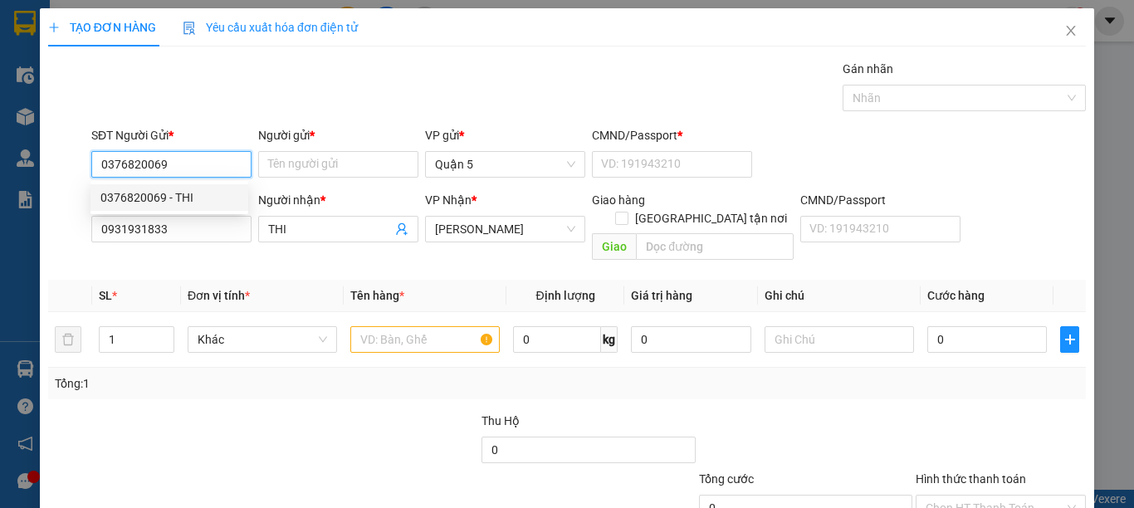
click at [194, 200] on div "0376820069 - THI" at bounding box center [169, 197] width 138 height 18
type input "THI"
type input "1"
type input "0376820069"
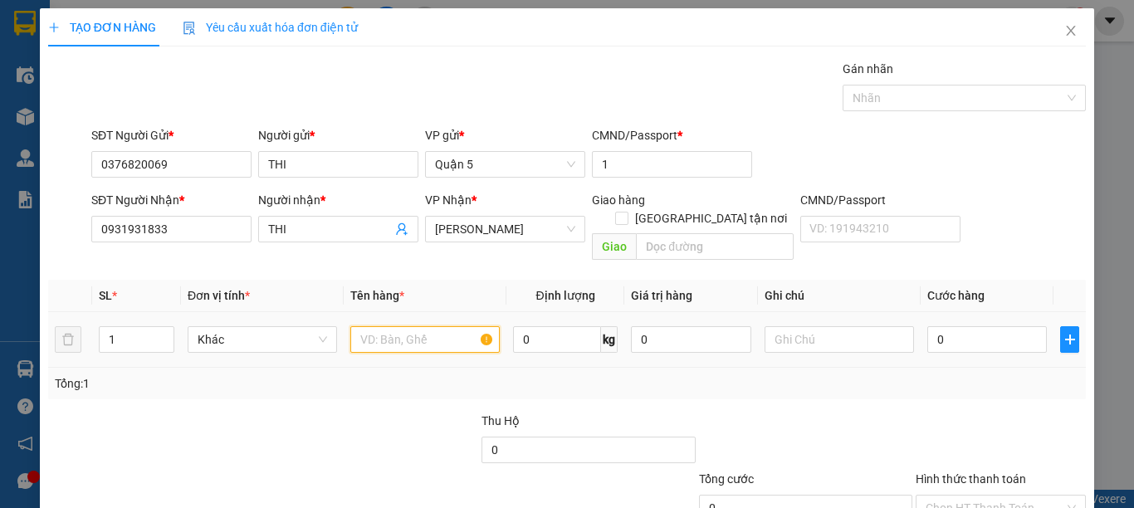
click at [387, 326] on input "text" at bounding box center [424, 339] width 149 height 27
type input "1T ĐỎ"
click at [985, 326] on input "0" at bounding box center [988, 339] width 120 height 27
type input "4"
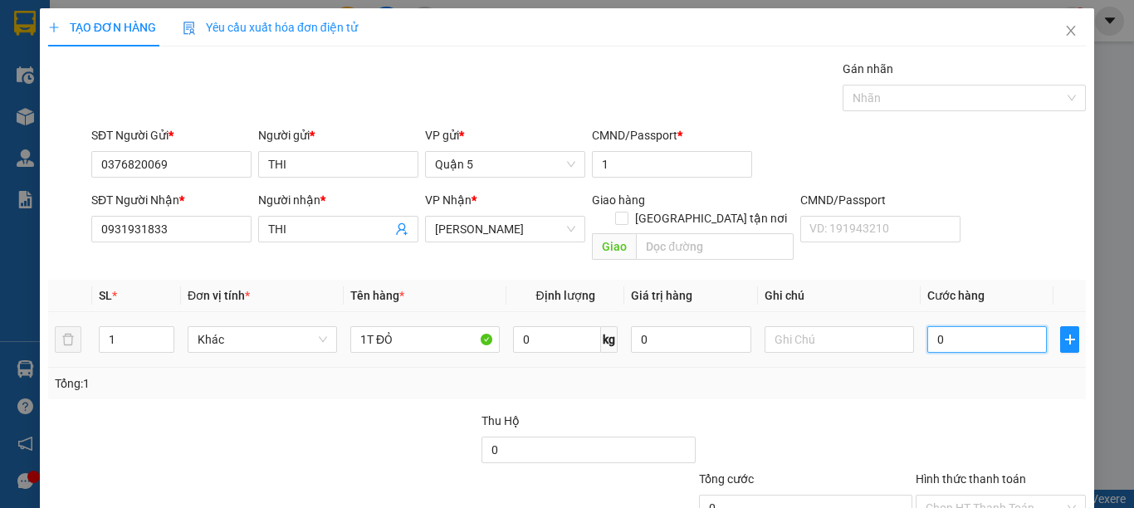
type input "4"
type input "40"
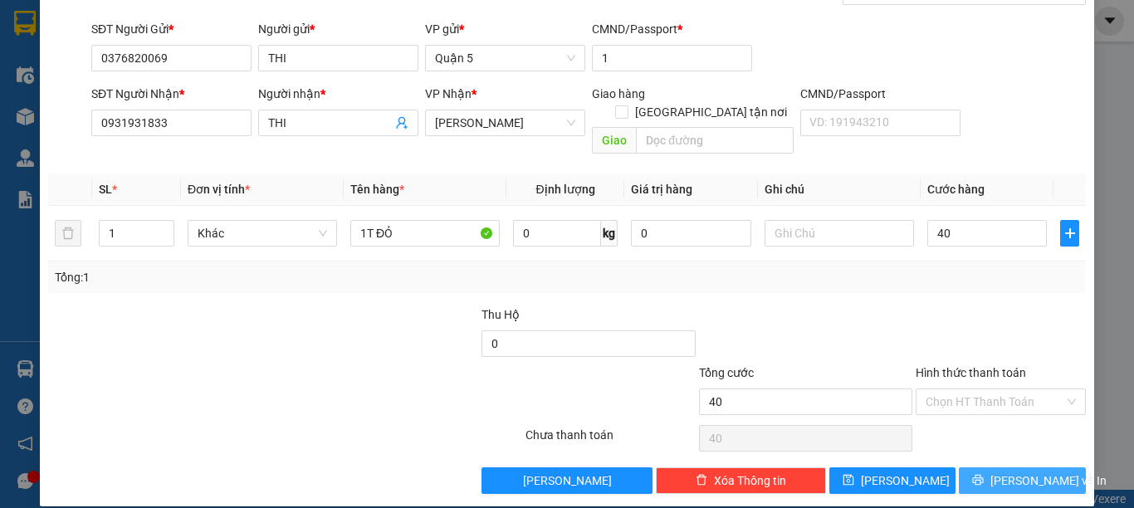
type input "40.000"
click at [1032, 472] on span "[PERSON_NAME] và In" at bounding box center [1049, 481] width 116 height 18
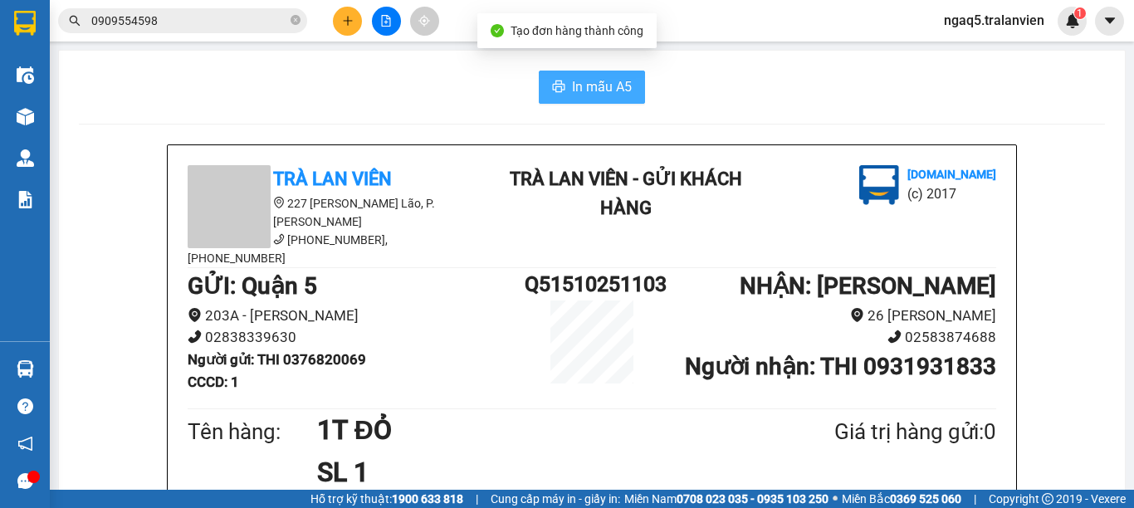
click at [574, 90] on span "In mẫu A5" at bounding box center [602, 86] width 60 height 21
